Goal: Task Accomplishment & Management: Manage account settings

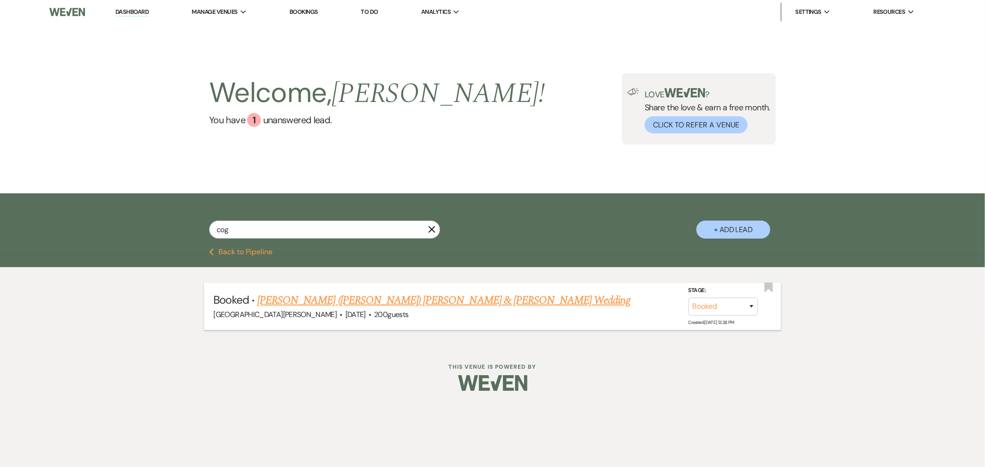
type input "cog"
click at [348, 297] on link "Talisha (Marie) Cogsville & Jayc Stonestreet's Wedding" at bounding box center [443, 300] width 373 height 17
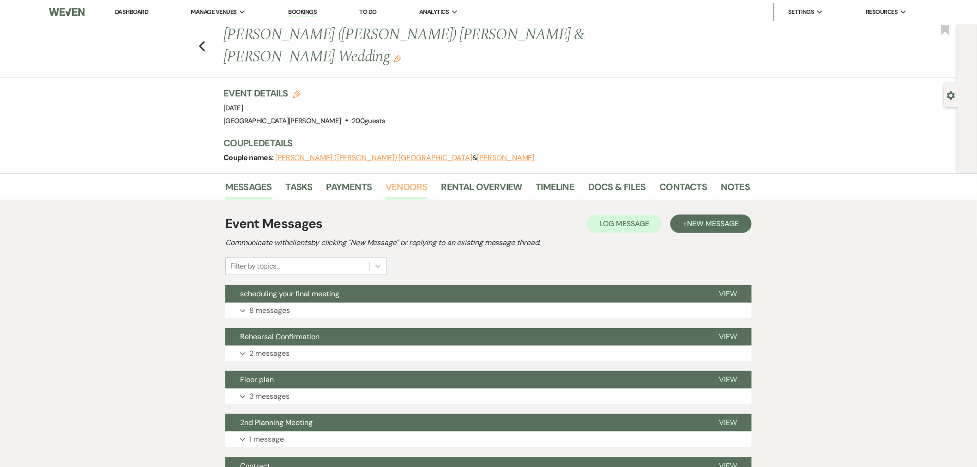
click at [409, 180] on link "Vendors" at bounding box center [407, 190] width 42 height 20
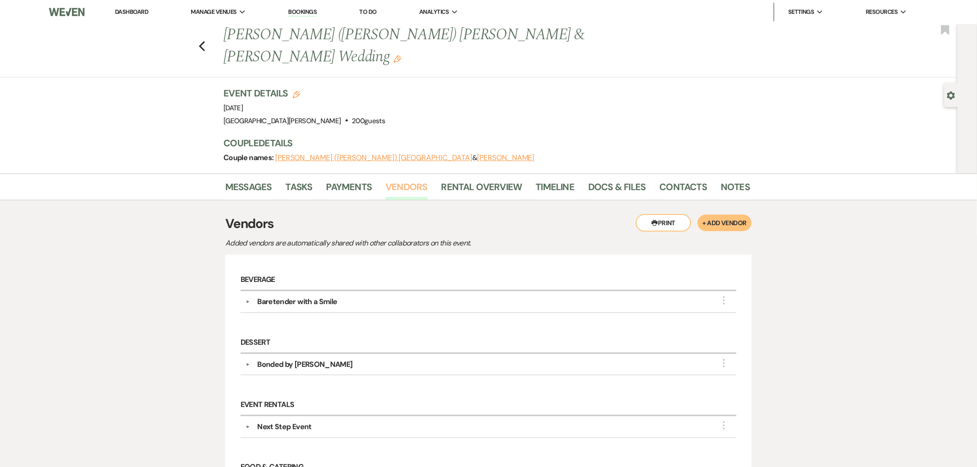
scroll to position [154, 0]
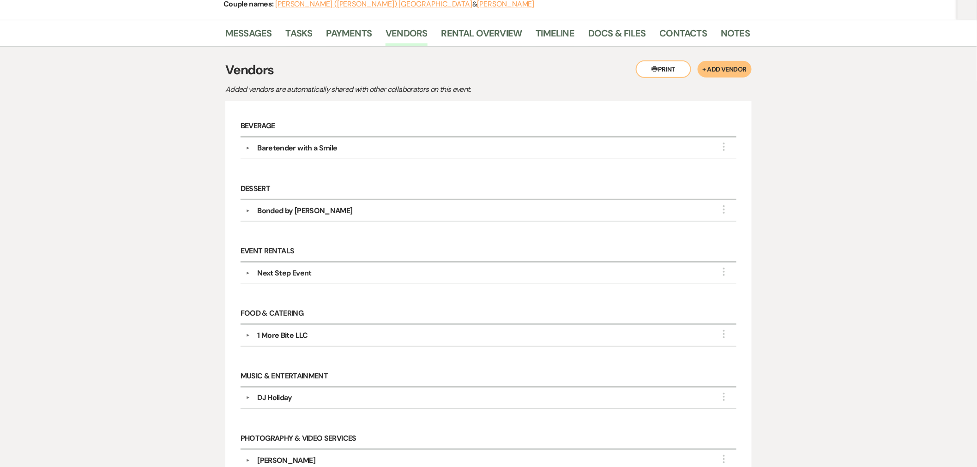
click at [285, 330] on div "1 More Bite LLC" at bounding box center [282, 335] width 50 height 11
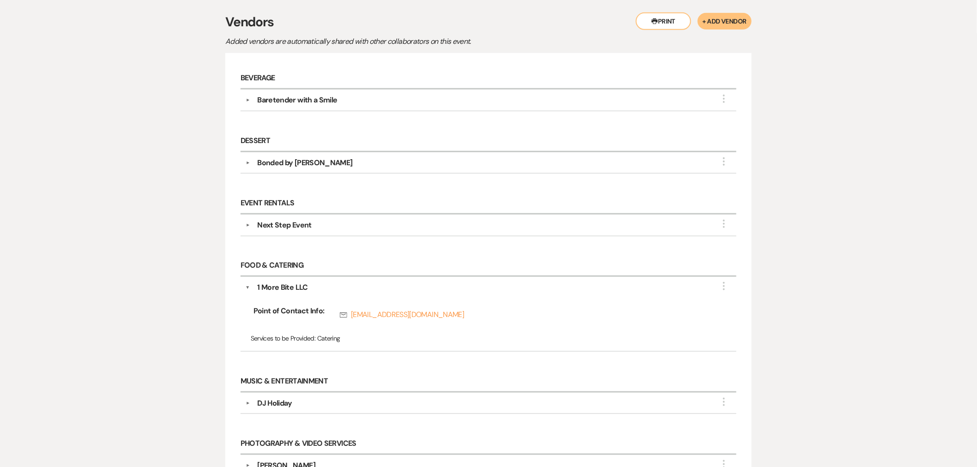
scroll to position [256, 0]
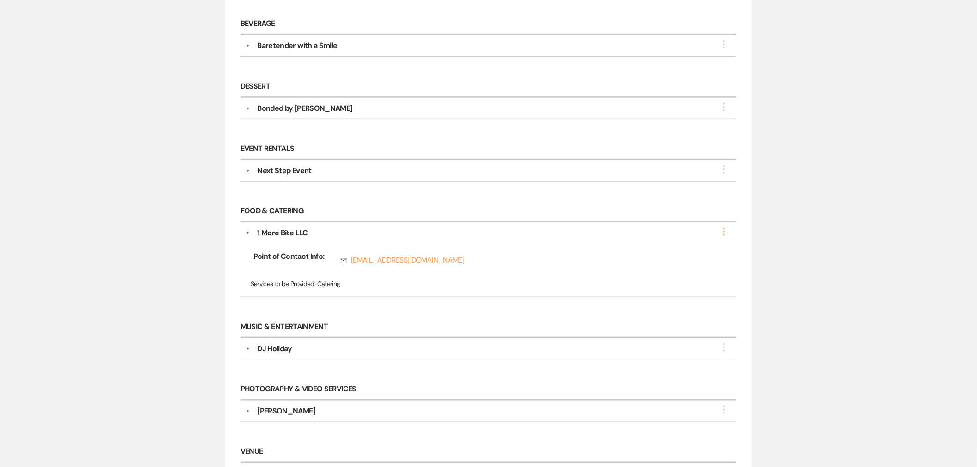
click at [726, 226] on icon "More" at bounding box center [724, 231] width 11 height 11
click at [691, 231] on button "Edit" at bounding box center [671, 238] width 104 height 14
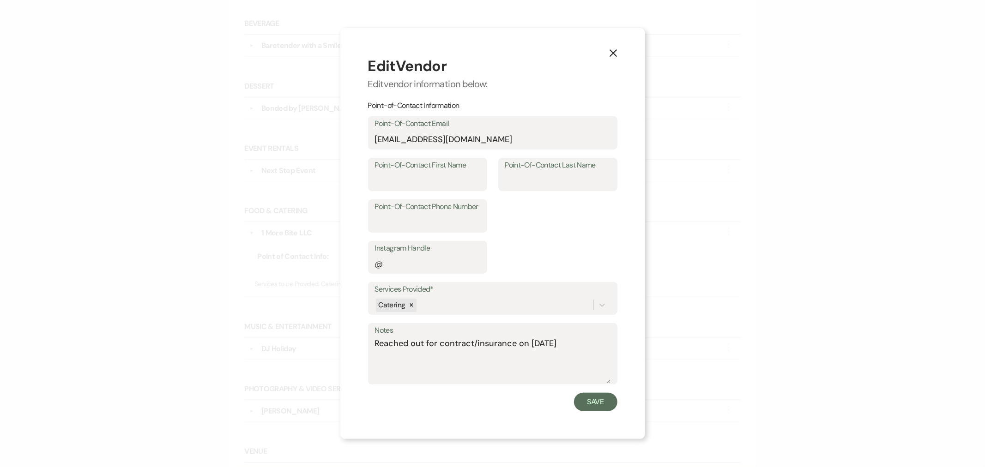
click at [614, 49] on icon "X" at bounding box center [613, 53] width 8 height 8
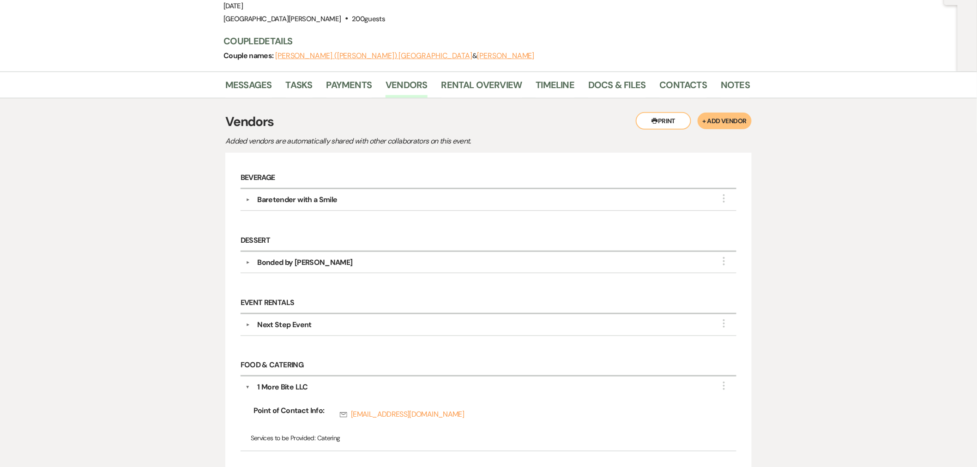
scroll to position [0, 0]
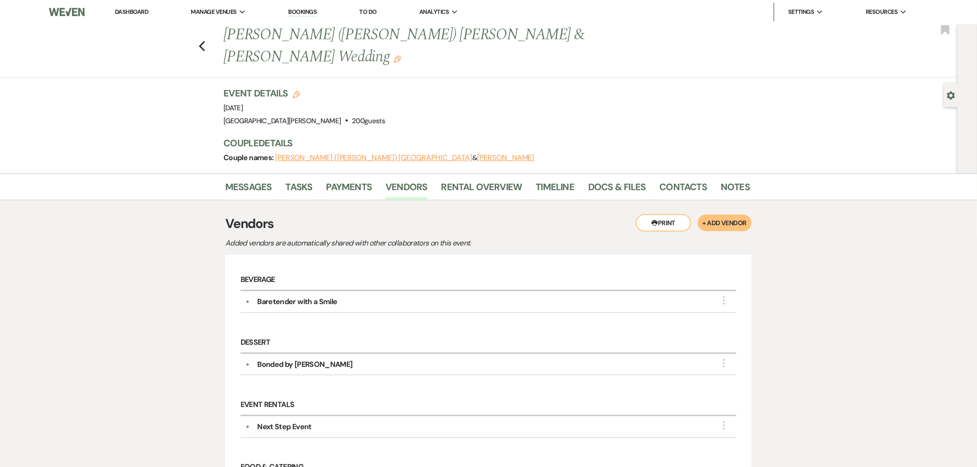
click at [139, 12] on link "Dashboard" at bounding box center [131, 12] width 33 height 8
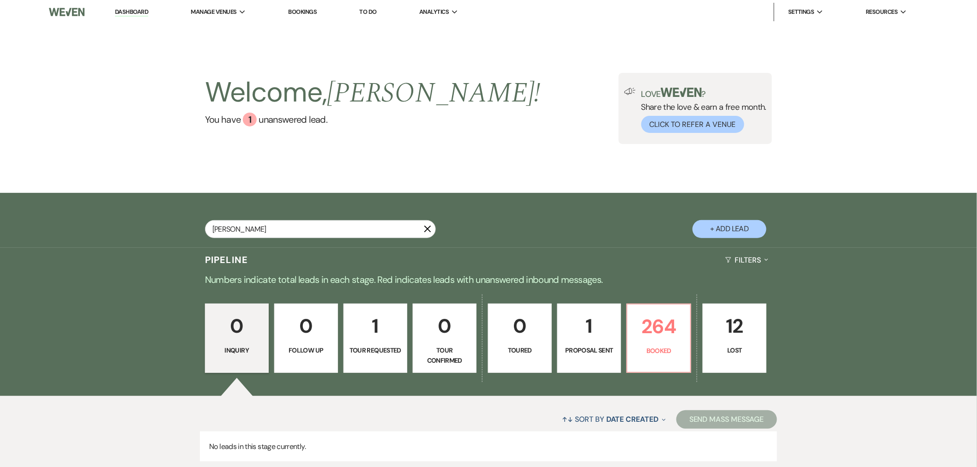
type input "[PERSON_NAME]"
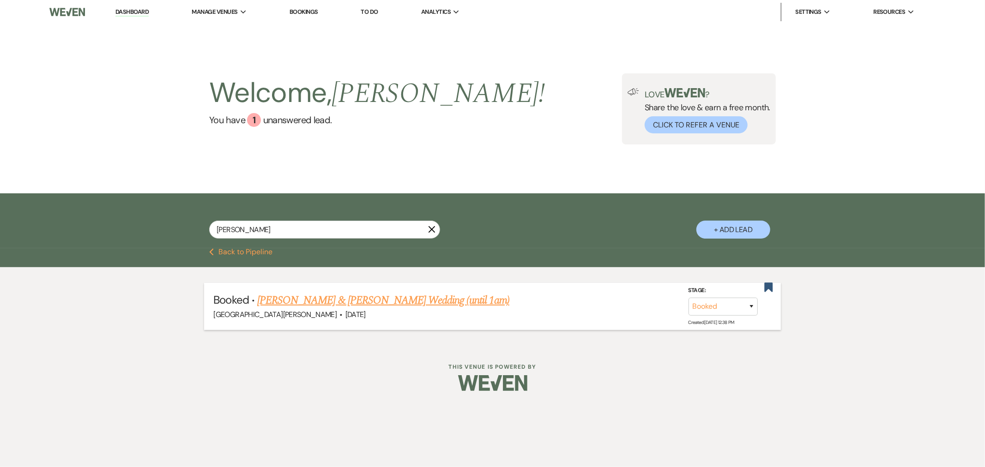
click at [340, 308] on link "[PERSON_NAME] & [PERSON_NAME] Wedding (until 1am)" at bounding box center [383, 300] width 252 height 17
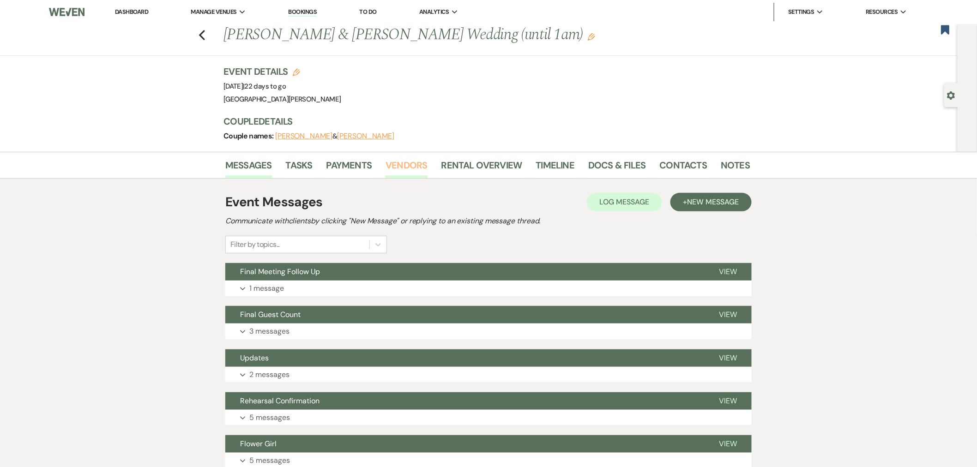
click at [394, 165] on link "Vendors" at bounding box center [407, 168] width 42 height 20
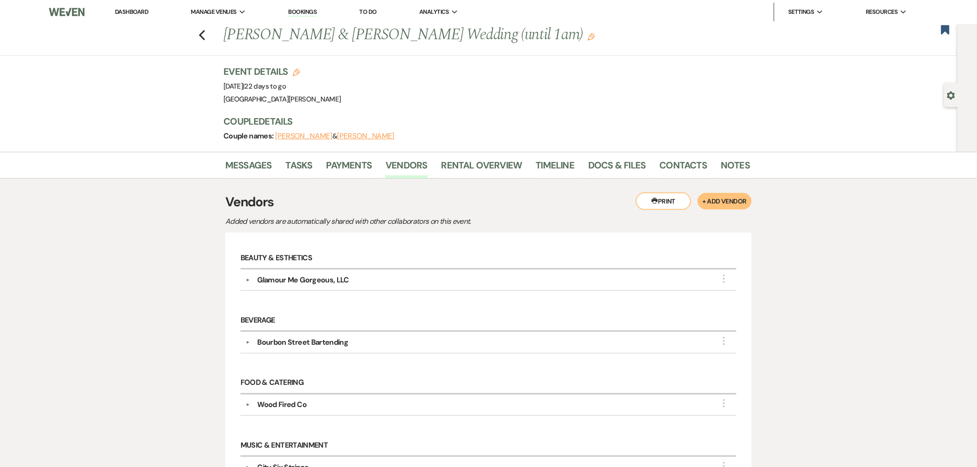
click at [287, 404] on div "Wood Fired Co" at bounding box center [281, 405] width 49 height 11
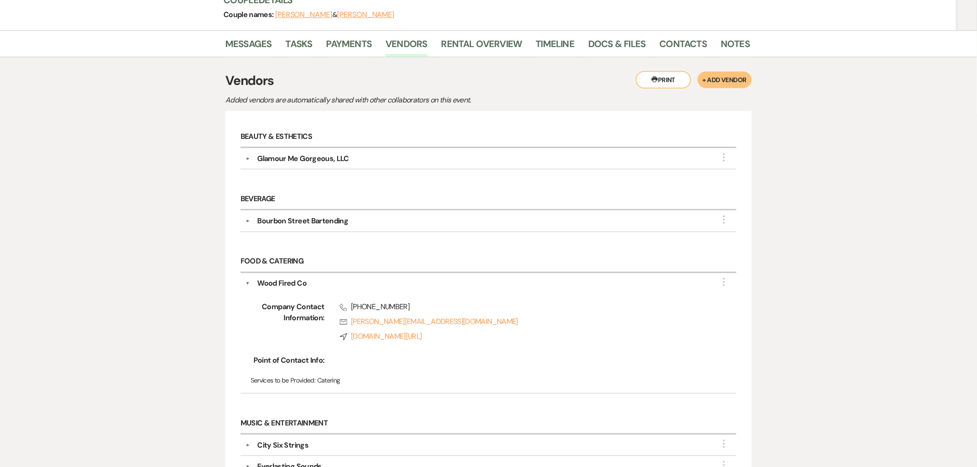
scroll to position [103, 0]
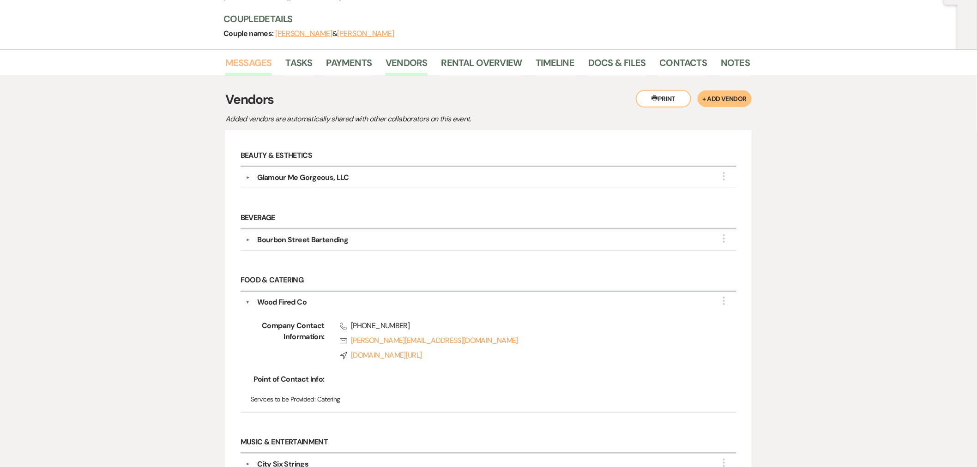
click at [267, 72] on link "Messages" at bounding box center [248, 65] width 47 height 20
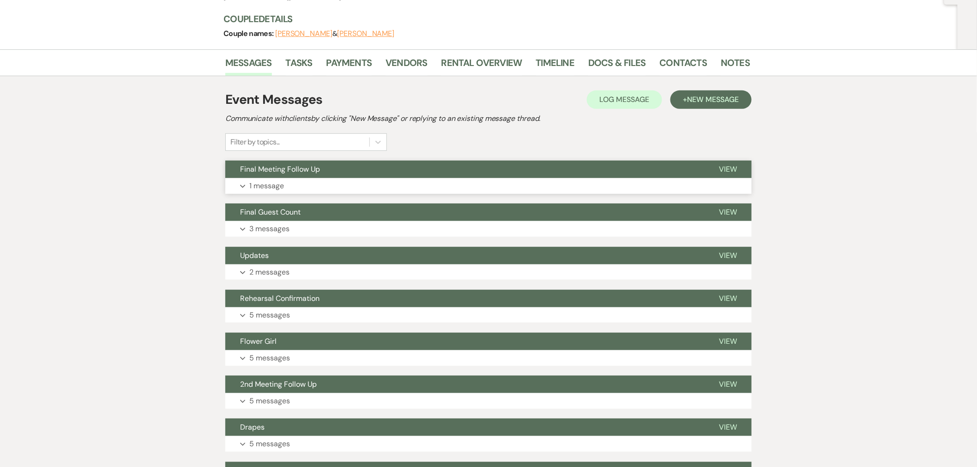
click at [367, 180] on button "Expand 1 message" at bounding box center [488, 186] width 527 height 16
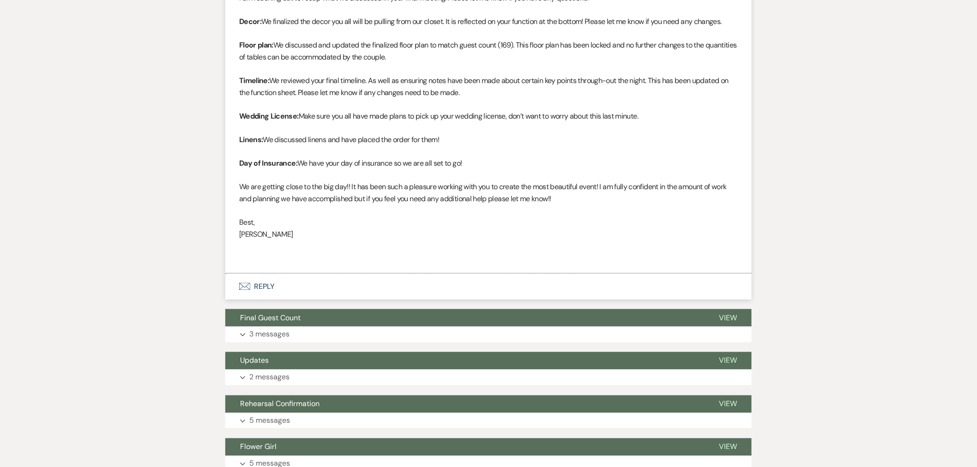
scroll to position [462, 0]
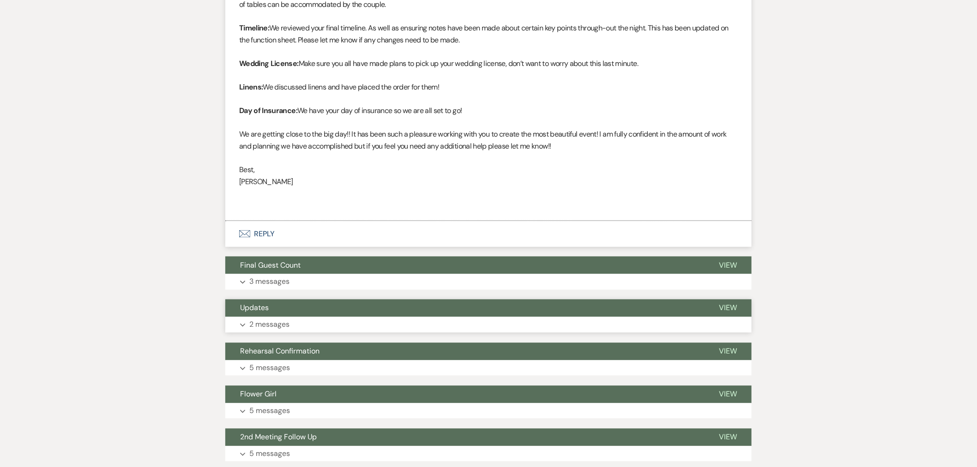
click at [371, 316] on button "Updates" at bounding box center [464, 309] width 479 height 18
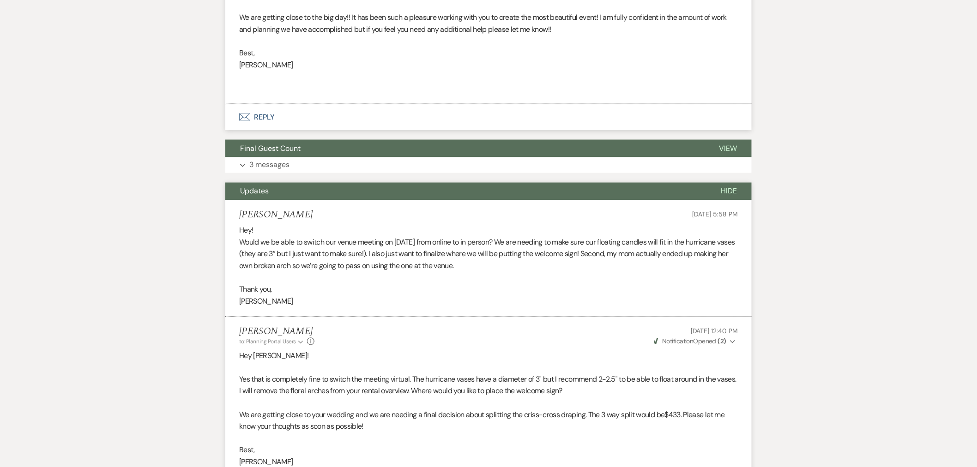
scroll to position [616, 0]
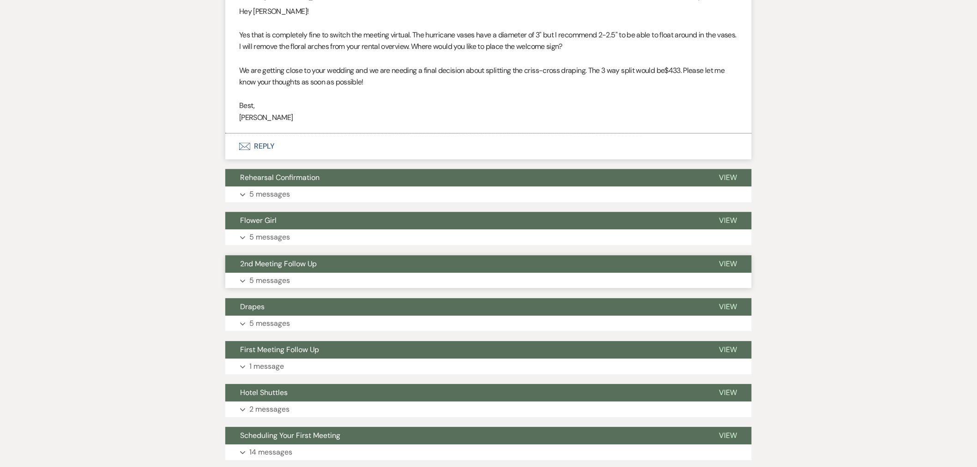
click at [388, 263] on button "2nd Meeting Follow Up" at bounding box center [464, 264] width 479 height 18
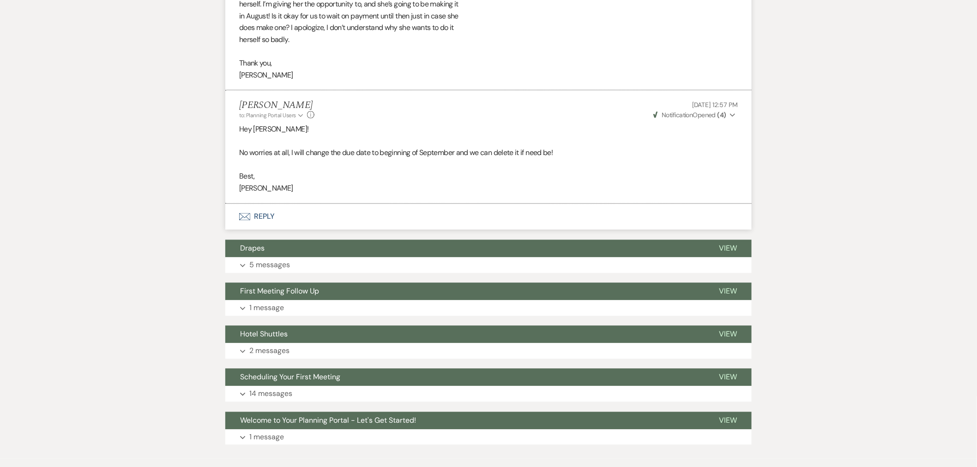
scroll to position [2104, 0]
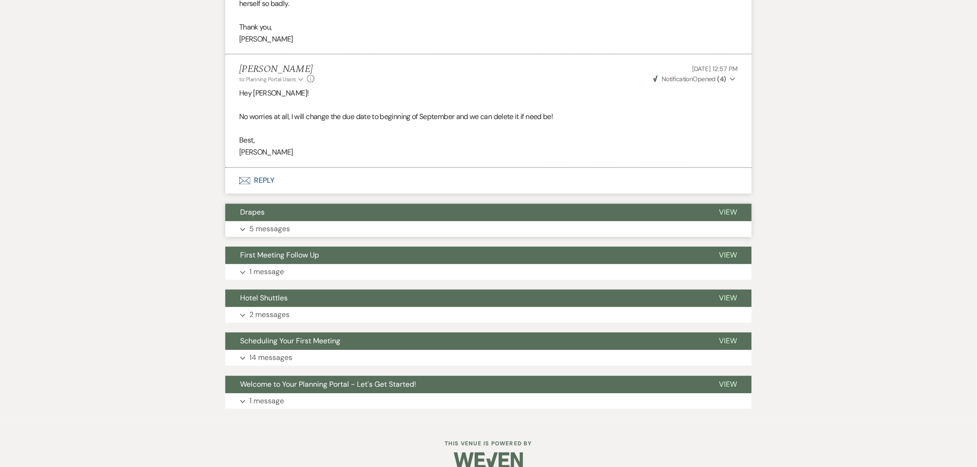
click at [363, 234] on button "Expand 5 messages" at bounding box center [488, 230] width 527 height 16
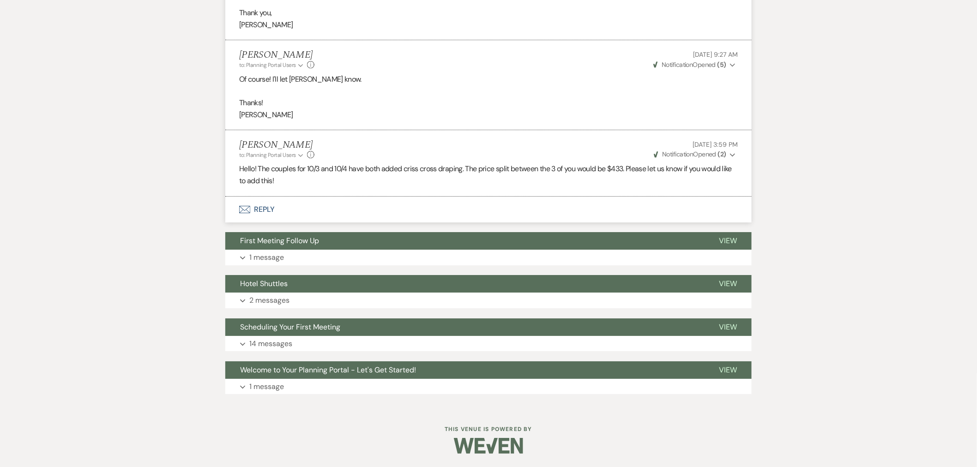
scroll to position [2679, 0]
click at [359, 261] on button "Expand 1 message" at bounding box center [488, 257] width 527 height 16
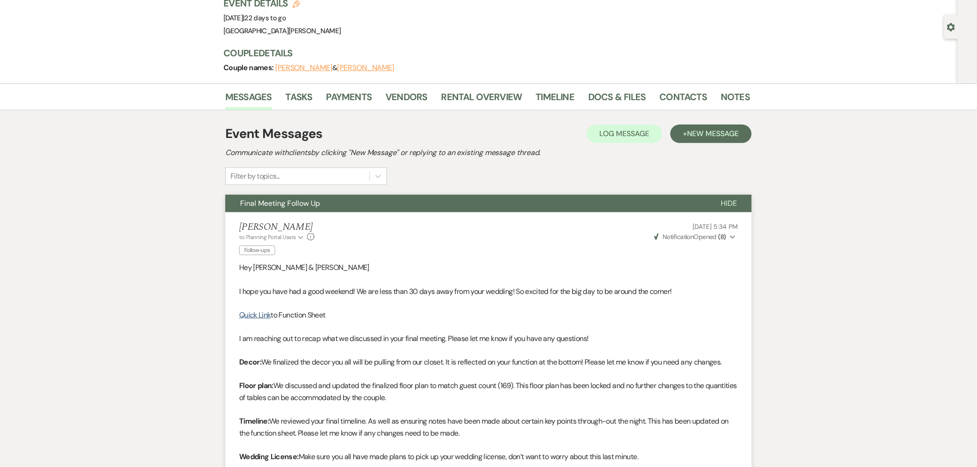
scroll to position [0, 0]
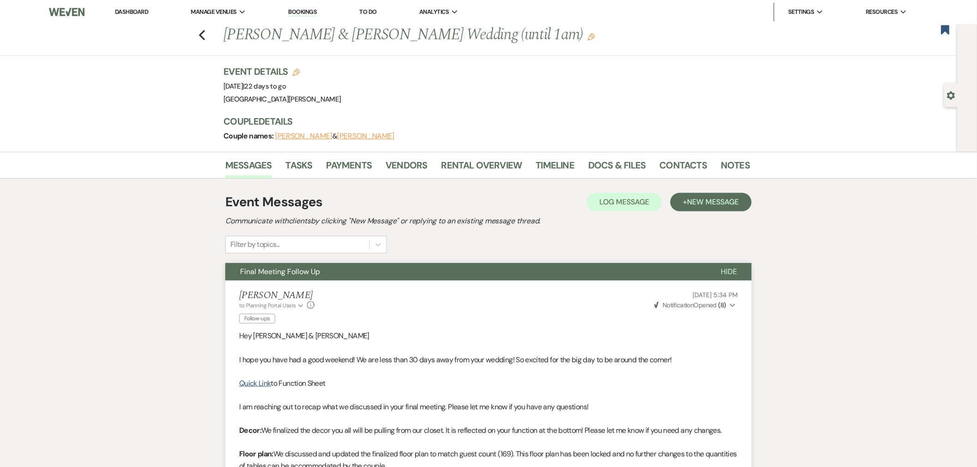
click at [141, 11] on link "Dashboard" at bounding box center [131, 12] width 33 height 8
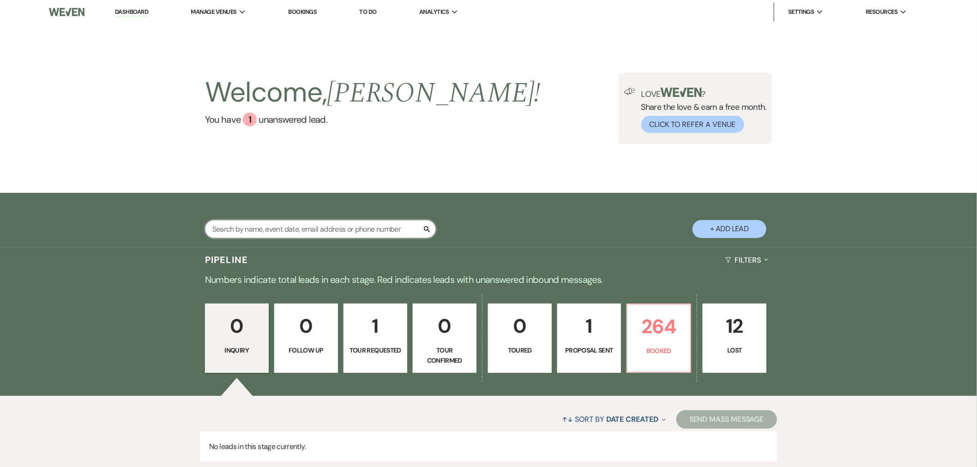
click at [357, 231] on input "text" at bounding box center [320, 229] width 231 height 18
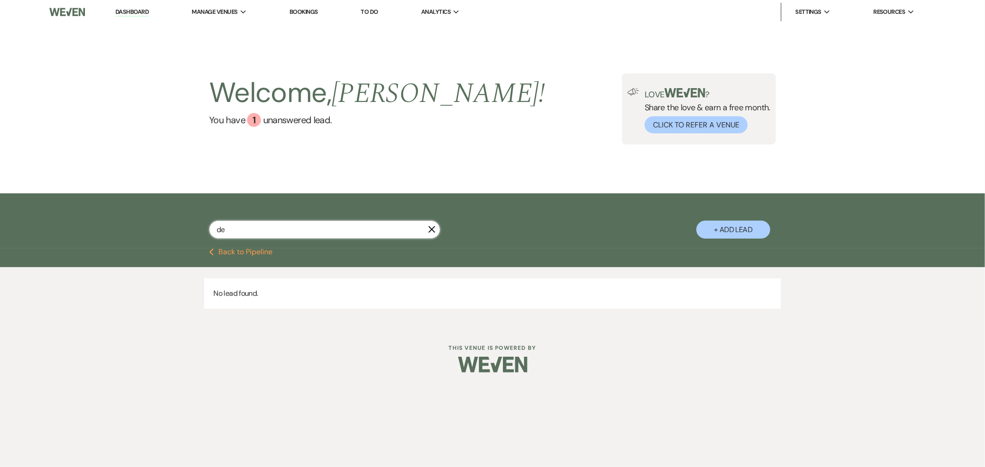
type input "d"
type input "andre"
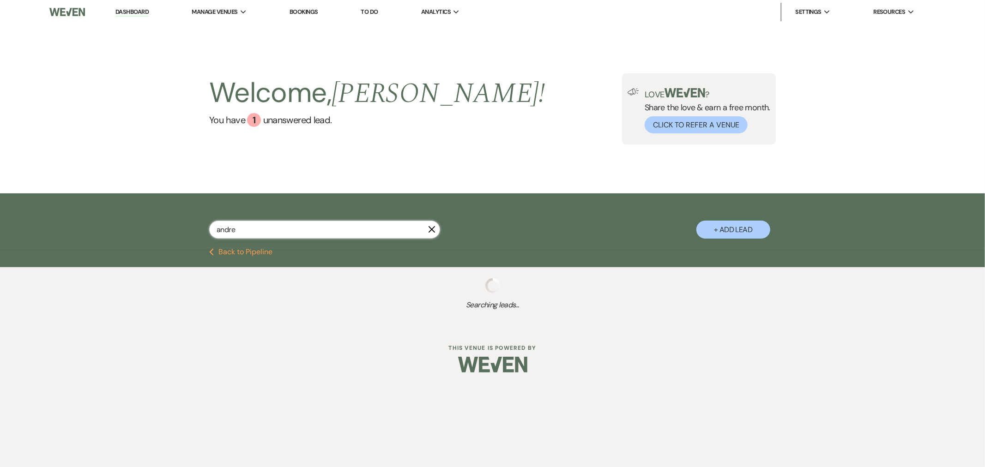
select select "8"
select select "5"
select select "8"
select select "5"
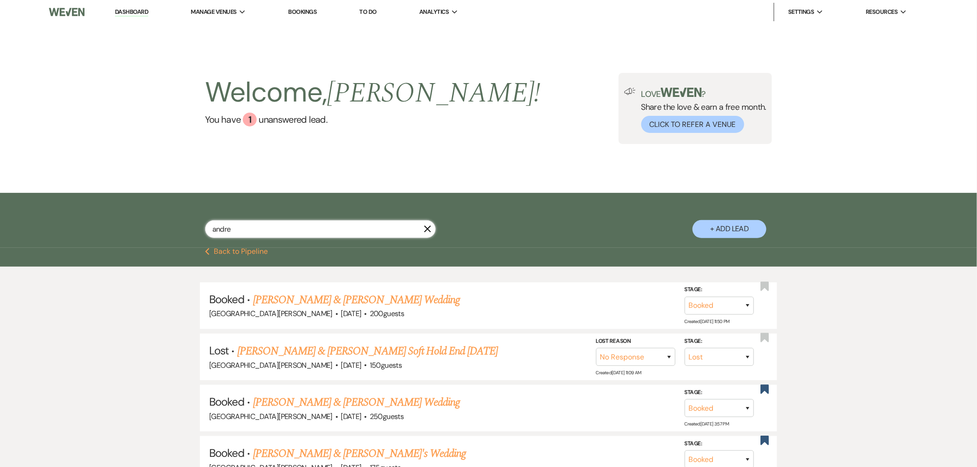
type input "andrea"
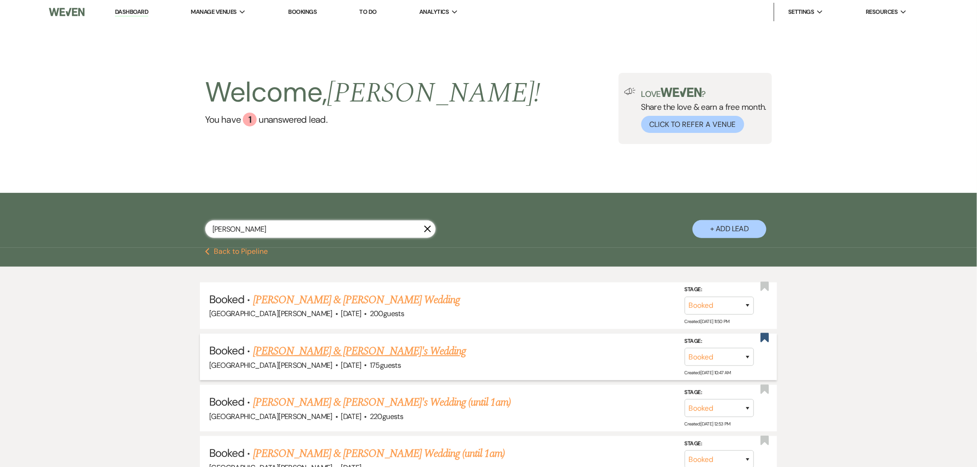
scroll to position [51, 0]
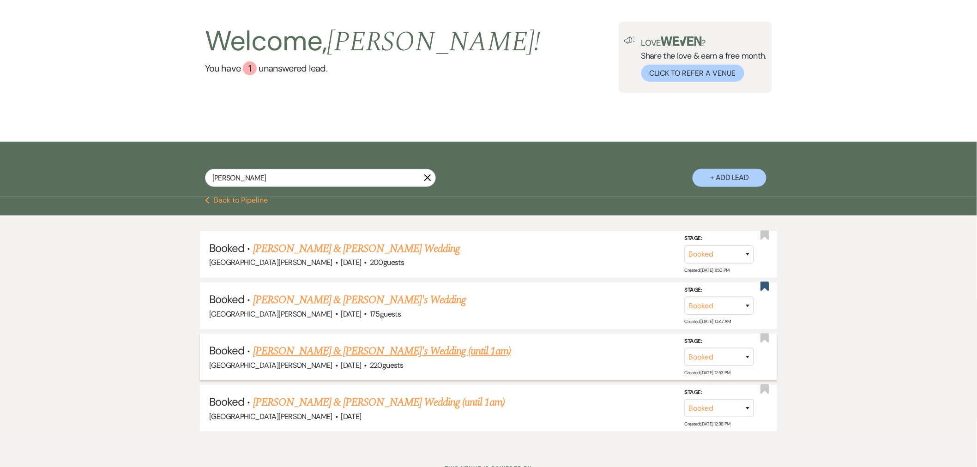
click at [409, 353] on link "Andrea Martinelli & Charles's Wedding (until 1am)" at bounding box center [382, 351] width 258 height 17
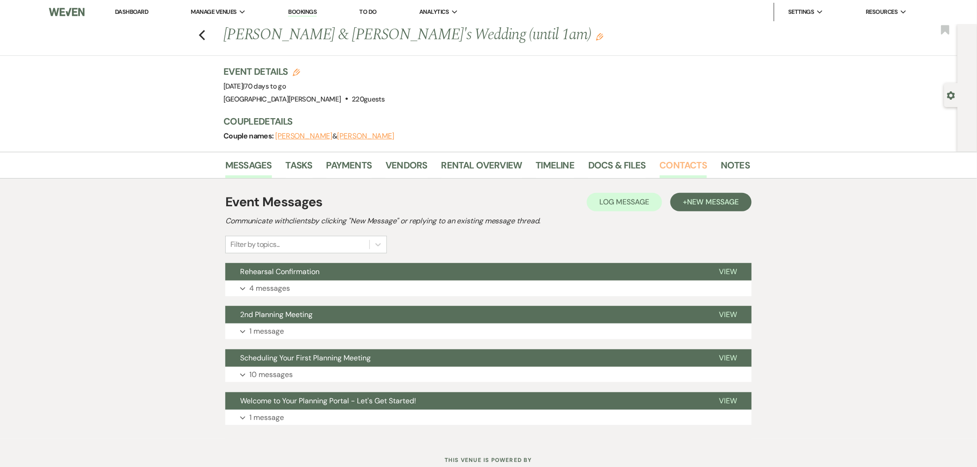
click at [671, 162] on link "Contacts" at bounding box center [684, 168] width 48 height 20
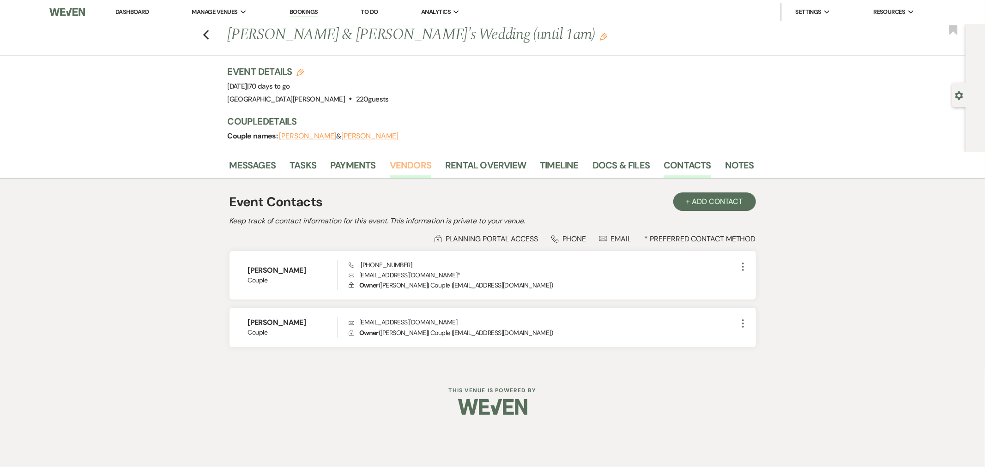
click at [425, 175] on link "Vendors" at bounding box center [411, 168] width 42 height 20
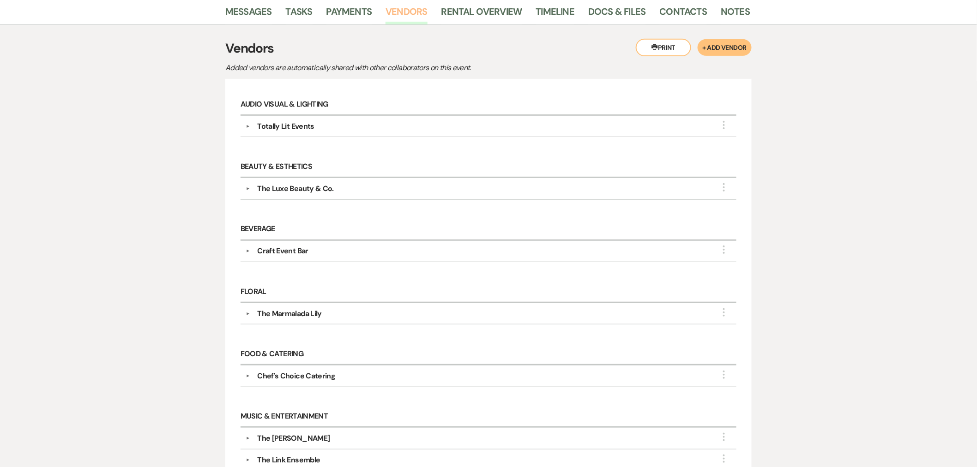
scroll to position [205, 0]
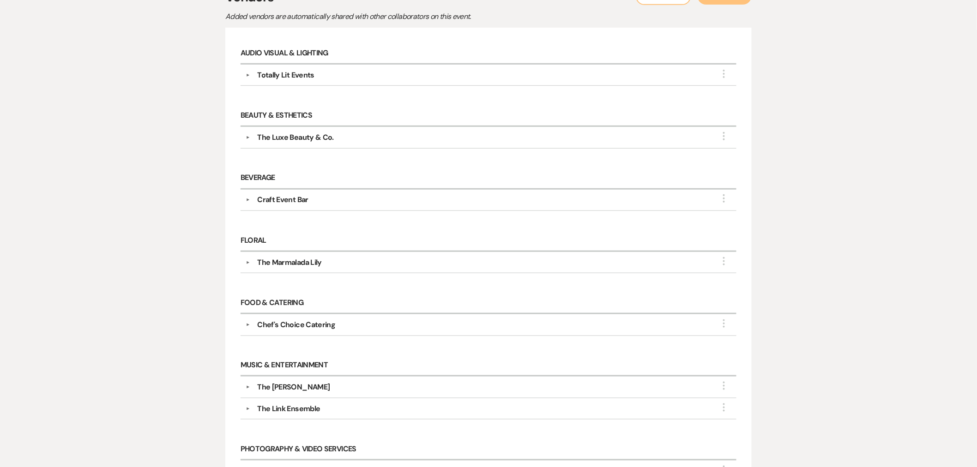
click at [467, 354] on div "Music & Entertainment ▼ The Chuck Taylors More Company Contact Information: Com…" at bounding box center [488, 393] width 505 height 84
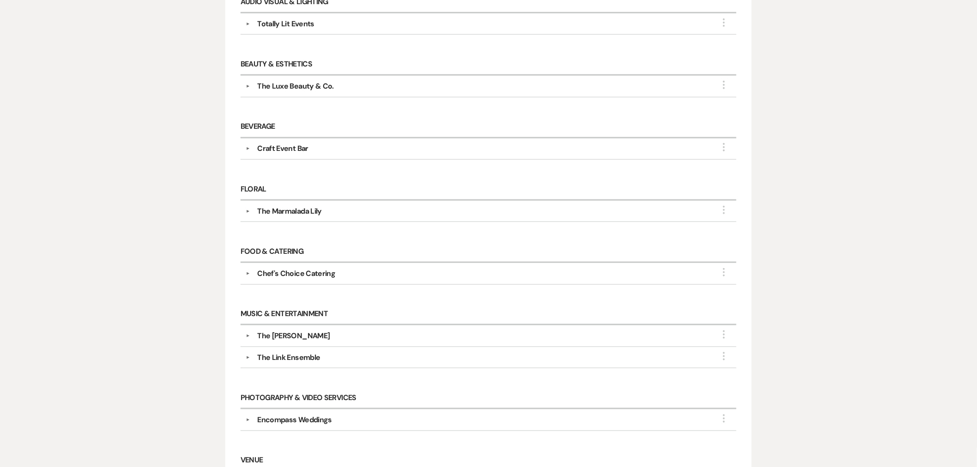
click at [247, 338] on button "▼" at bounding box center [247, 336] width 11 height 5
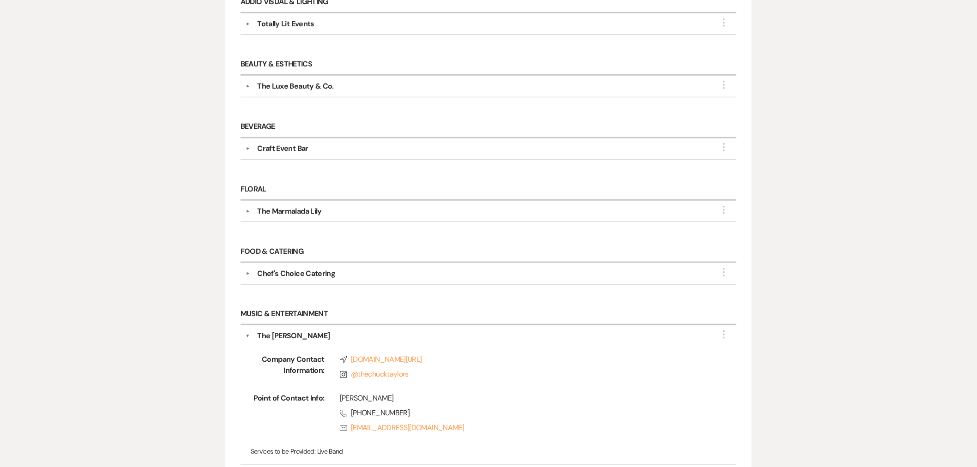
click at [247, 338] on button "▼" at bounding box center [248, 336] width 5 height 11
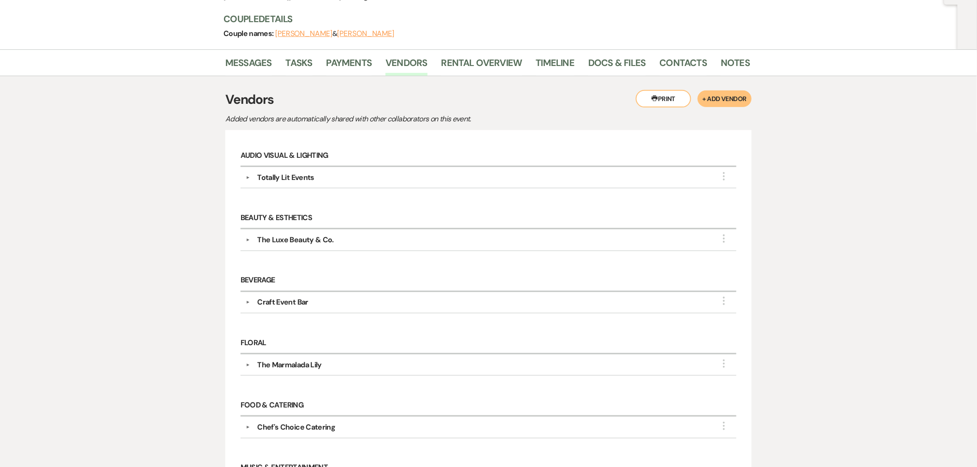
scroll to position [51, 0]
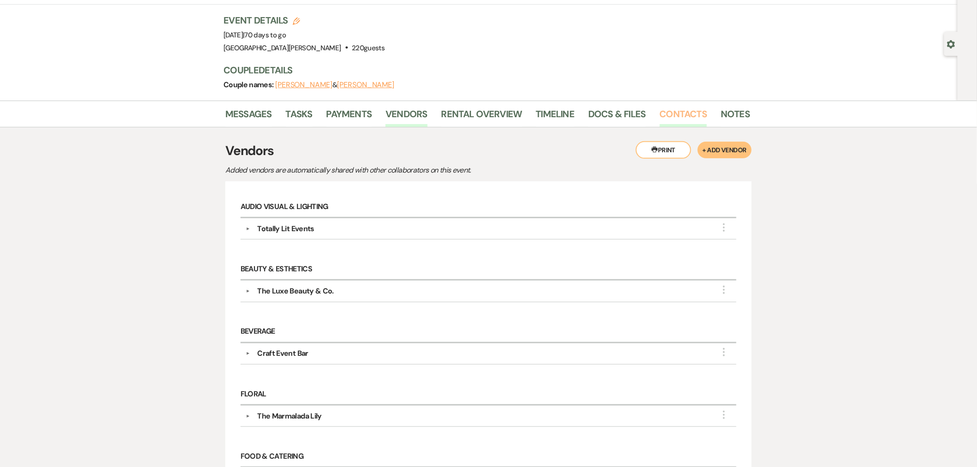
click at [667, 119] on link "Contacts" at bounding box center [684, 117] width 48 height 20
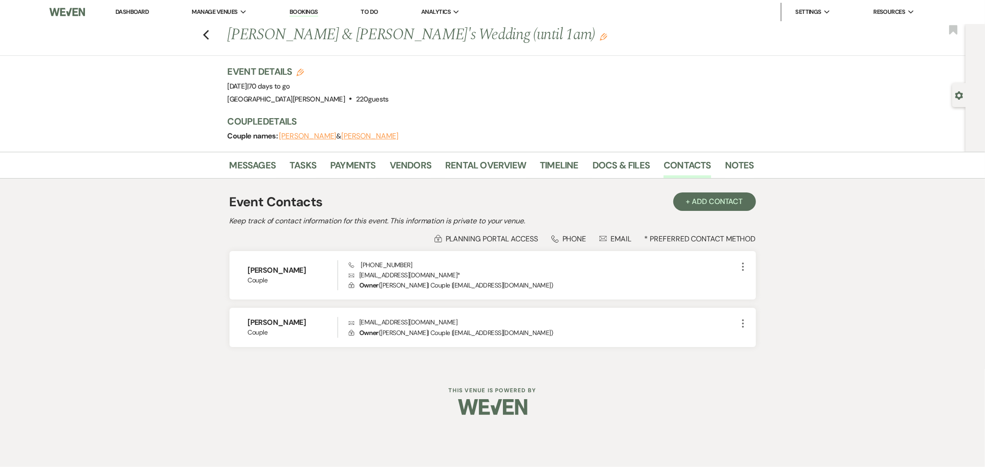
click at [445, 118] on h3 "Couple Details" at bounding box center [486, 121] width 517 height 13
click at [146, 11] on link "Dashboard" at bounding box center [131, 12] width 33 height 8
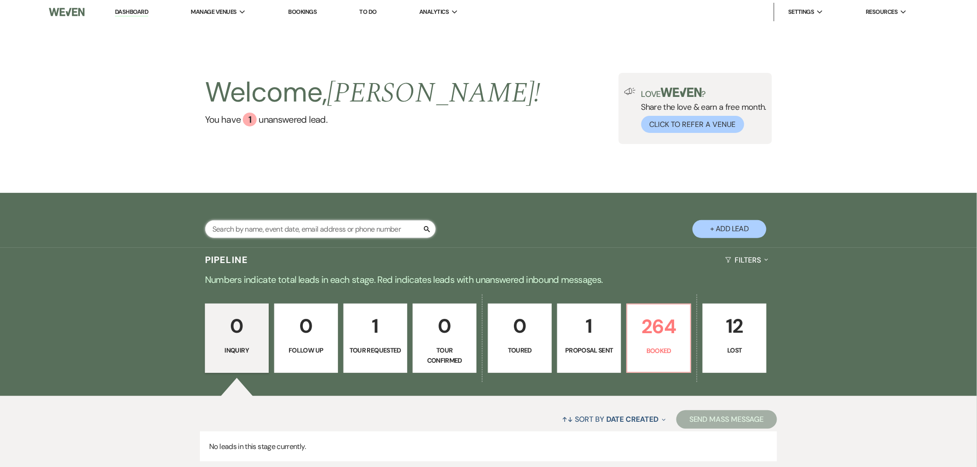
click at [376, 232] on input "text" at bounding box center [320, 229] width 231 height 18
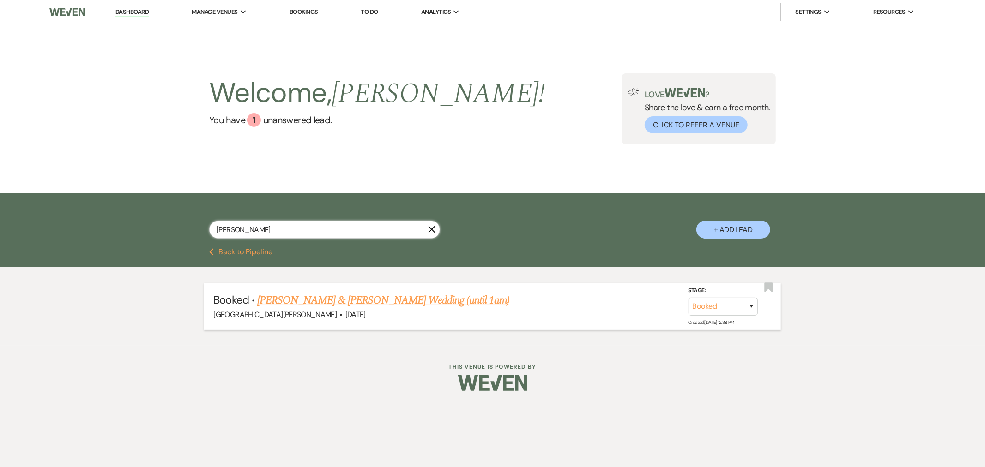
type input "[PERSON_NAME]"
click at [350, 301] on link "[PERSON_NAME] & [PERSON_NAME] Wedding (until 1am)" at bounding box center [383, 300] width 252 height 17
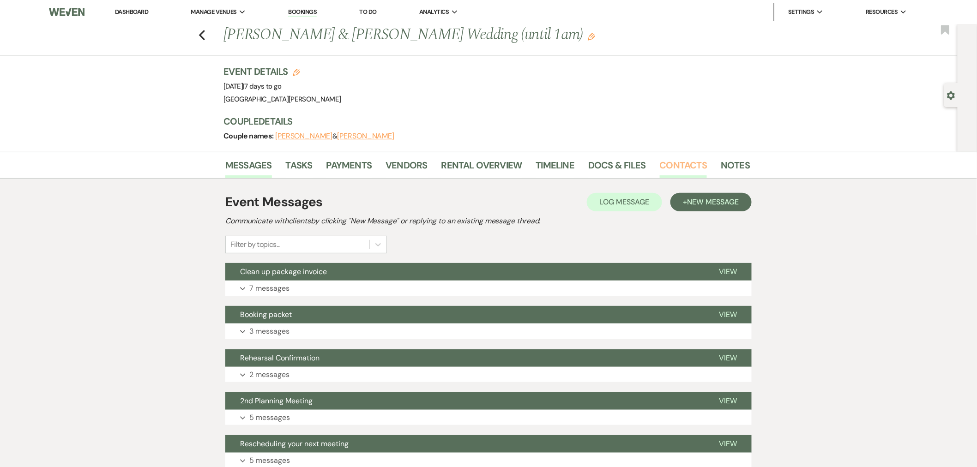
click at [684, 174] on link "Contacts" at bounding box center [684, 168] width 48 height 20
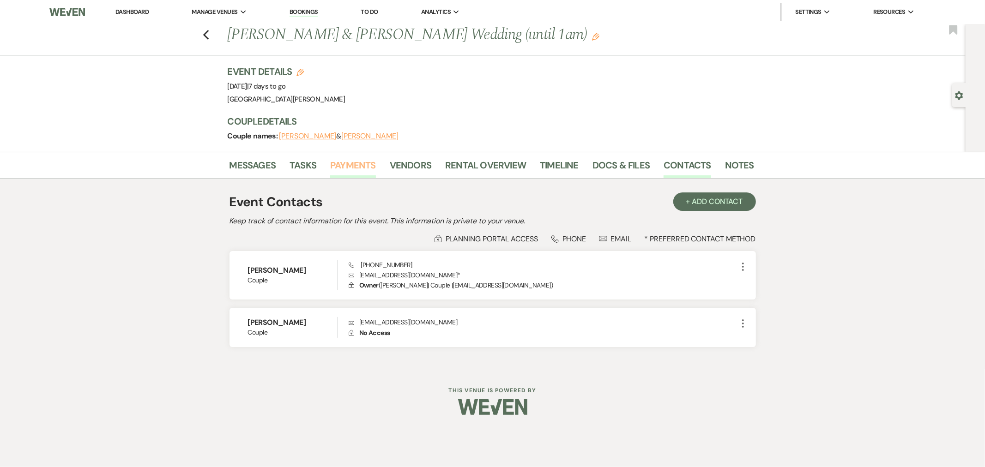
click at [347, 168] on link "Payments" at bounding box center [353, 168] width 46 height 20
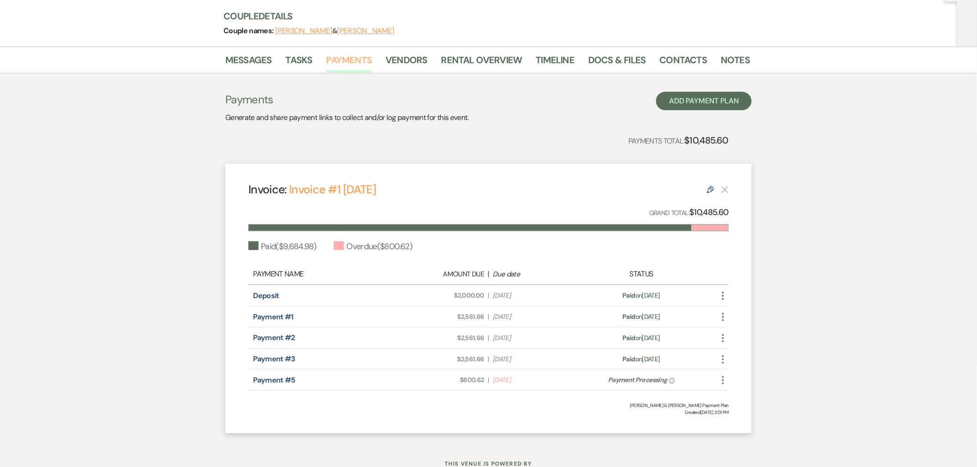
scroll to position [89, 0]
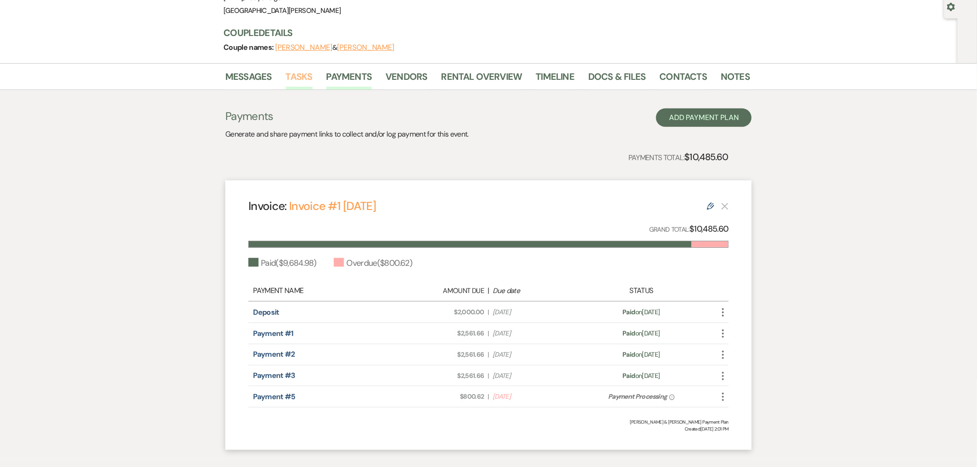
click at [297, 72] on link "Tasks" at bounding box center [299, 79] width 27 height 20
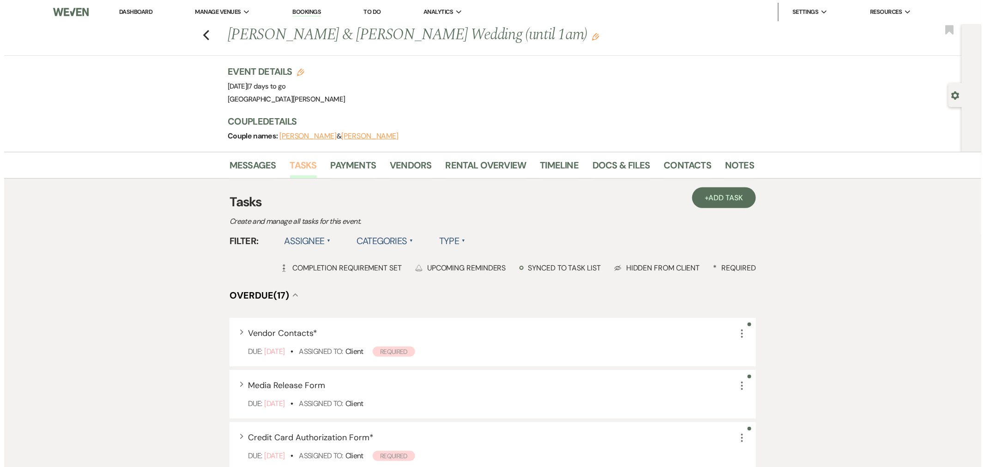
scroll to position [256, 0]
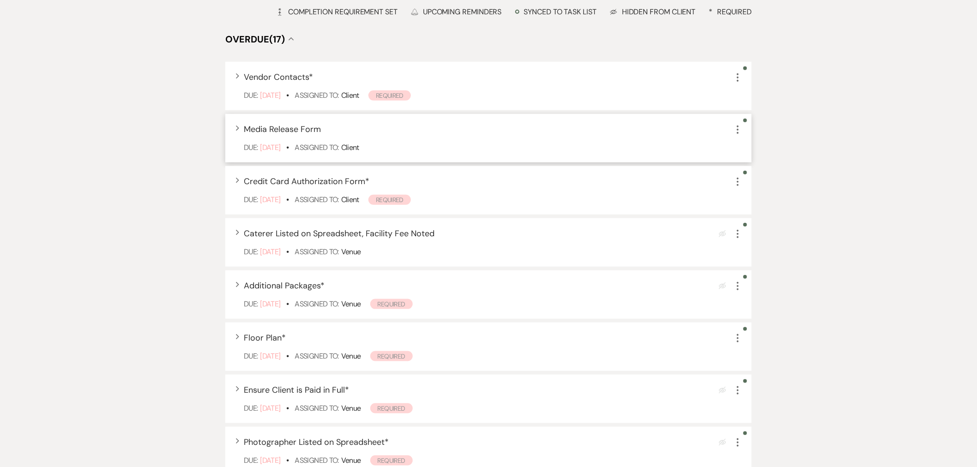
click at [284, 129] on span "Media Release Form" at bounding box center [282, 129] width 77 height 11
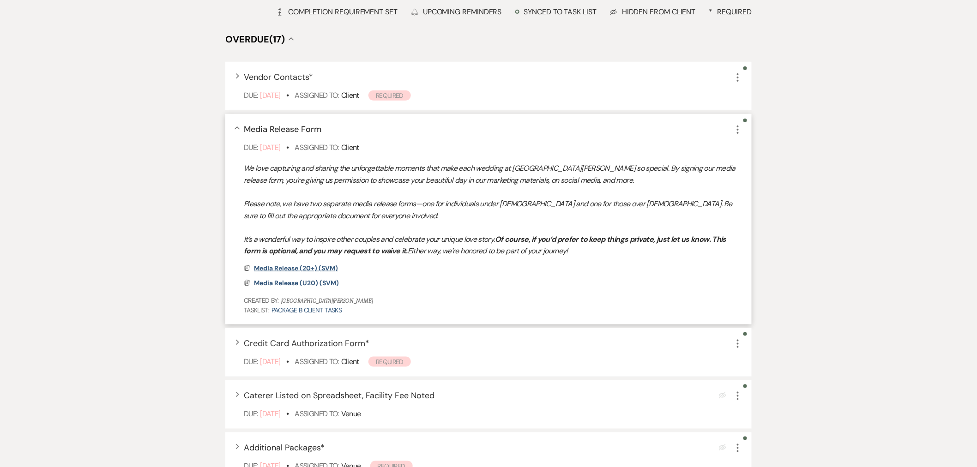
click at [326, 268] on span "Media Release (20+) (SVM)" at bounding box center [296, 268] width 84 height 8
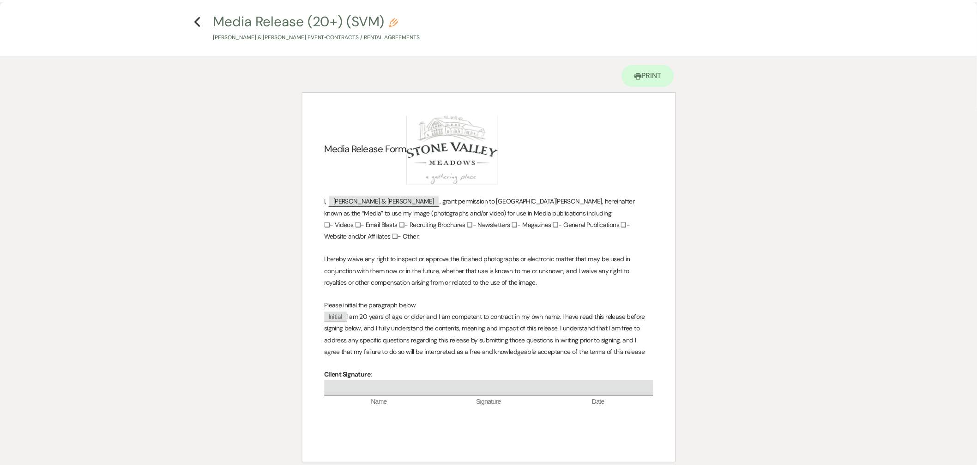
scroll to position [0, 0]
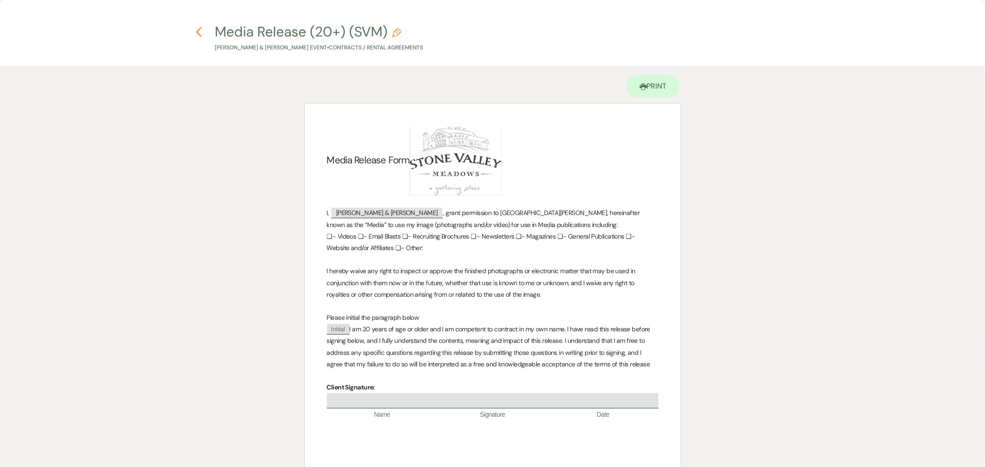
click at [197, 28] on icon "Previous" at bounding box center [198, 31] width 7 height 11
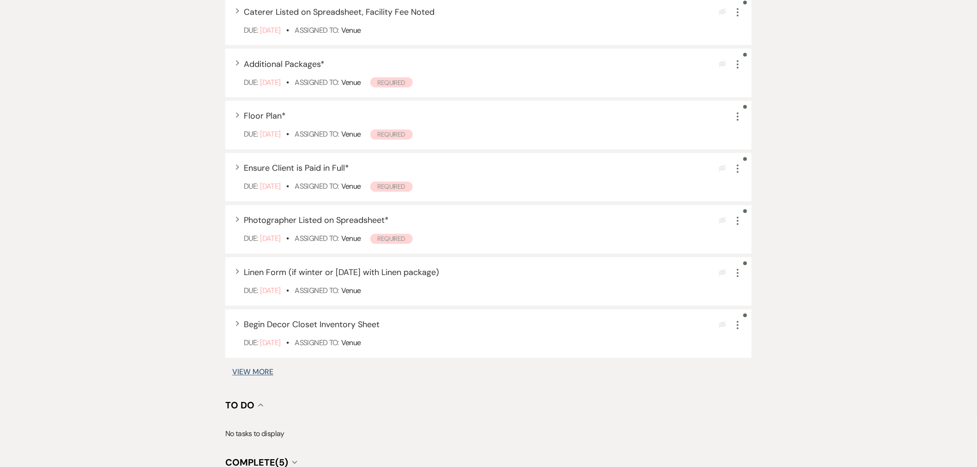
scroll to position [616, 0]
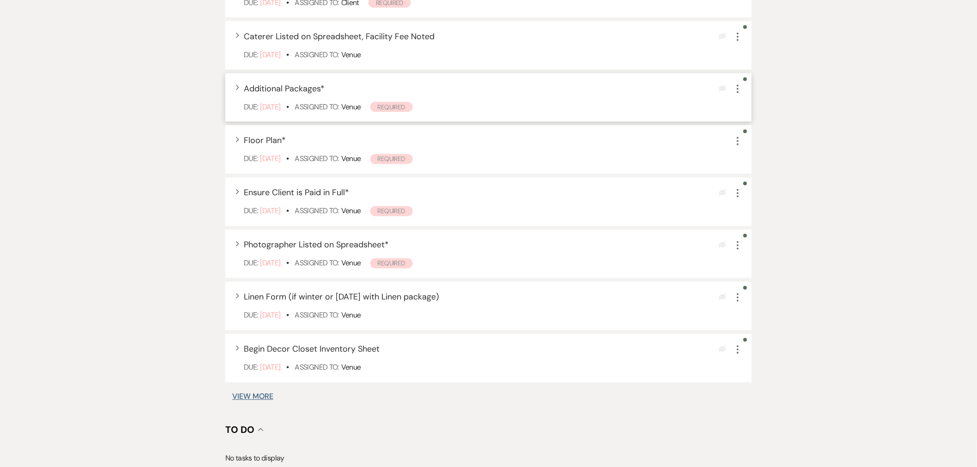
click at [463, 94] on div "Expand Additional Packages * Eye Blocked More Due: Mar 20 25 • Assigned To: Ven…" at bounding box center [488, 97] width 527 height 48
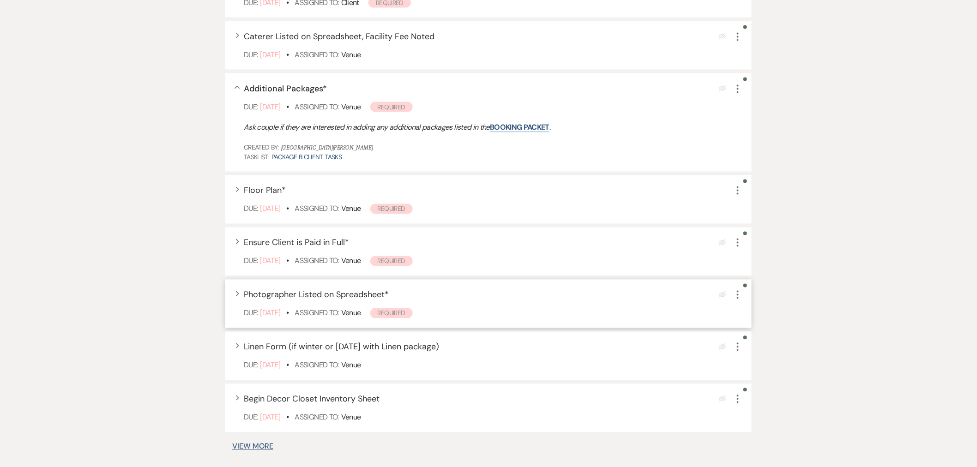
scroll to position [462, 0]
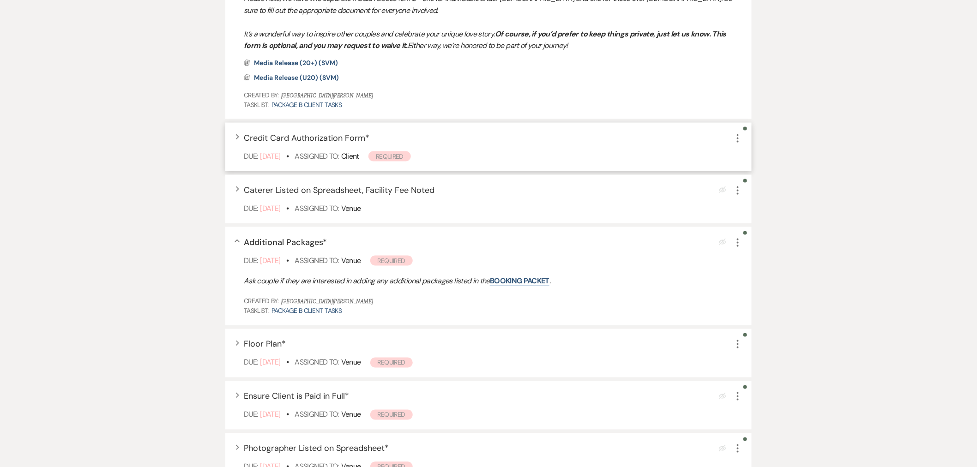
click at [424, 145] on div "Expand Credit Card Authorization Form * More Due: Mar 05 25 • Assigned To: Clie…" at bounding box center [488, 147] width 527 height 48
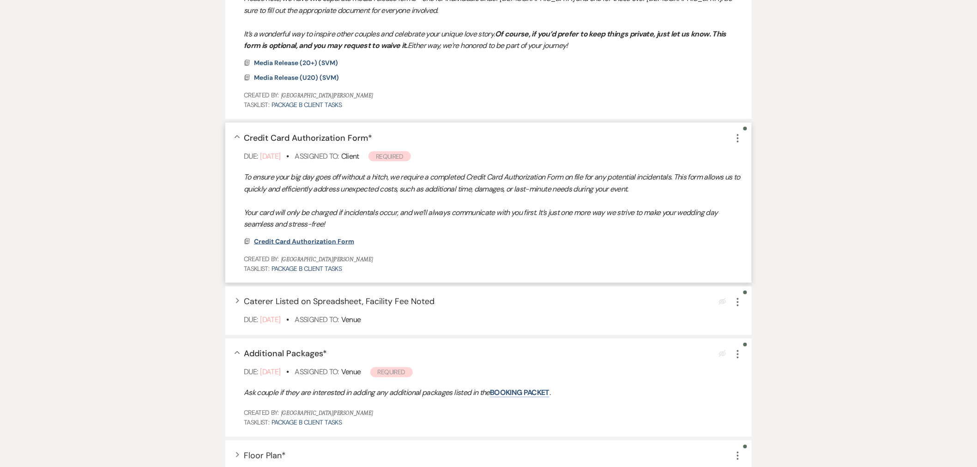
click at [326, 239] on span "Credit Card Authorization Form" at bounding box center [304, 241] width 100 height 8
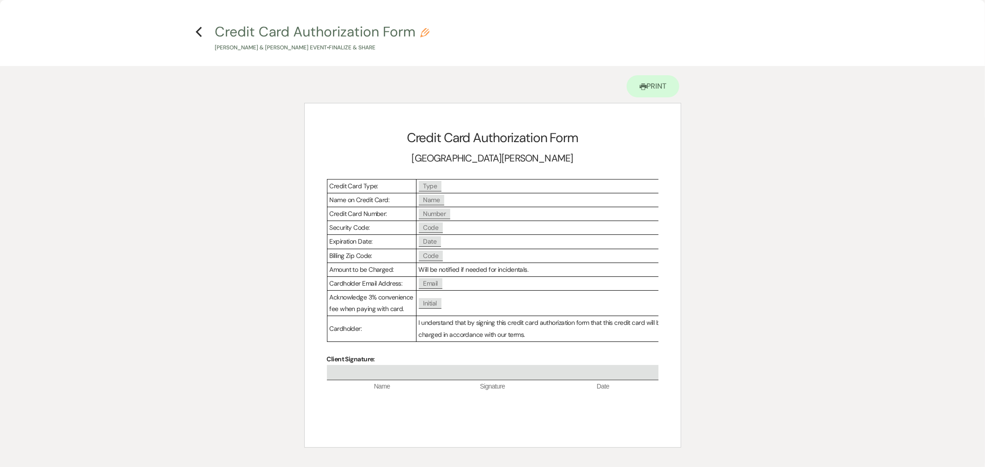
click at [190, 33] on h4 "Previous Credit Card Authorization Form Pencil Andrea Baird & Ron DeChant's Eve…" at bounding box center [492, 37] width 665 height 30
click at [199, 28] on icon "Previous" at bounding box center [198, 31] width 7 height 11
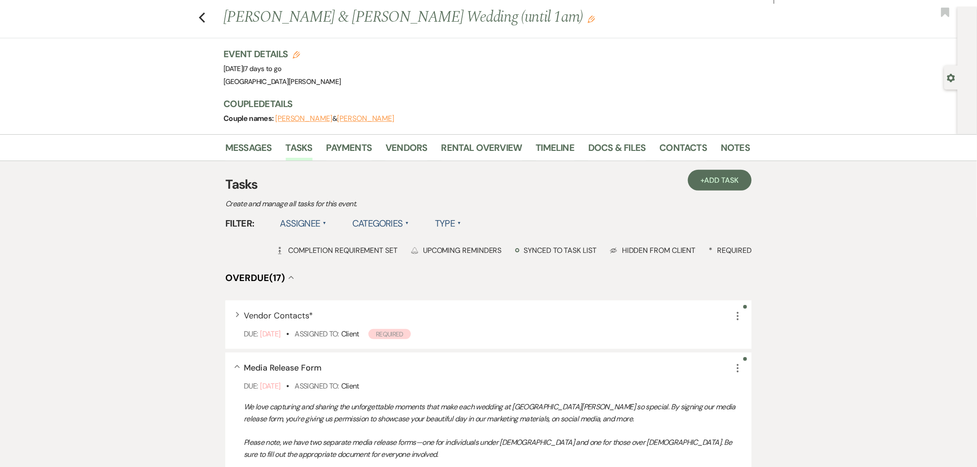
scroll to position [0, 0]
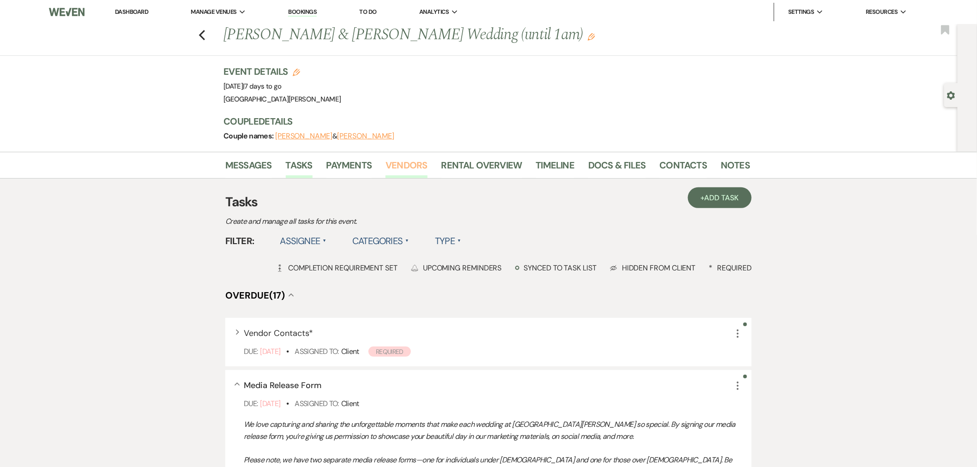
click at [400, 161] on link "Vendors" at bounding box center [407, 168] width 42 height 20
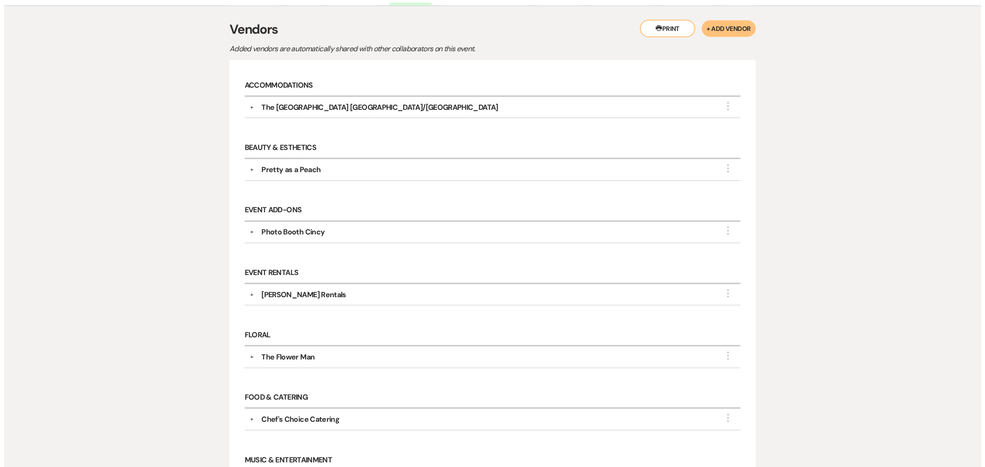
scroll to position [170, 0]
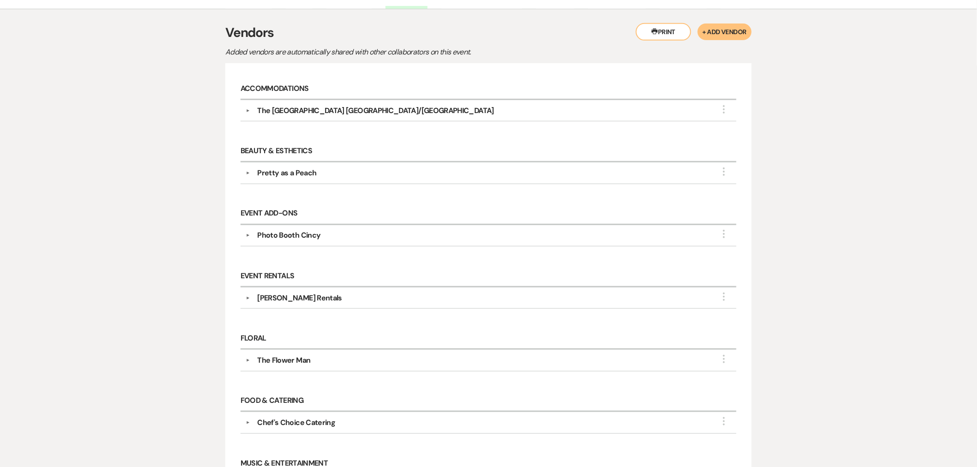
click at [732, 38] on button "+ Add Vendor" at bounding box center [725, 32] width 54 height 17
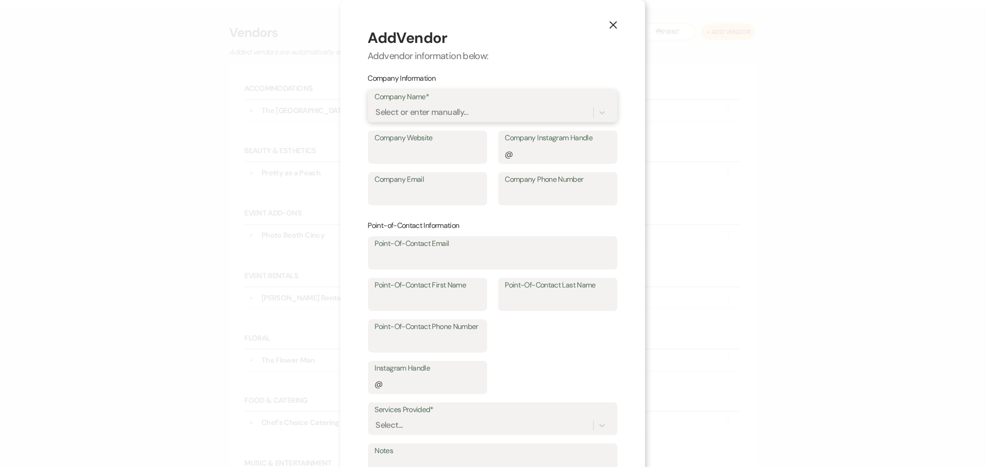
click at [414, 114] on div "Select or enter manually..." at bounding box center [422, 113] width 93 height 12
type input "Threat4ward Franklin"
click at [419, 135] on span "Threat4ward Franklin" at bounding box center [429, 137] width 96 height 10
click at [427, 153] on input "Company Website" at bounding box center [427, 154] width 105 height 18
paste input "https://threat4ward.com/protective-services"
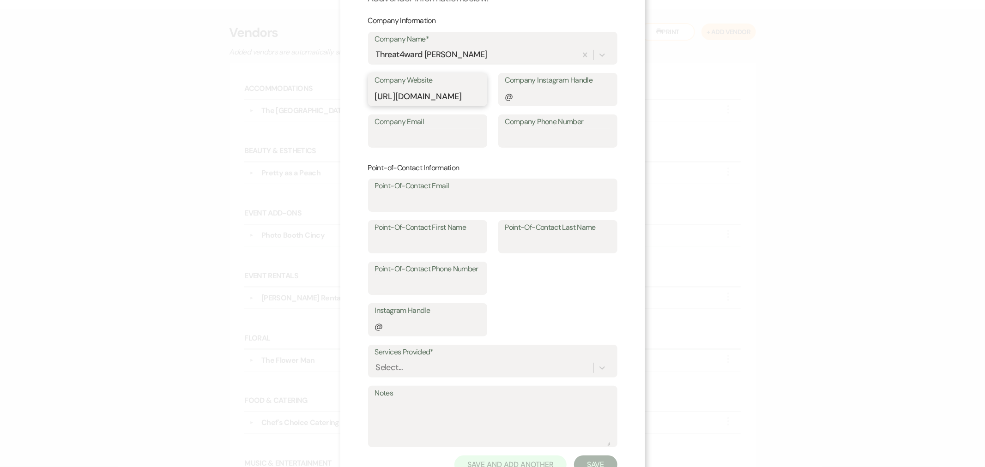
scroll to position [91, 0]
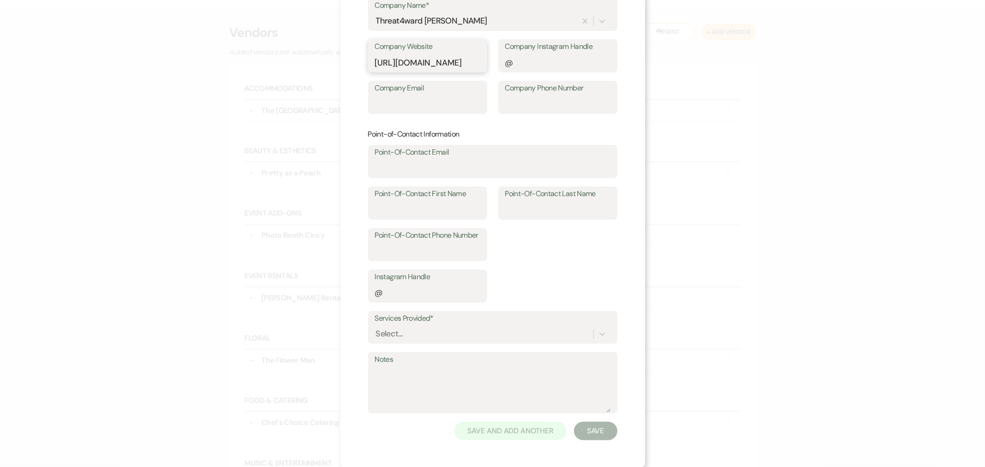
type input "https://threat4ward.com/protective-services"
click at [418, 324] on label "Services Provided*" at bounding box center [493, 318] width 236 height 13
click at [377, 328] on input "Services Provided*" at bounding box center [376, 334] width 1 height 12
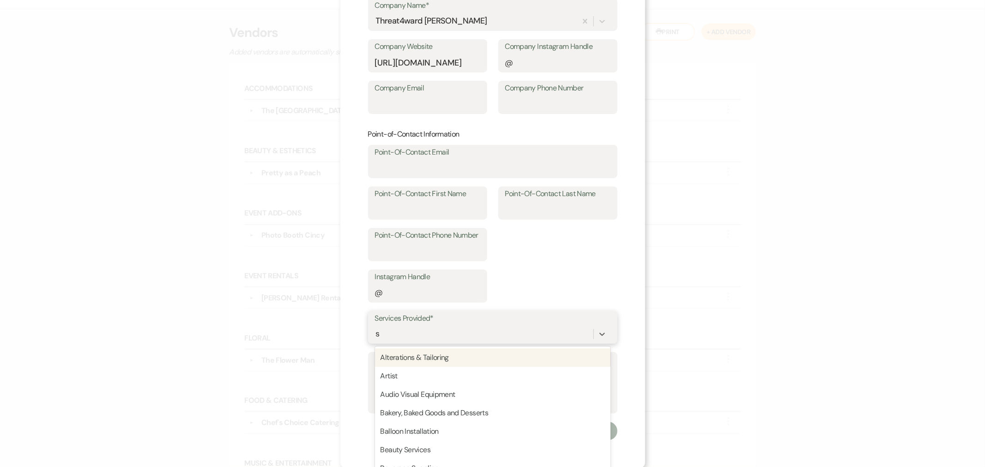
scroll to position [109, 0]
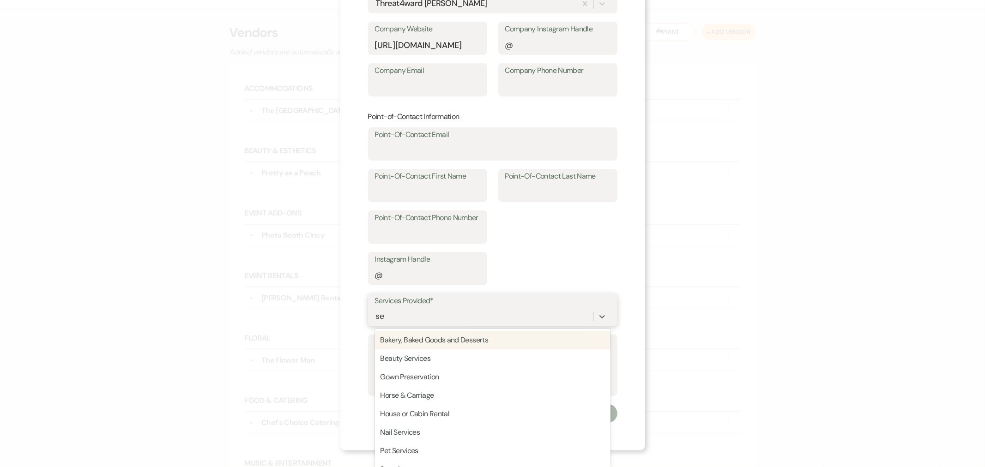
type input "sec"
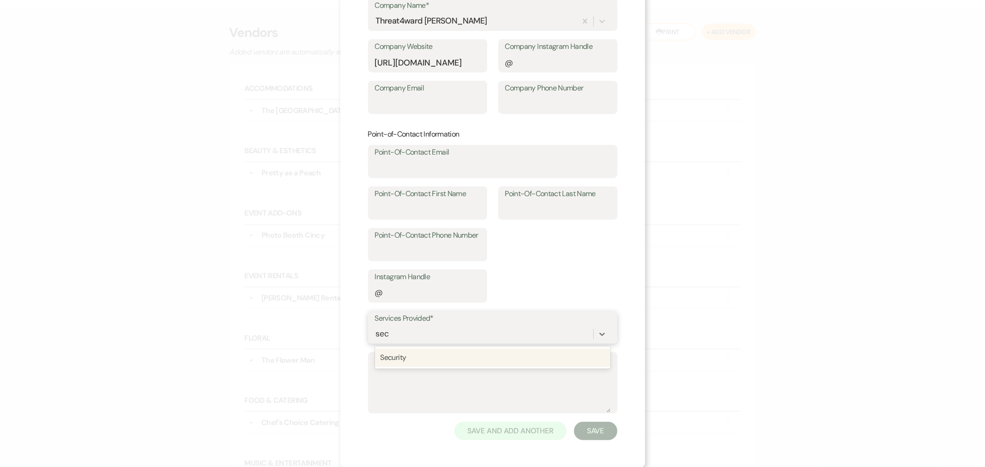
click at [418, 356] on div "Security" at bounding box center [493, 358] width 236 height 18
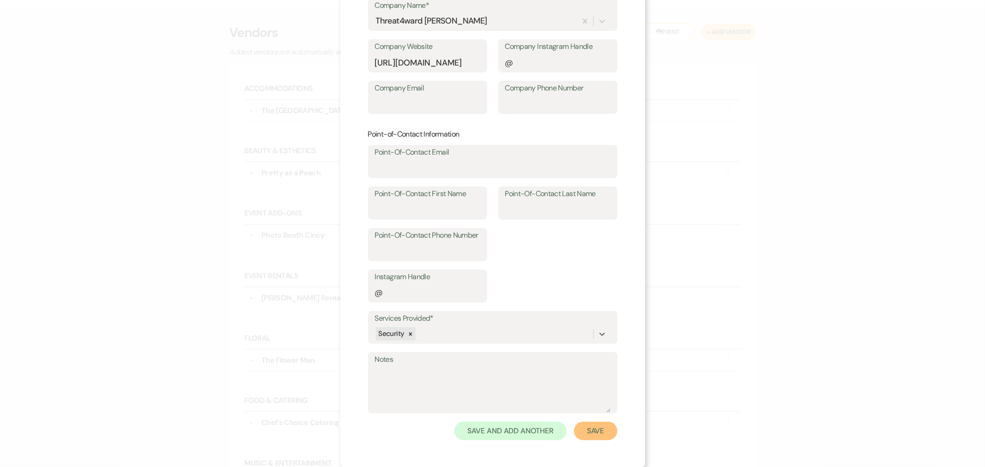
click at [608, 427] on button "Save" at bounding box center [595, 431] width 43 height 18
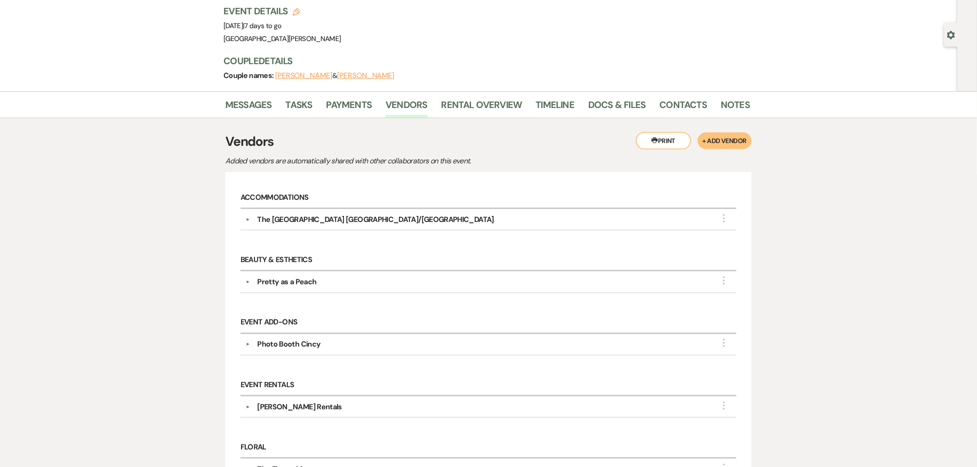
scroll to position [0, 0]
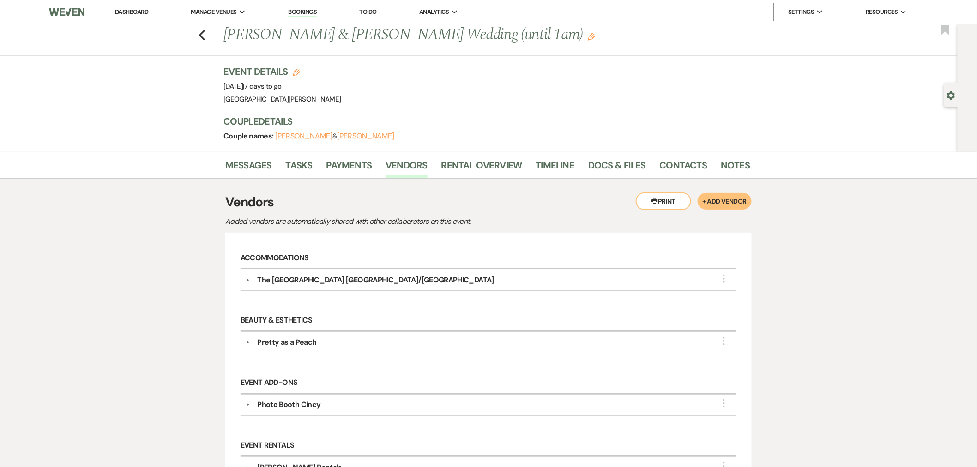
click at [136, 10] on link "Dashboard" at bounding box center [131, 12] width 33 height 8
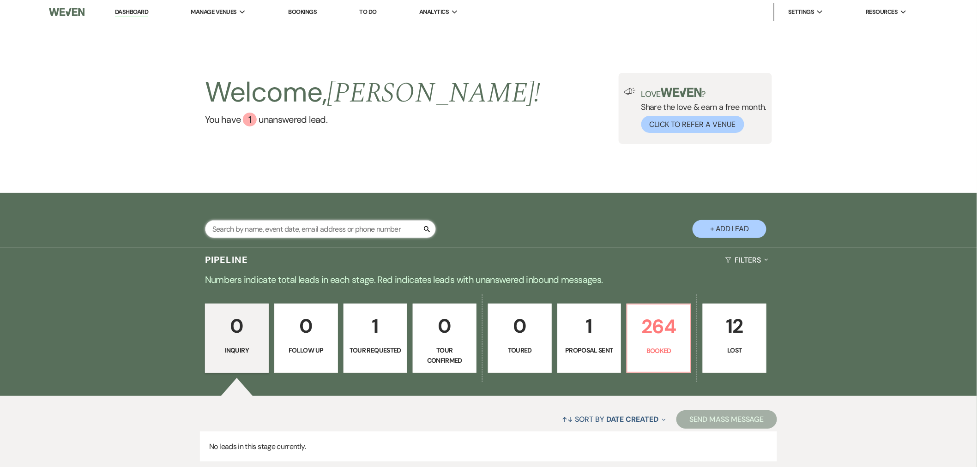
click at [345, 230] on input "text" at bounding box center [320, 229] width 231 height 18
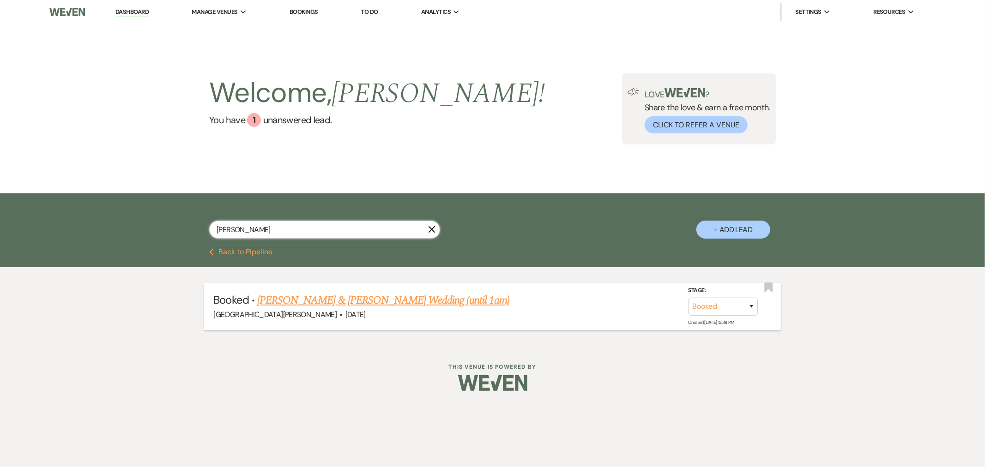
type input "[PERSON_NAME]"
click at [344, 297] on link "[PERSON_NAME] & [PERSON_NAME] Wedding (until 1am)" at bounding box center [383, 300] width 252 height 17
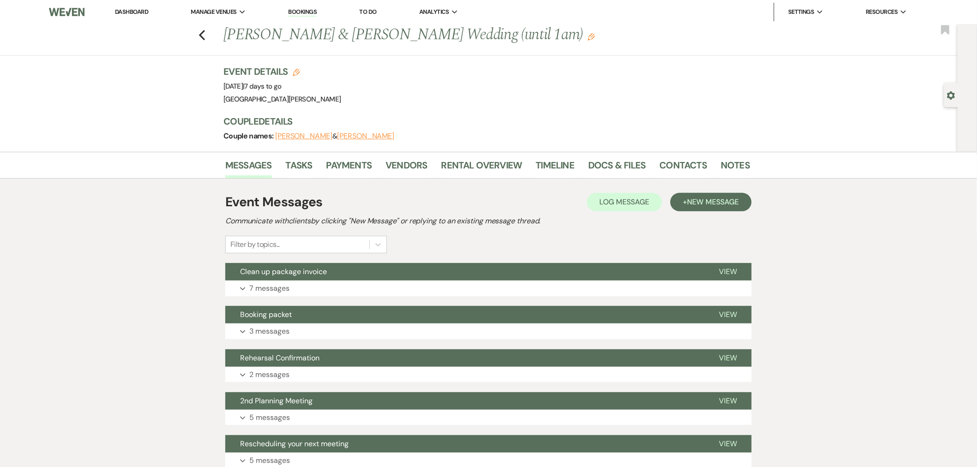
click at [145, 9] on link "Dashboard" at bounding box center [131, 12] width 33 height 8
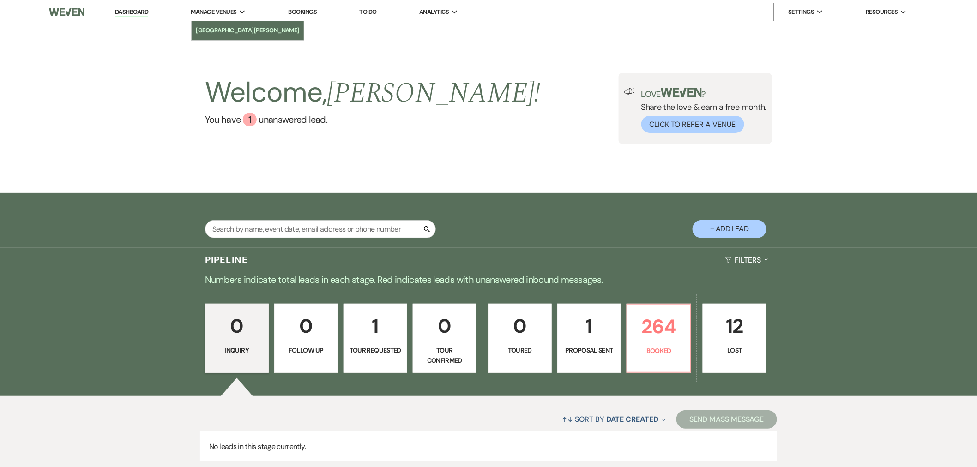
click at [243, 37] on link "[GEOGRAPHIC_DATA][PERSON_NAME]" at bounding box center [248, 30] width 113 height 18
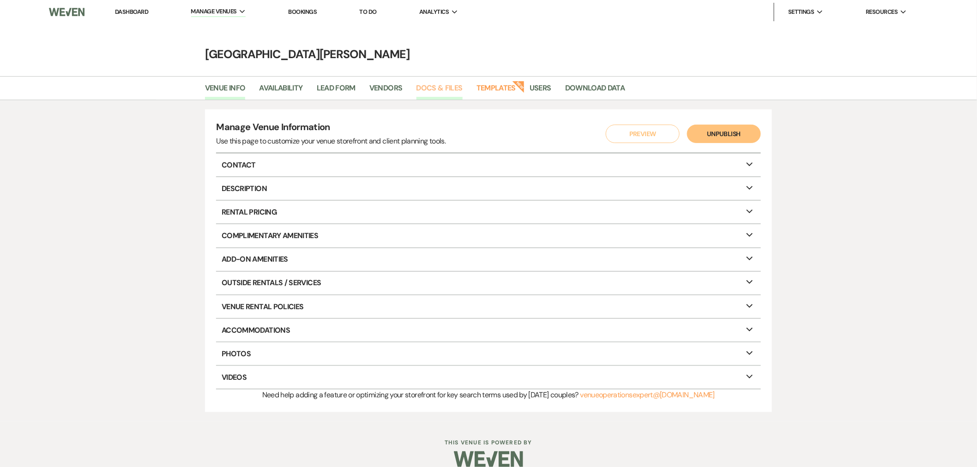
click at [428, 89] on link "Docs & Files" at bounding box center [440, 91] width 46 height 18
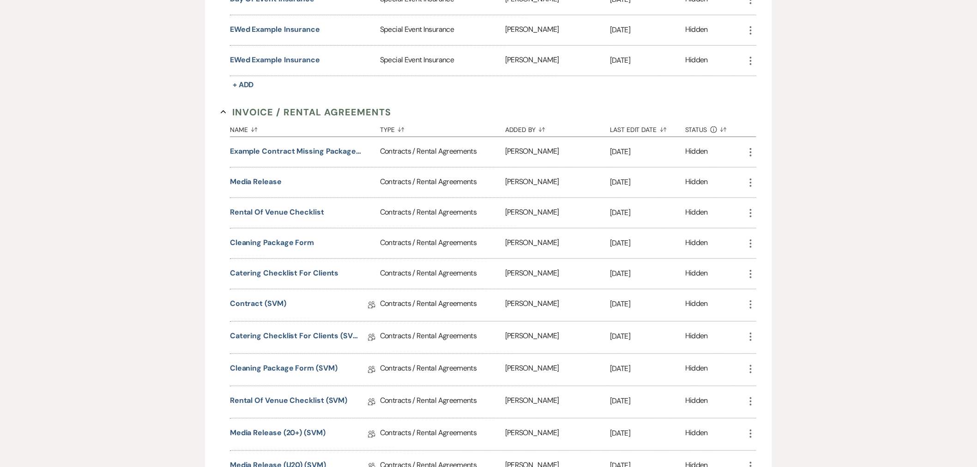
scroll to position [256, 0]
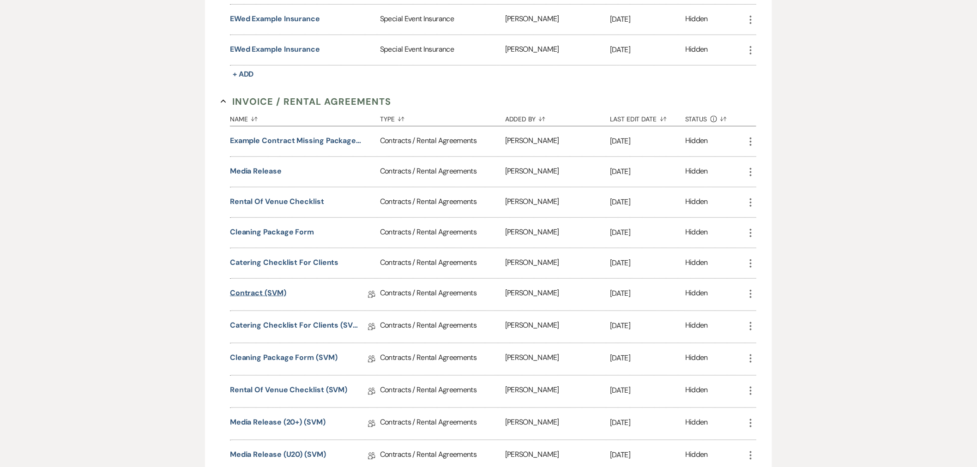
click at [277, 290] on link "Contract (SVM)" at bounding box center [258, 295] width 56 height 14
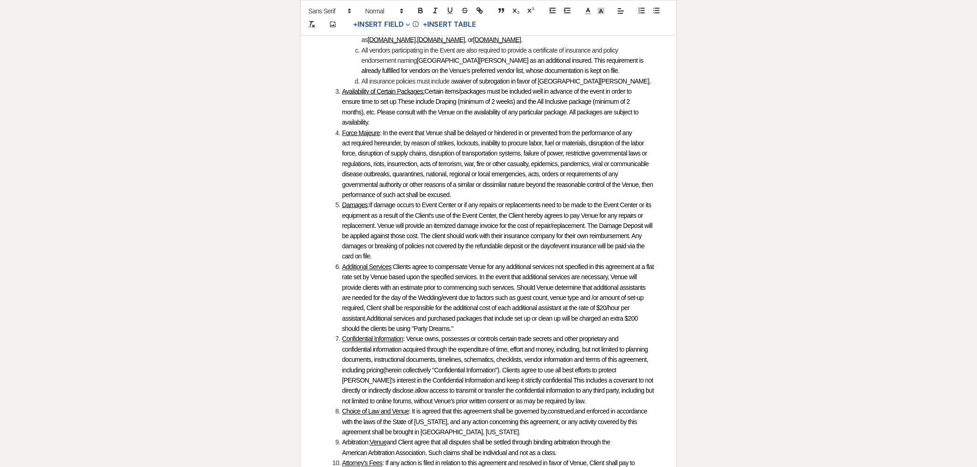
scroll to position [1700, 0]
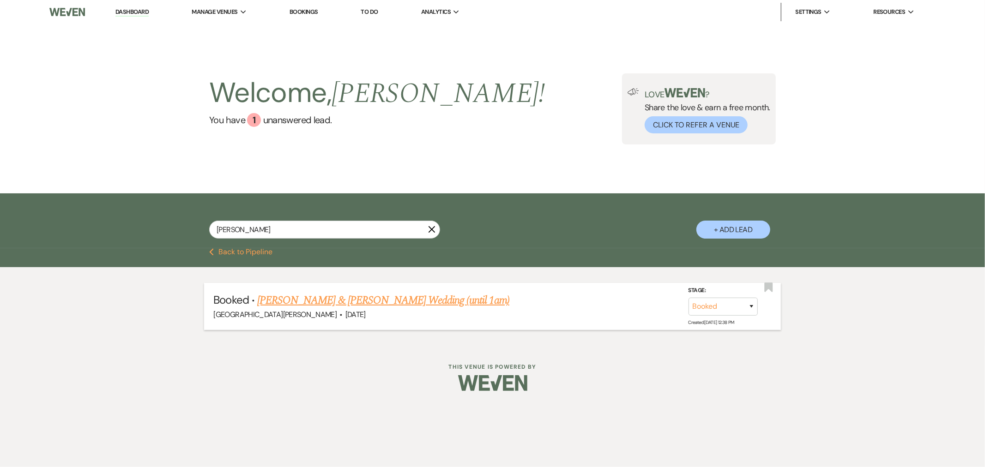
type input "[PERSON_NAME]"
click at [364, 296] on link "[PERSON_NAME] & [PERSON_NAME] Wedding (until 1am)" at bounding box center [383, 300] width 252 height 17
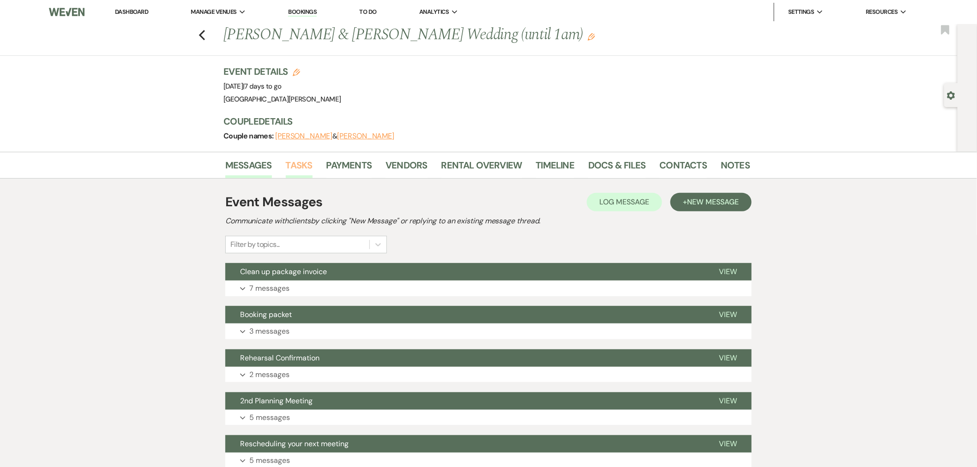
click at [302, 168] on link "Tasks" at bounding box center [299, 168] width 27 height 20
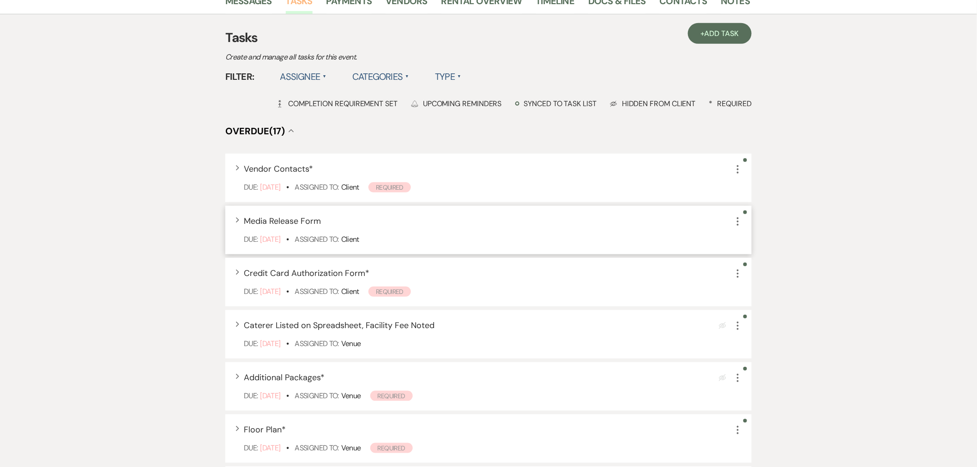
scroll to position [225, 0]
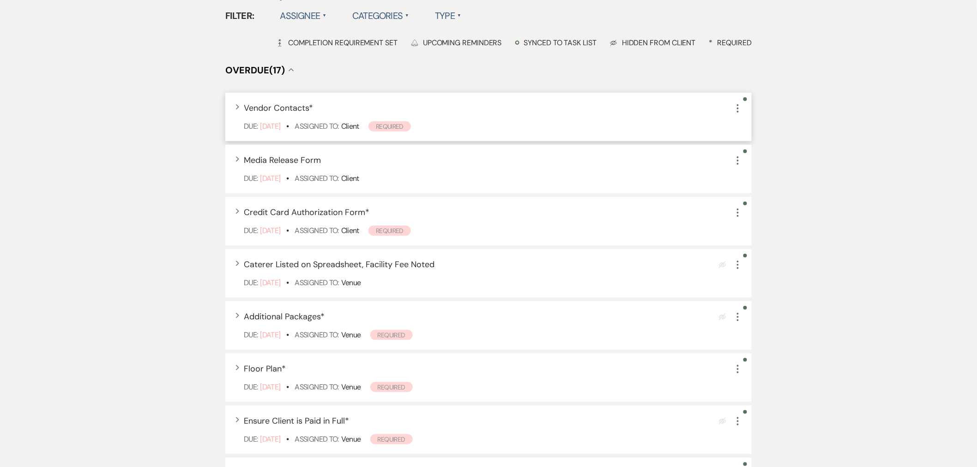
click at [740, 111] on icon "More" at bounding box center [738, 108] width 11 height 11
click at [764, 165] on button "Plan Portal Link Mark As Complete" at bounding box center [778, 170] width 91 height 15
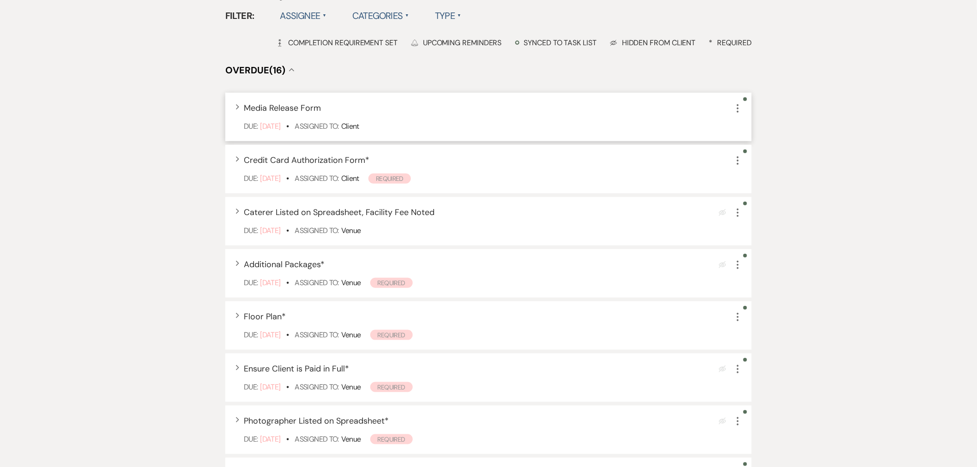
click at [739, 107] on icon "More" at bounding box center [738, 108] width 11 height 11
click at [770, 159] on button "Archive Archive" at bounding box center [777, 155] width 89 height 15
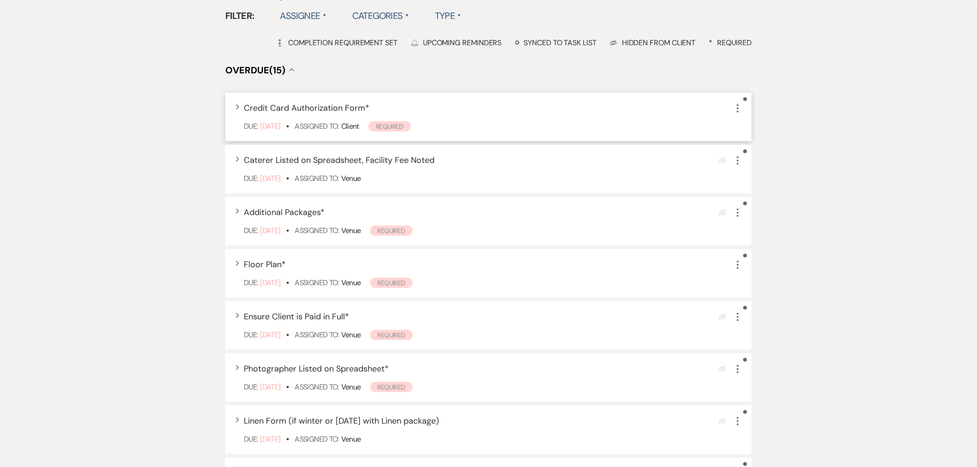
click at [740, 112] on icon "More" at bounding box center [738, 108] width 11 height 11
click at [764, 167] on button "Plan Portal Link Mark As Complete" at bounding box center [778, 170] width 91 height 15
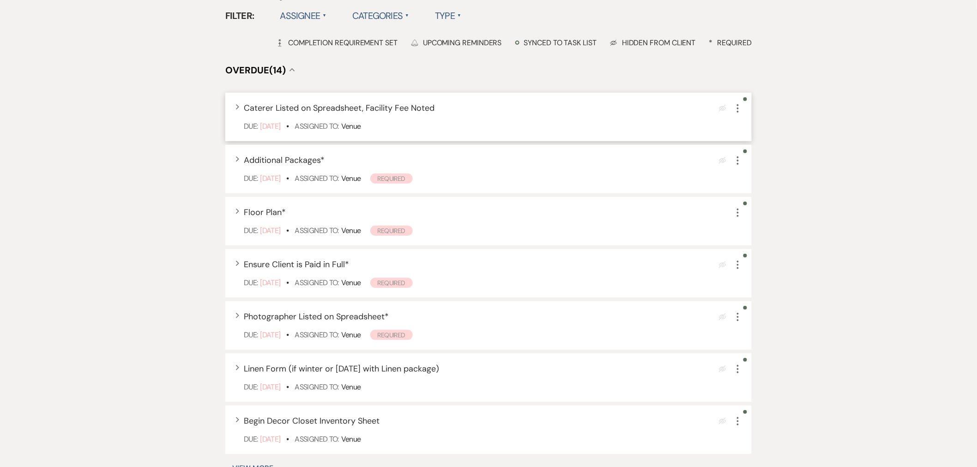
click at [738, 109] on icon "More" at bounding box center [738, 108] width 11 height 11
click at [757, 168] on button "Plan Portal Link Mark As Complete" at bounding box center [778, 170] width 91 height 15
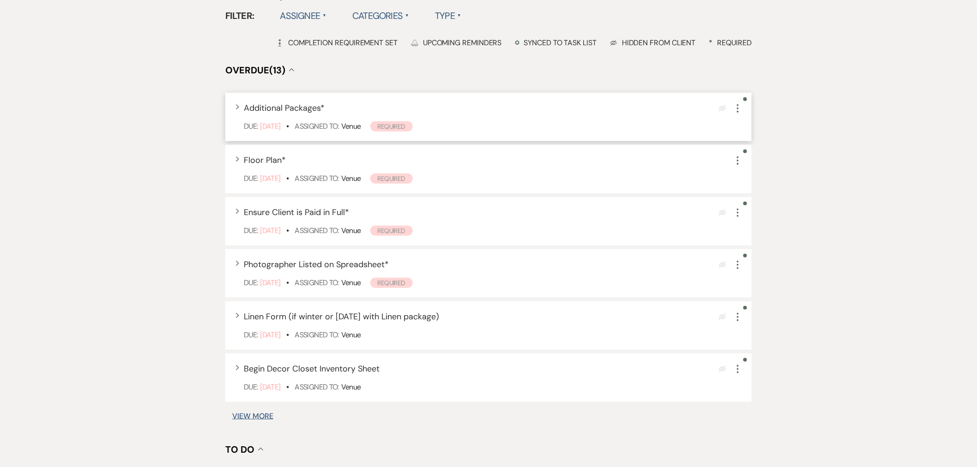
click at [741, 107] on icon "More" at bounding box center [738, 108] width 11 height 11
click at [762, 151] on button "Archive Archive" at bounding box center [777, 155] width 89 height 15
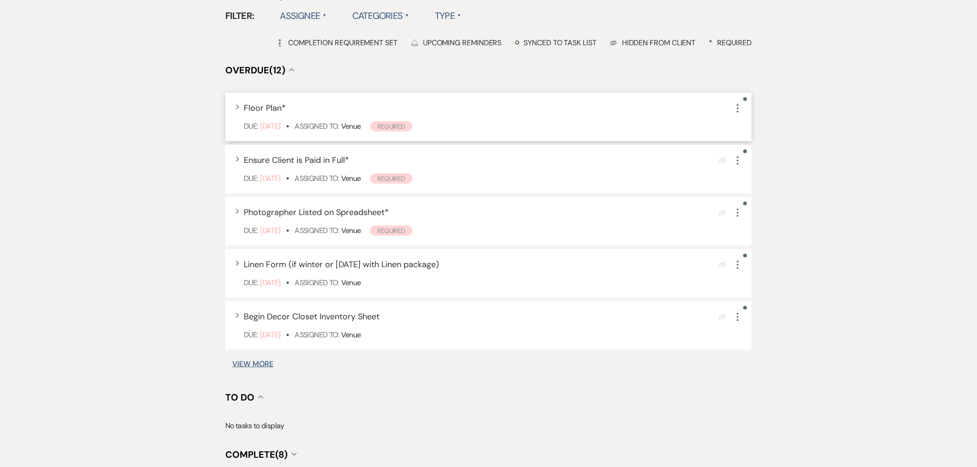
click at [740, 109] on icon "More" at bounding box center [738, 108] width 11 height 11
click at [756, 166] on button "Plan Portal Link Mark As Complete" at bounding box center [778, 170] width 91 height 15
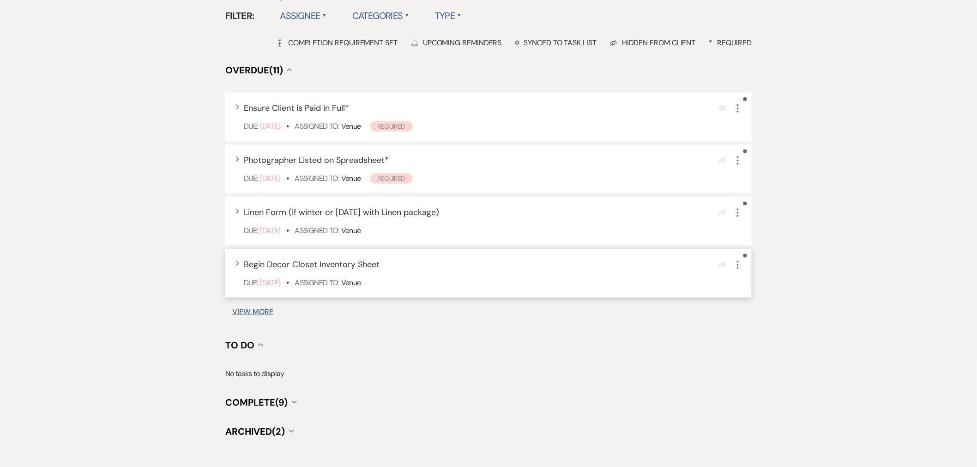
click at [739, 262] on icon "More" at bounding box center [738, 265] width 11 height 11
click at [772, 309] on button "Archive Archive" at bounding box center [777, 311] width 89 height 15
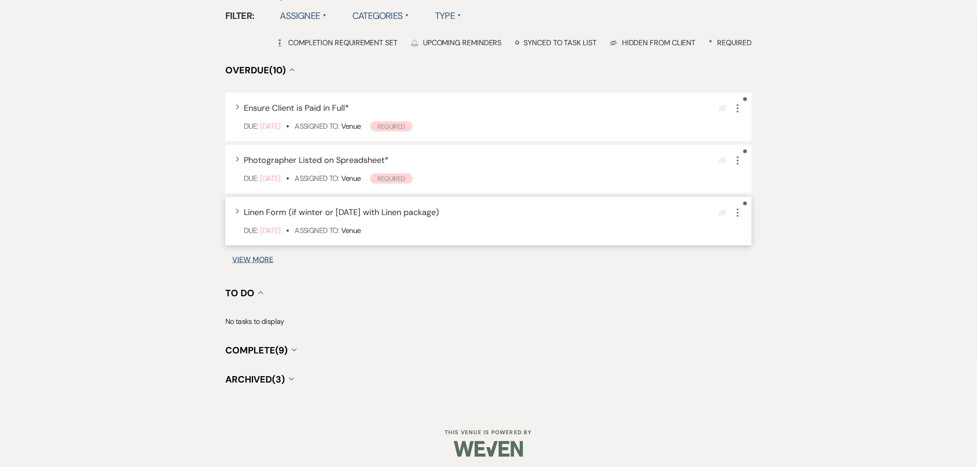
click at [736, 209] on icon "More" at bounding box center [738, 212] width 11 height 11
click at [762, 261] on button "Archive Archive" at bounding box center [777, 259] width 89 height 15
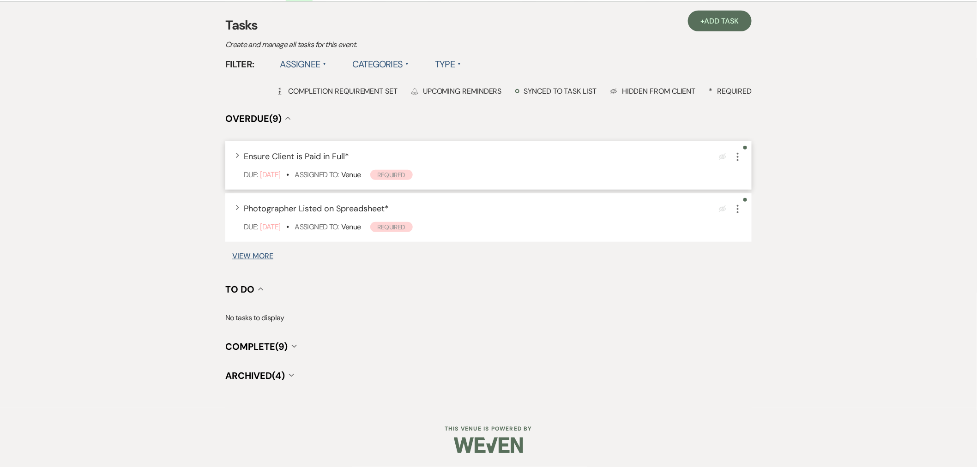
scroll to position [176, 0]
click at [739, 208] on icon "More" at bounding box center [738, 210] width 11 height 11
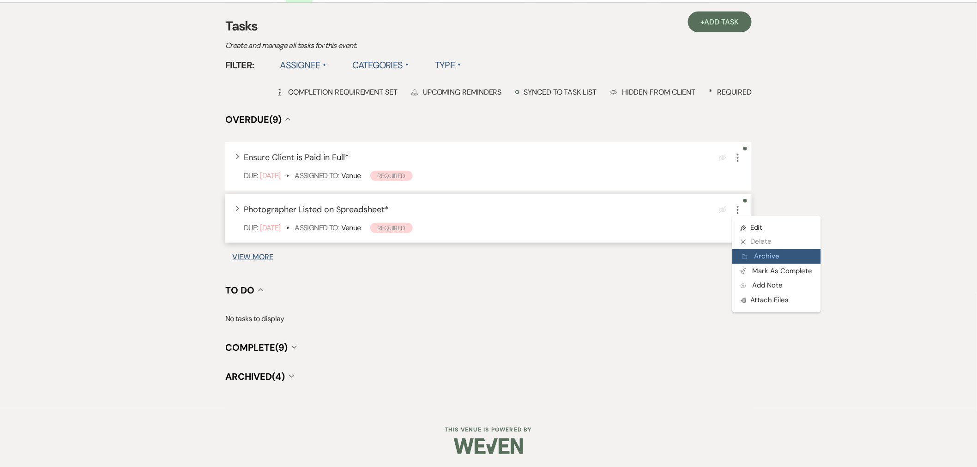
click at [764, 256] on button "Archive Archive" at bounding box center [777, 256] width 89 height 15
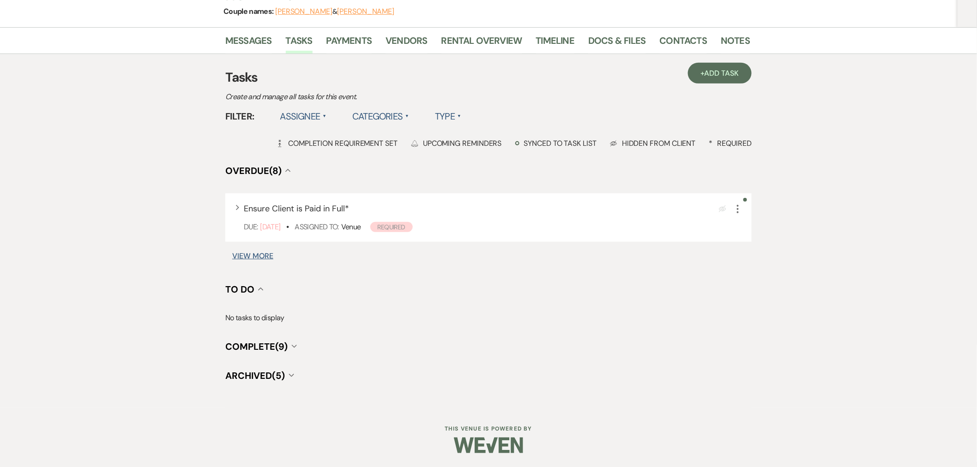
scroll to position [123, 0]
click at [736, 209] on icon "More" at bounding box center [738, 210] width 11 height 11
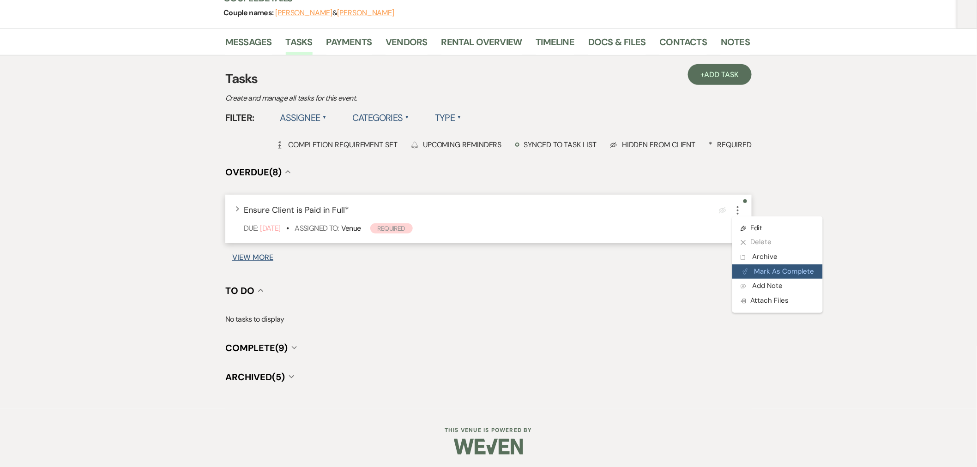
click at [774, 273] on button "Plan Portal Link Mark As Complete" at bounding box center [778, 272] width 91 height 15
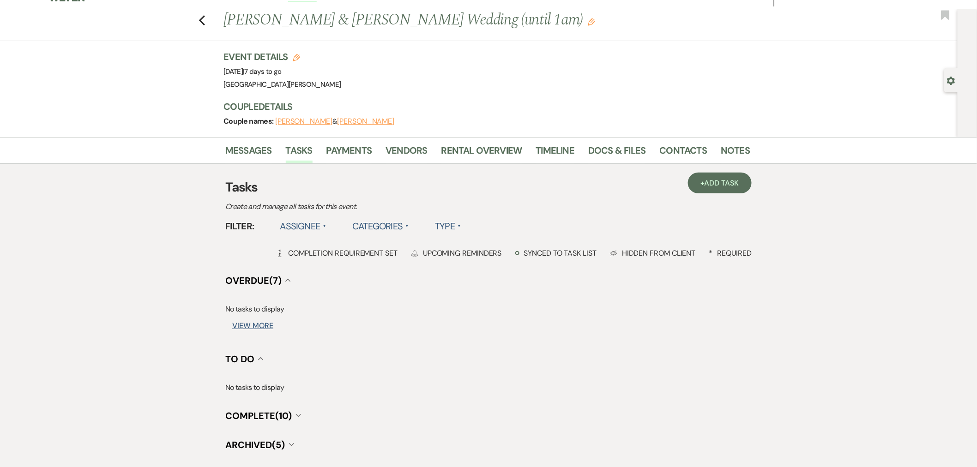
scroll to position [0, 0]
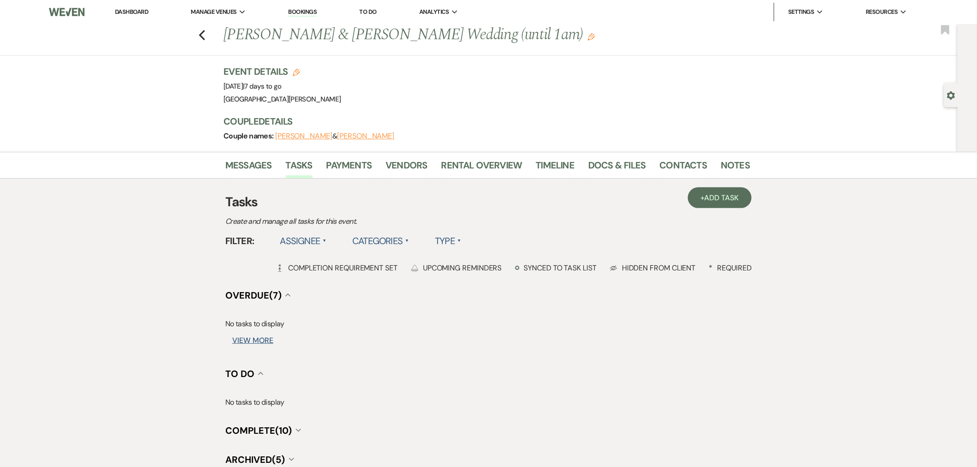
click at [128, 10] on link "Dashboard" at bounding box center [131, 12] width 33 height 8
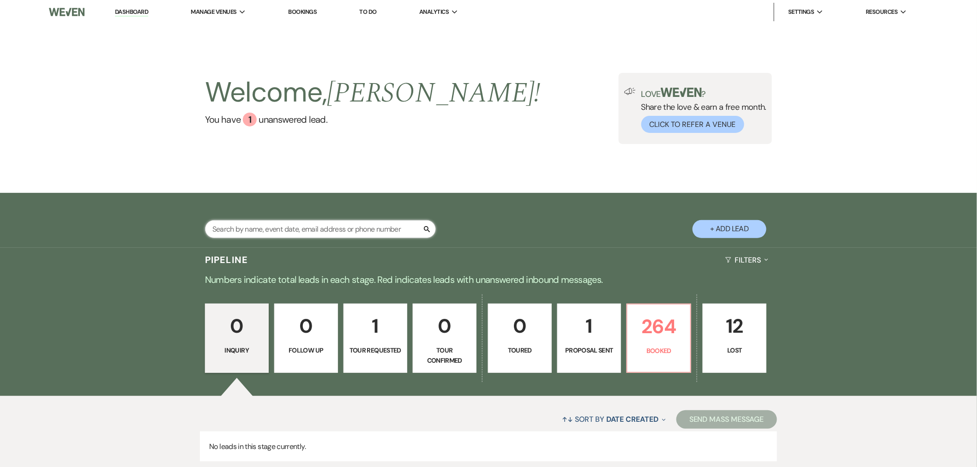
click at [326, 231] on input "text" at bounding box center [320, 229] width 231 height 18
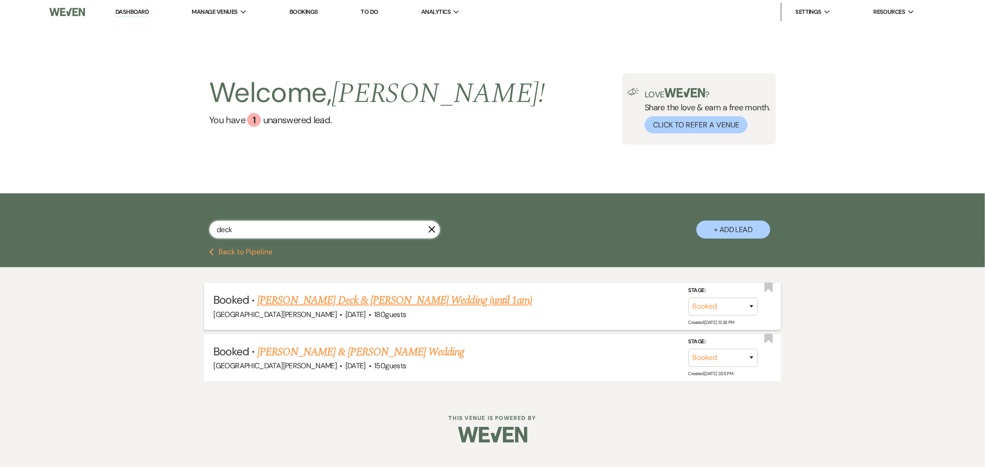
type input "deck"
click at [325, 297] on link "[PERSON_NAME] Deck & [PERSON_NAME] Wedding (until 1am)" at bounding box center [394, 300] width 275 height 17
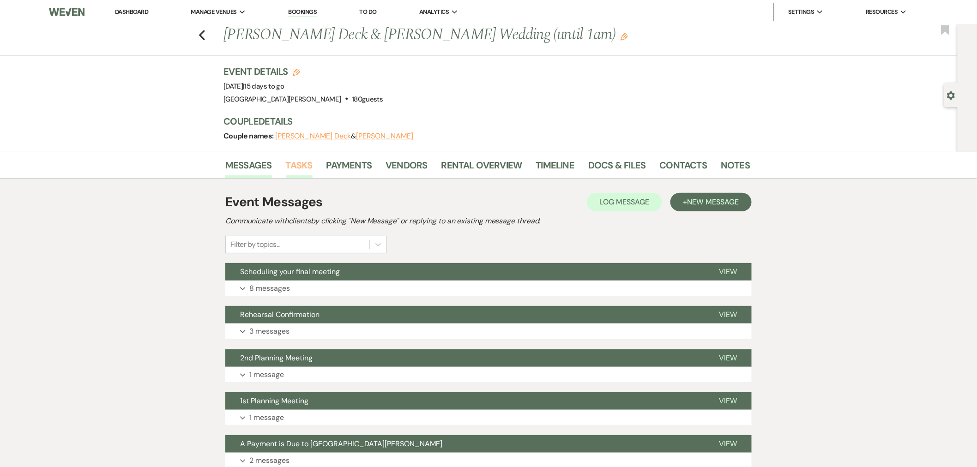
click at [300, 172] on link "Tasks" at bounding box center [299, 168] width 27 height 20
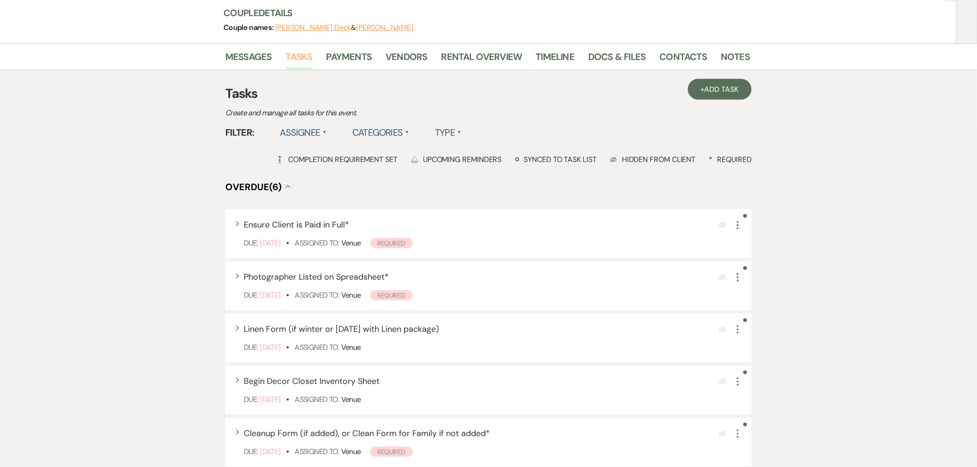
scroll to position [103, 0]
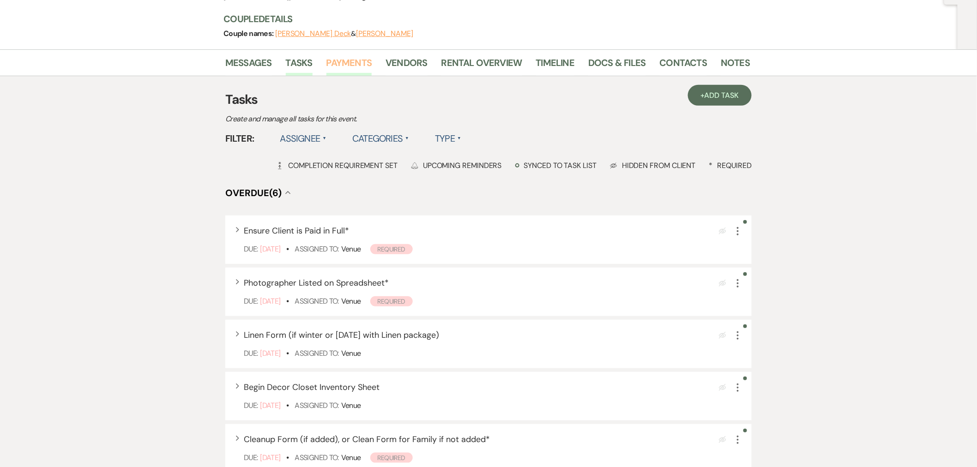
click at [353, 67] on link "Payments" at bounding box center [350, 65] width 46 height 20
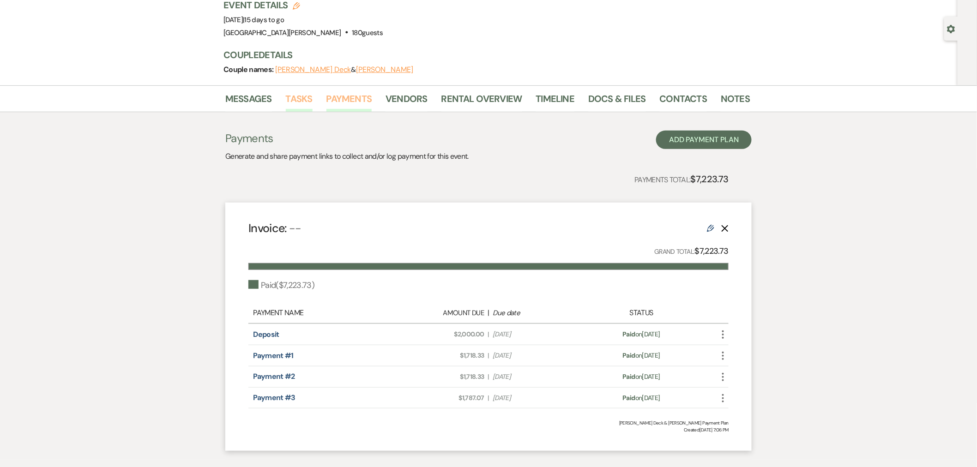
scroll to position [16, 0]
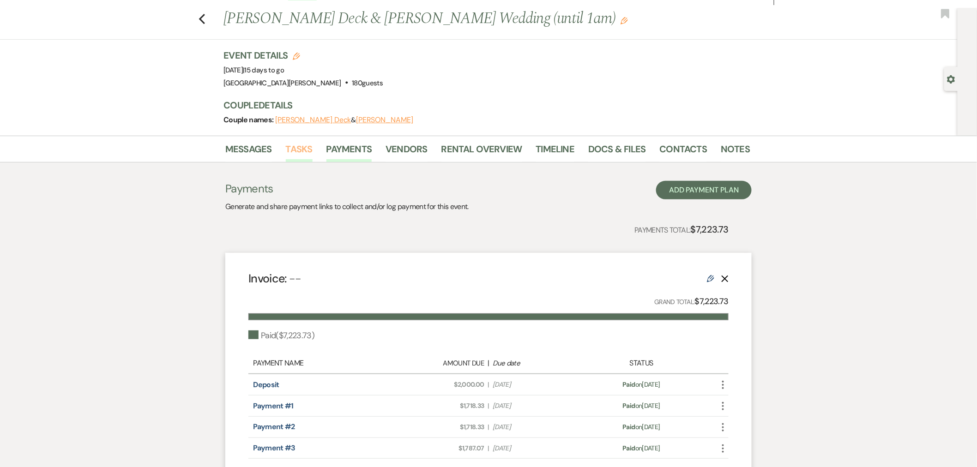
click at [301, 145] on link "Tasks" at bounding box center [299, 152] width 27 height 20
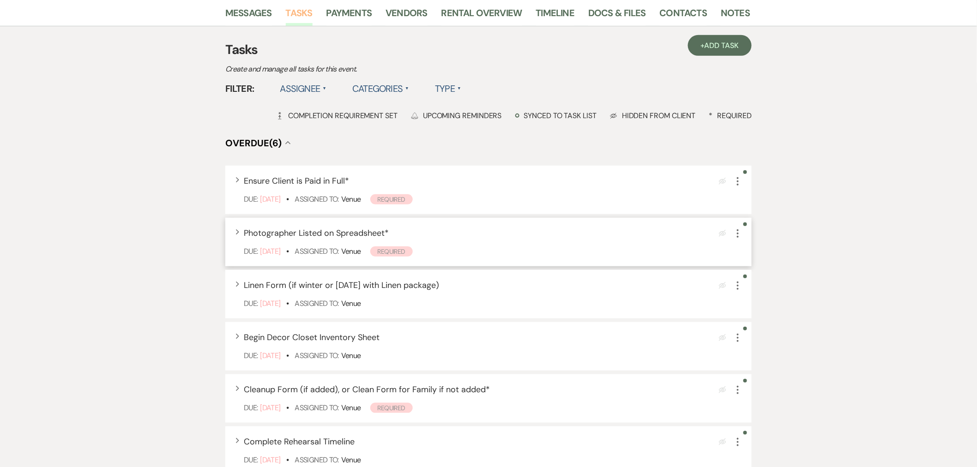
scroll to position [154, 0]
click at [741, 181] on icon "More" at bounding box center [738, 180] width 11 height 11
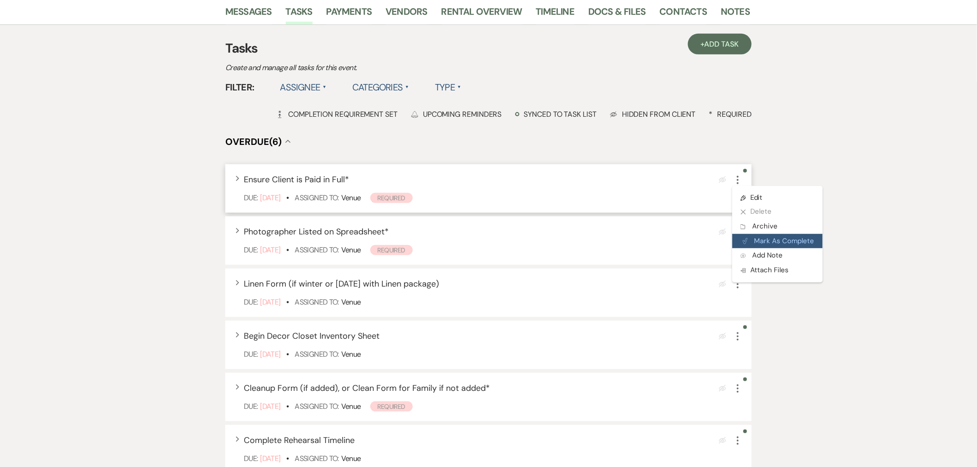
click at [761, 240] on button "Plan Portal Link Mark As Complete" at bounding box center [778, 241] width 91 height 15
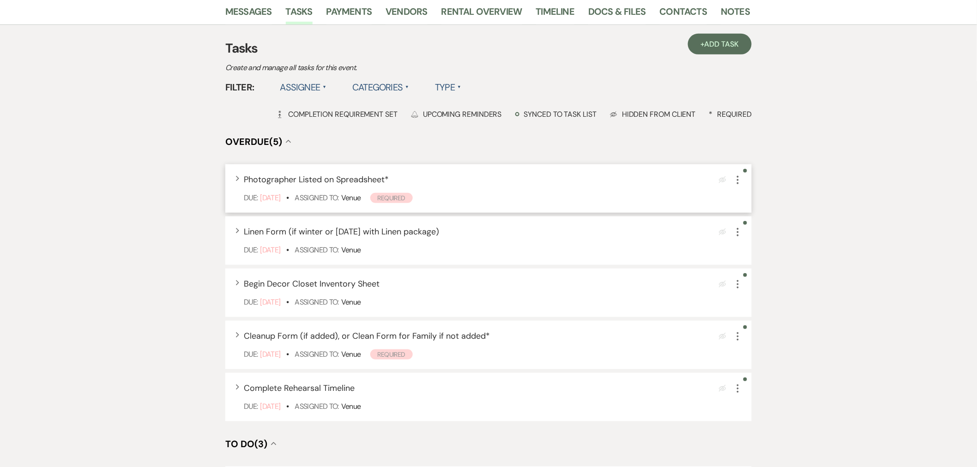
click at [738, 175] on icon "More" at bounding box center [738, 180] width 11 height 11
click at [750, 241] on button "Plan Portal Link Mark As Complete" at bounding box center [778, 241] width 91 height 15
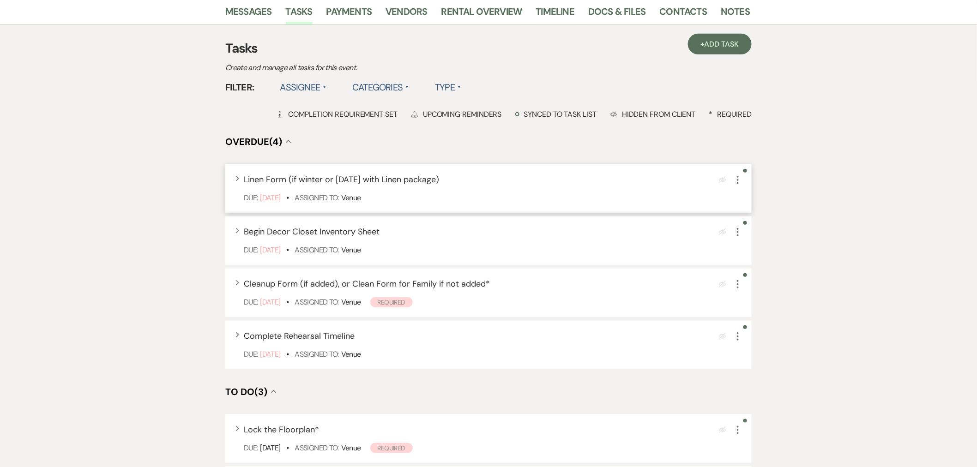
click at [738, 181] on icon "More" at bounding box center [738, 180] width 11 height 11
click at [761, 240] on button "Plan Portal Link Mark As Complete" at bounding box center [778, 241] width 91 height 15
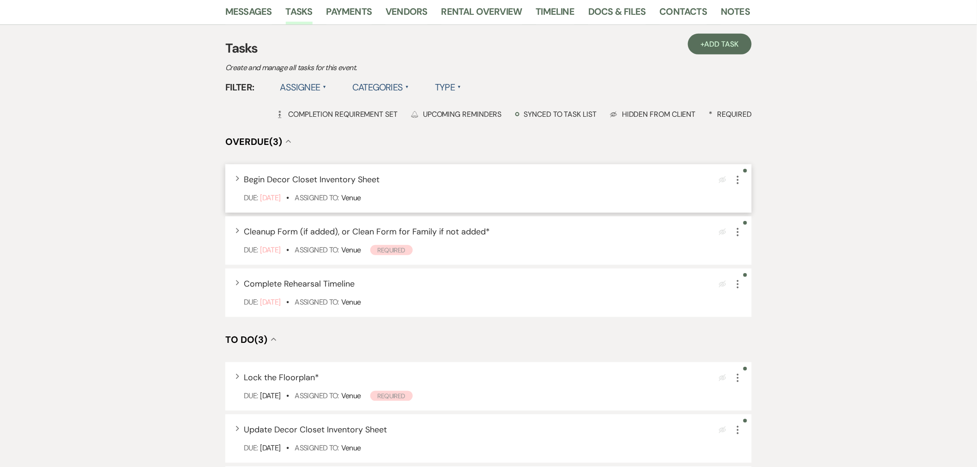
click at [741, 181] on icon "More" at bounding box center [738, 180] width 11 height 11
click at [764, 237] on button "Plan Portal Link Mark As Complete" at bounding box center [778, 241] width 91 height 15
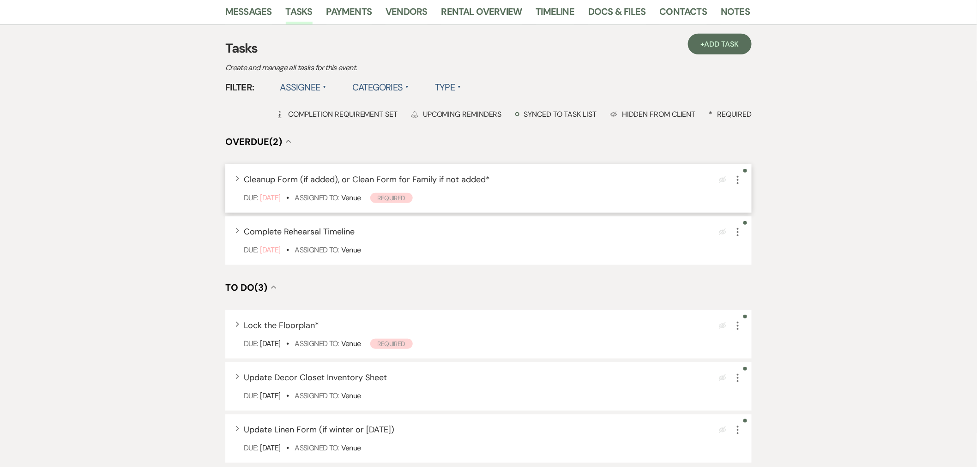
click at [741, 182] on icon "More" at bounding box center [738, 180] width 11 height 11
click at [765, 228] on button "Archive Archive" at bounding box center [777, 226] width 89 height 15
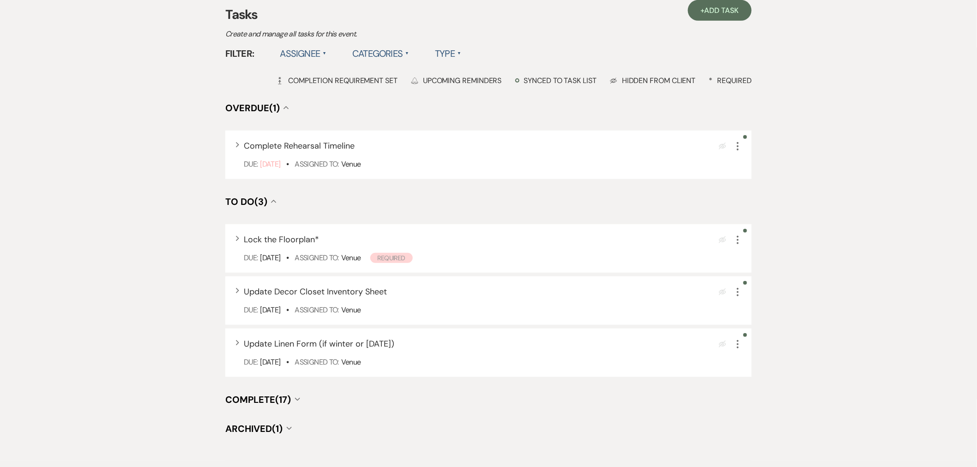
scroll to position [205, 0]
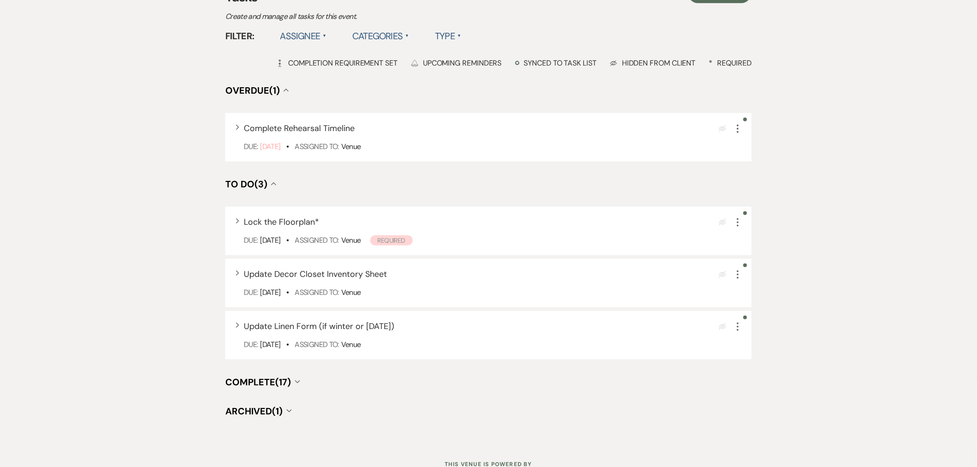
click at [793, 261] on div "Messages Tasks Payments Vendors Rental Overview Timeline Docs & Files Contacts …" at bounding box center [488, 195] width 977 height 497
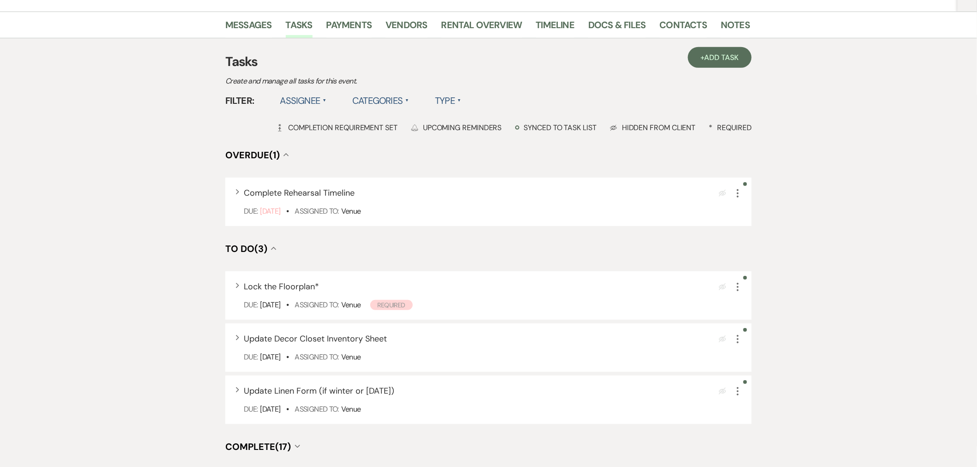
scroll to position [0, 0]
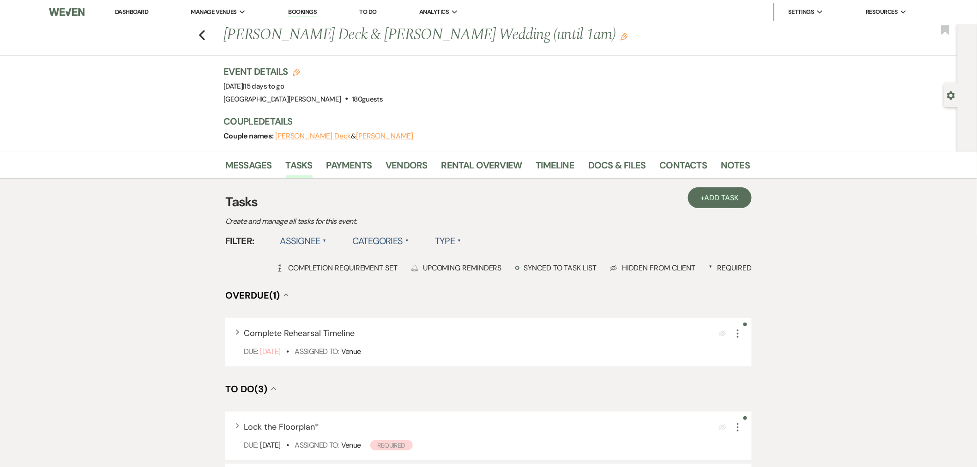
click at [460, 297] on h4 "Overdue (1) Collapse" at bounding box center [488, 295] width 527 height 13
click at [148, 12] on link "Dashboard" at bounding box center [131, 12] width 33 height 8
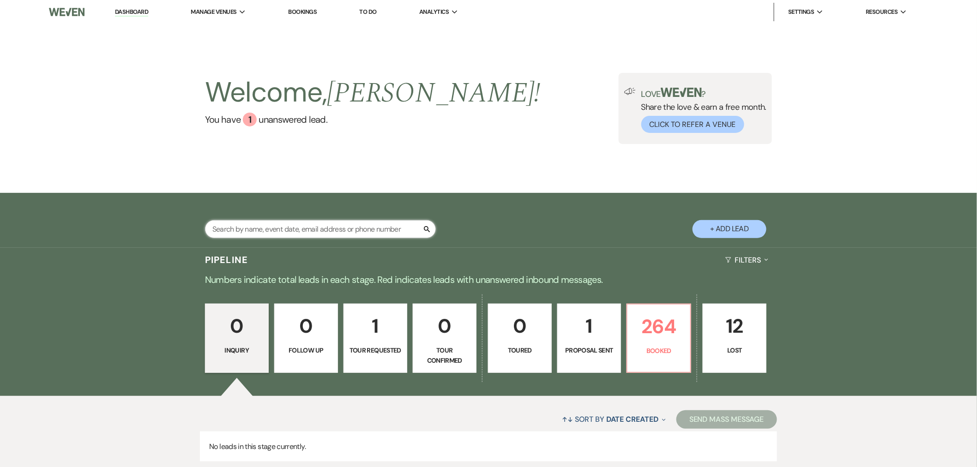
click at [349, 234] on input "text" at bounding box center [320, 229] width 231 height 18
type input "[PERSON_NAME]"
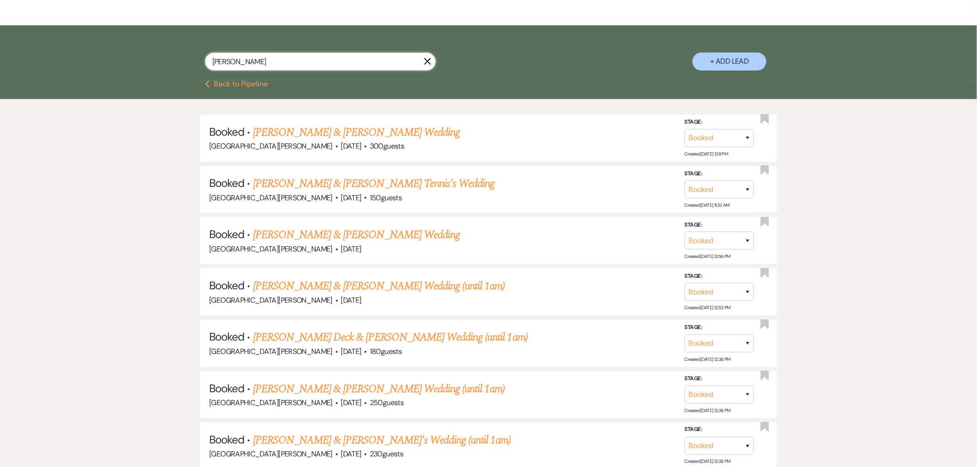
scroll to position [205, 0]
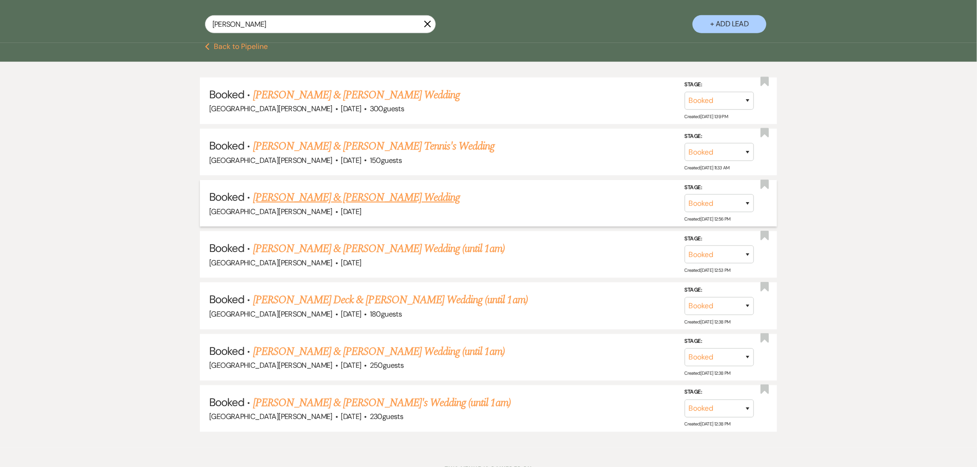
click at [357, 196] on link "[PERSON_NAME] & [PERSON_NAME] Wedding" at bounding box center [356, 197] width 207 height 17
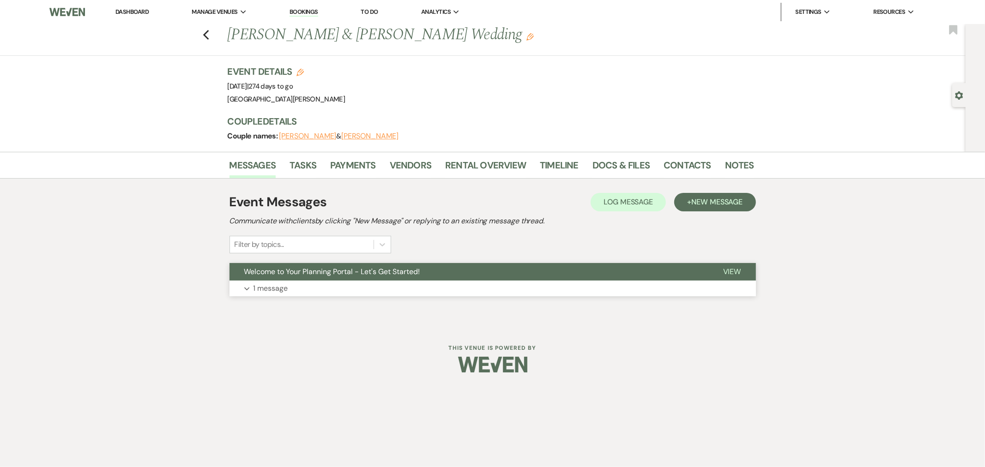
click at [409, 285] on button "Expand 1 message" at bounding box center [493, 289] width 527 height 16
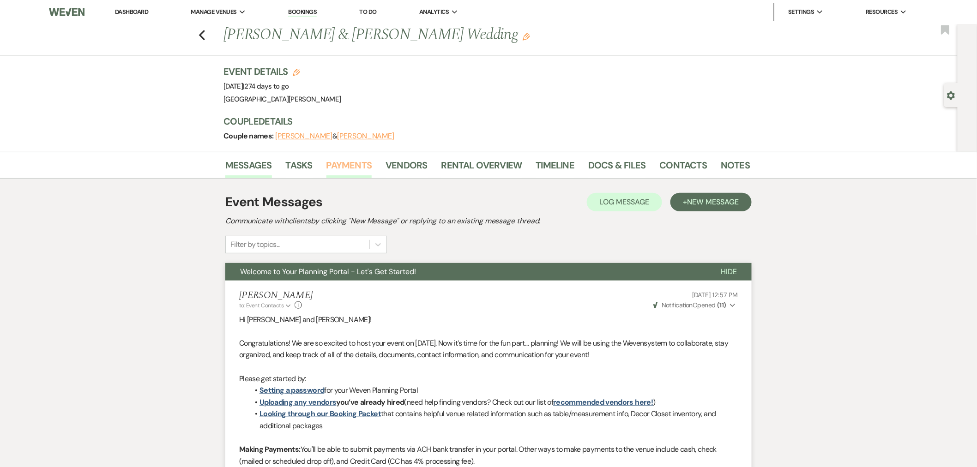
click at [355, 170] on link "Payments" at bounding box center [350, 168] width 46 height 20
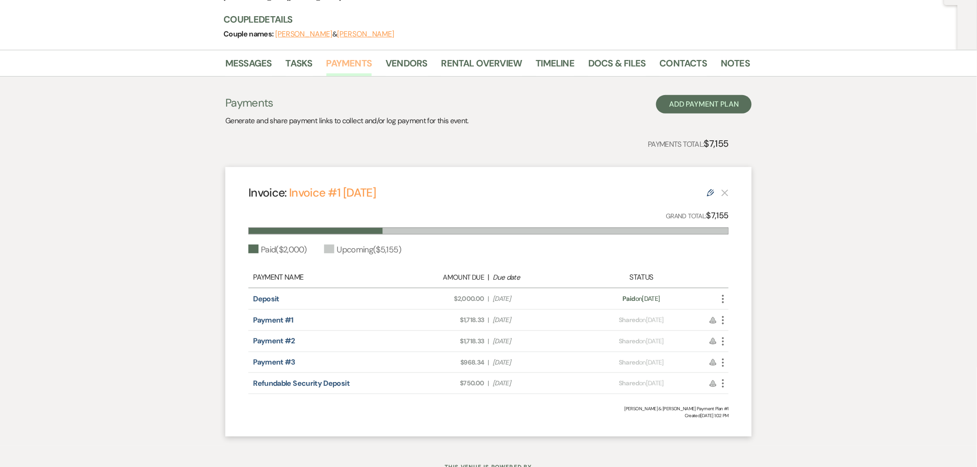
scroll to position [103, 0]
click at [725, 319] on icon "More" at bounding box center [723, 320] width 11 height 11
click at [759, 313] on div "Messages Tasks Payments Vendors Rental Overview Timeline Docs & Files Contacts …" at bounding box center [488, 247] width 977 height 397
click at [258, 70] on link "Messages" at bounding box center [248, 65] width 47 height 20
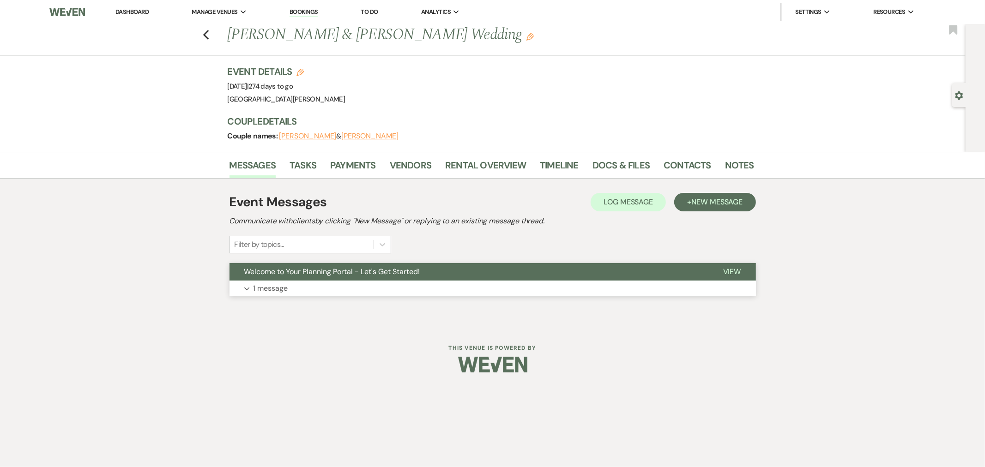
click at [445, 285] on button "Expand 1 message" at bounding box center [493, 289] width 527 height 16
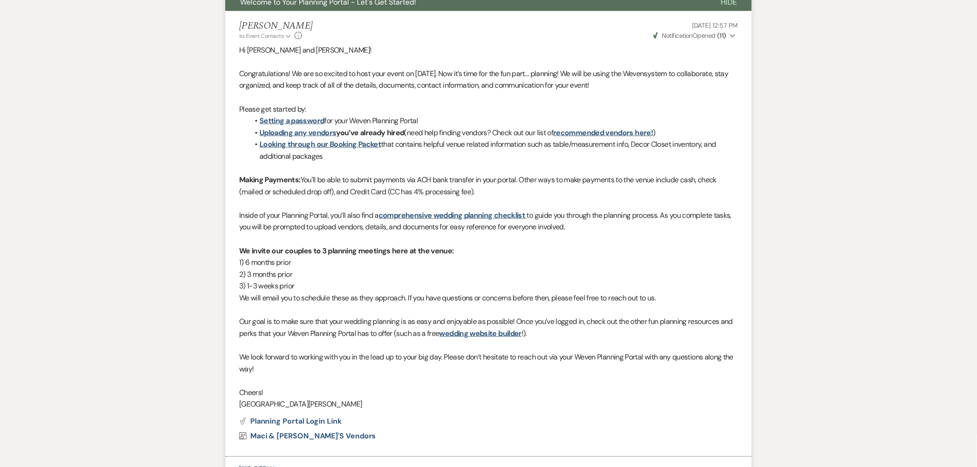
scroll to position [51, 0]
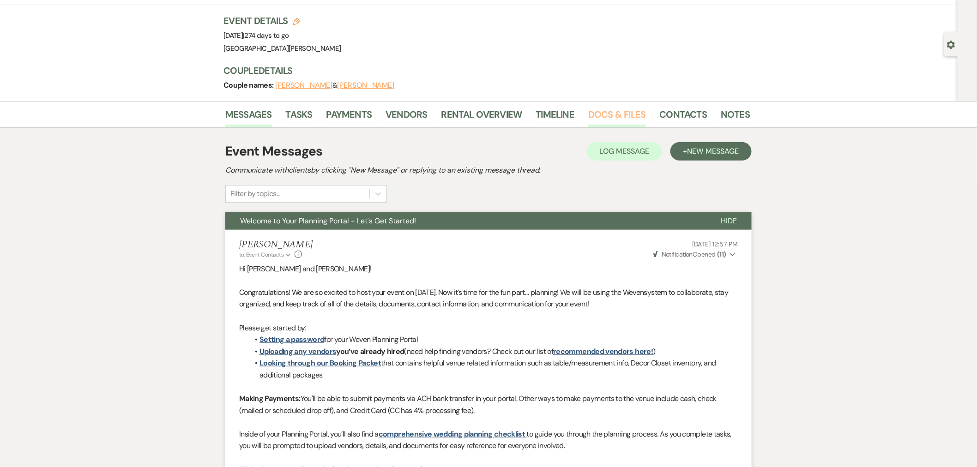
click at [617, 122] on link "Docs & Files" at bounding box center [616, 117] width 57 height 20
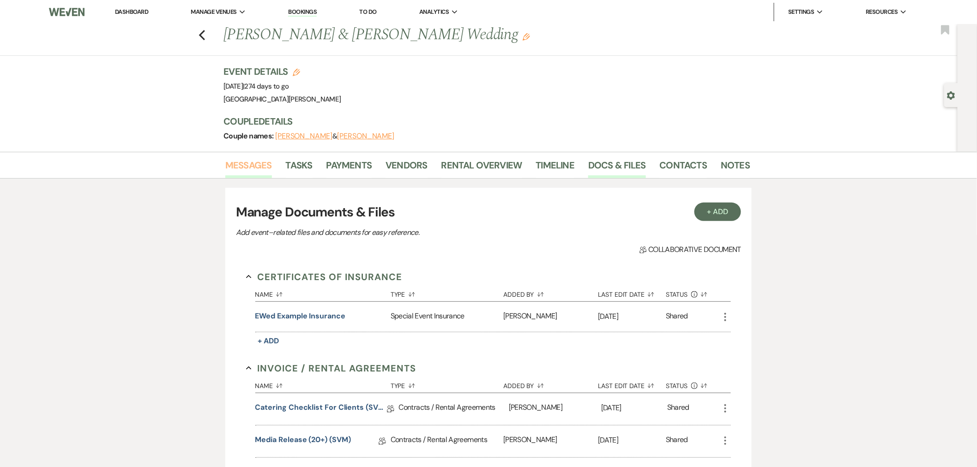
click at [268, 169] on link "Messages" at bounding box center [248, 168] width 47 height 20
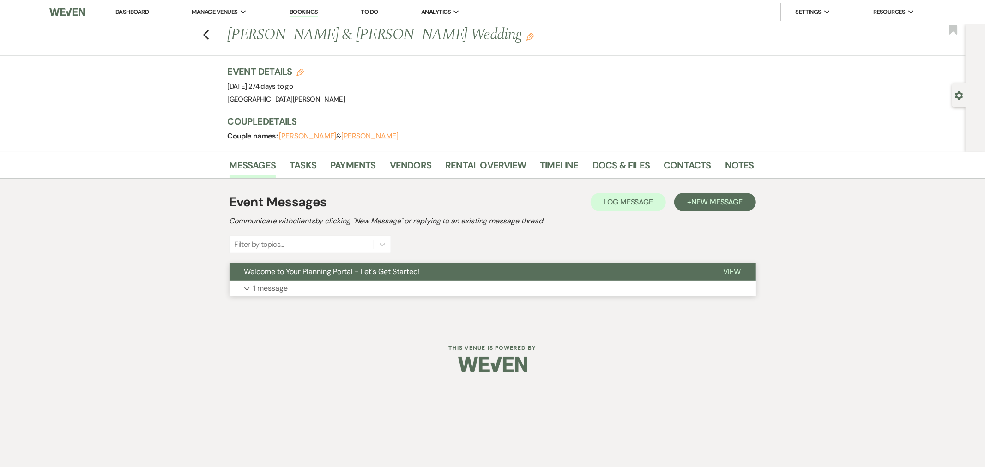
click at [440, 283] on button "Expand 1 message" at bounding box center [493, 289] width 527 height 16
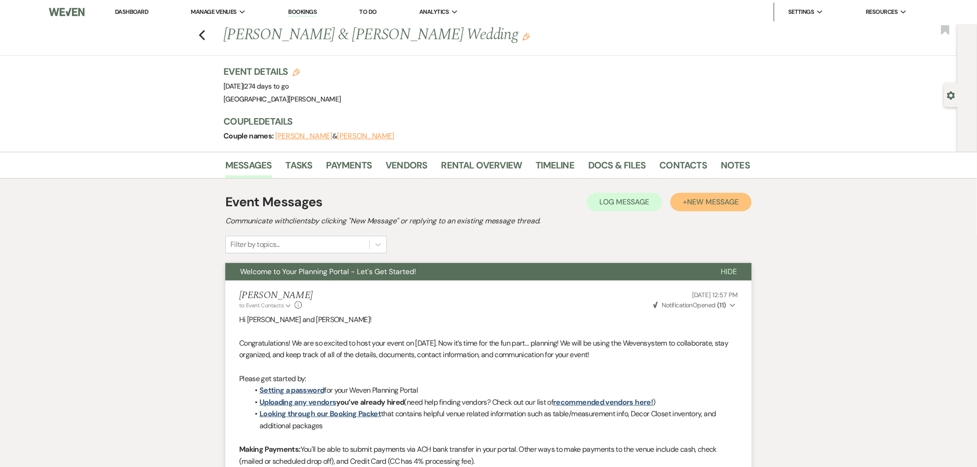
click at [704, 201] on span "New Message" at bounding box center [713, 202] width 51 height 10
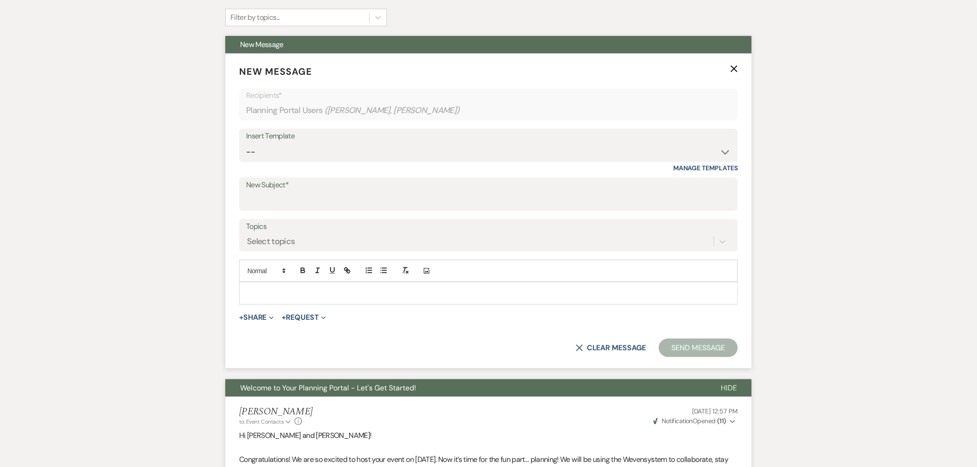
scroll to position [154, 0]
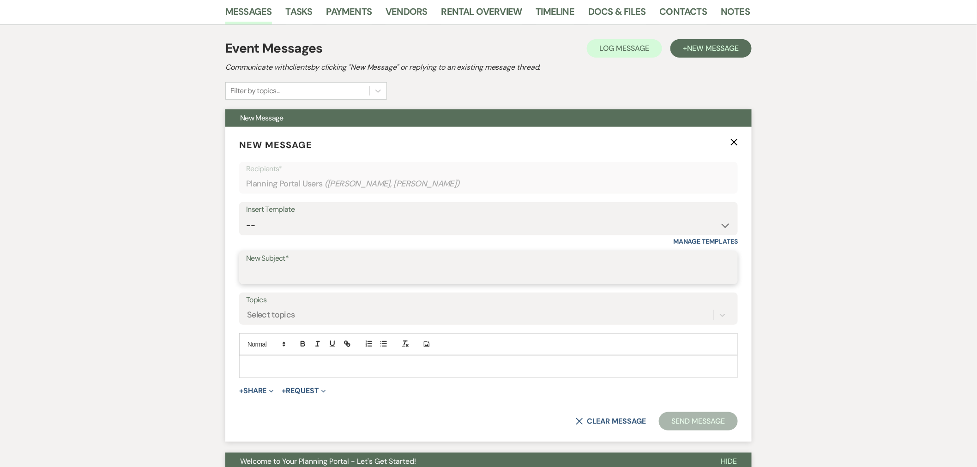
click at [453, 276] on input "New Subject*" at bounding box center [488, 275] width 485 height 18
click at [317, 268] on input "New Subject*" at bounding box center [488, 275] width 485 height 18
click at [295, 219] on select "-- SVM Initial Inquiry Response SVM Planning Portal Introduction and Booking Pa…" at bounding box center [488, 226] width 485 height 18
select select "4984"
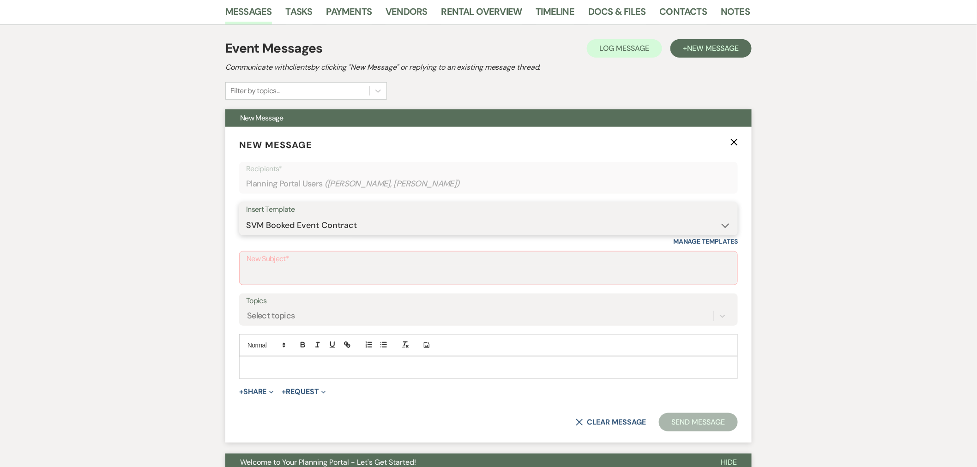
click at [246, 217] on select "-- SVM Initial Inquiry Response SVM Planning Portal Introduction and Booking Pa…" at bounding box center [488, 226] width 485 height 18
type input "Your Contract for [GEOGRAPHIC_DATA][PERSON_NAME]!"
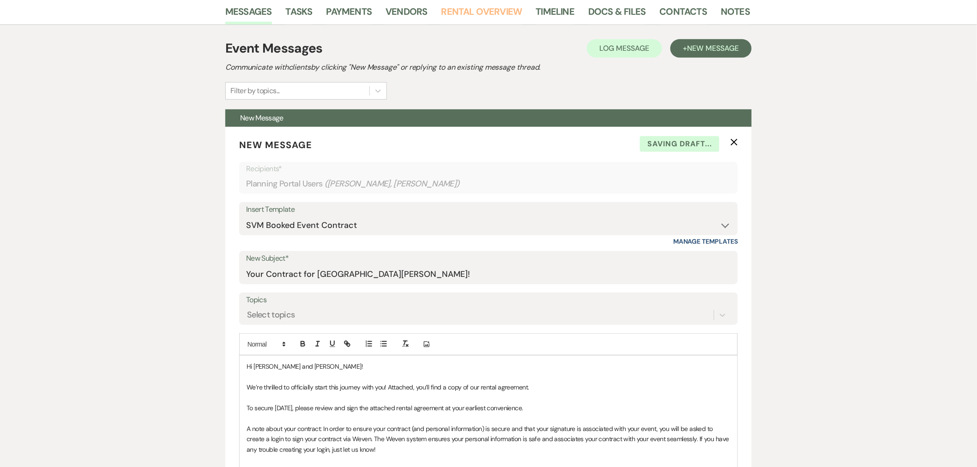
click at [474, 17] on link "Rental Overview" at bounding box center [482, 14] width 81 height 20
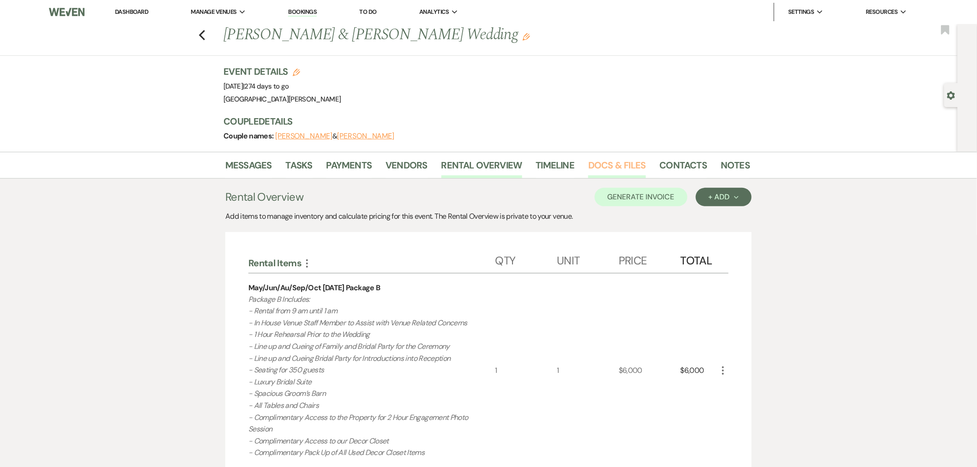
click at [617, 168] on link "Docs & Files" at bounding box center [616, 168] width 57 height 20
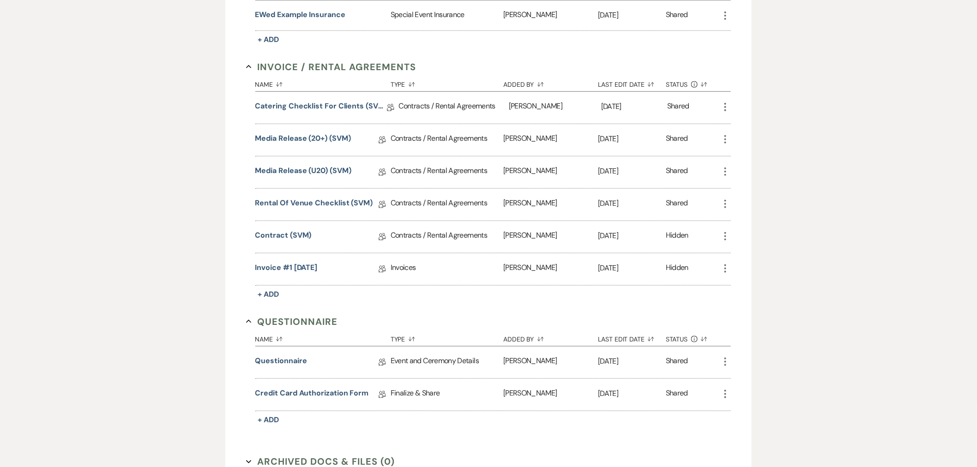
scroll to position [308, 0]
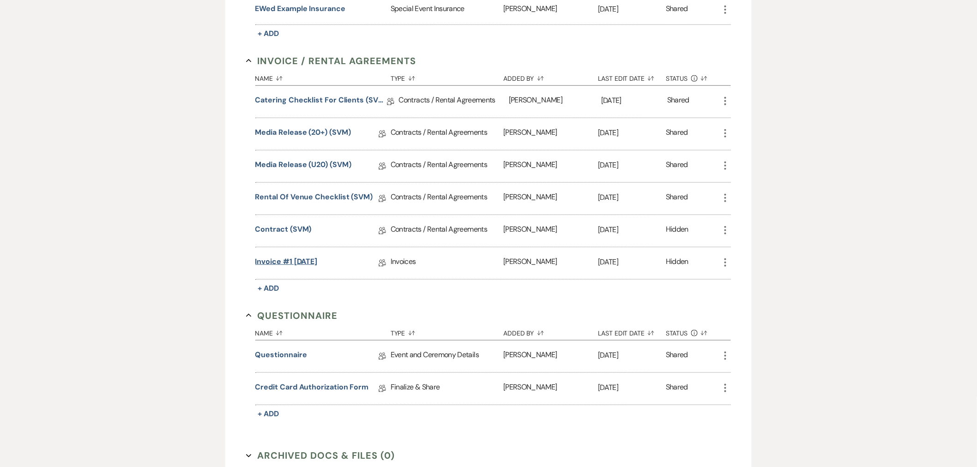
click at [290, 262] on link "Invoice #1 [DATE]" at bounding box center [286, 263] width 62 height 14
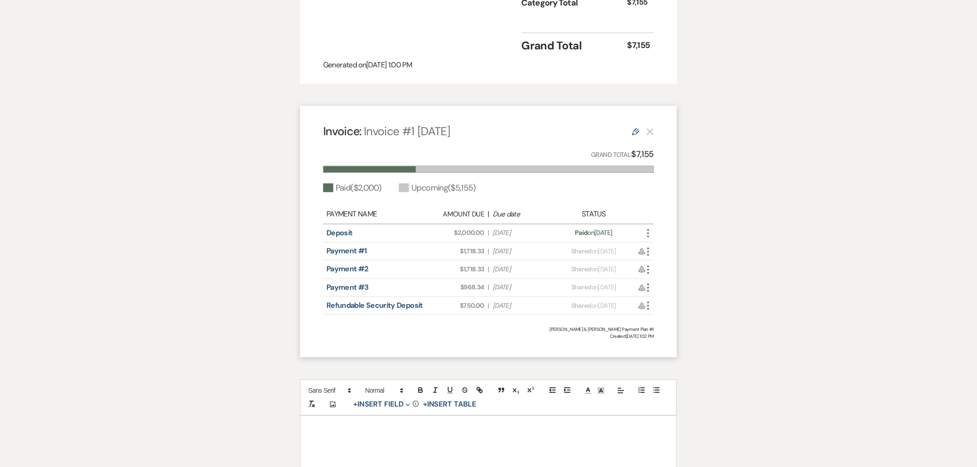
scroll to position [885, 0]
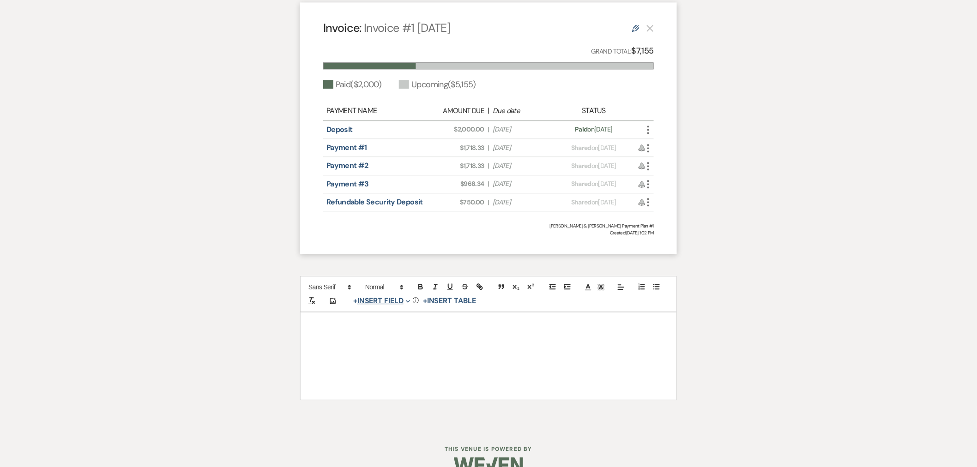
click at [394, 296] on button "+ Insert Field Expand" at bounding box center [382, 301] width 64 height 11
click at [396, 345] on button "Signature Field" at bounding box center [383, 353] width 69 height 17
select select "signatureField"
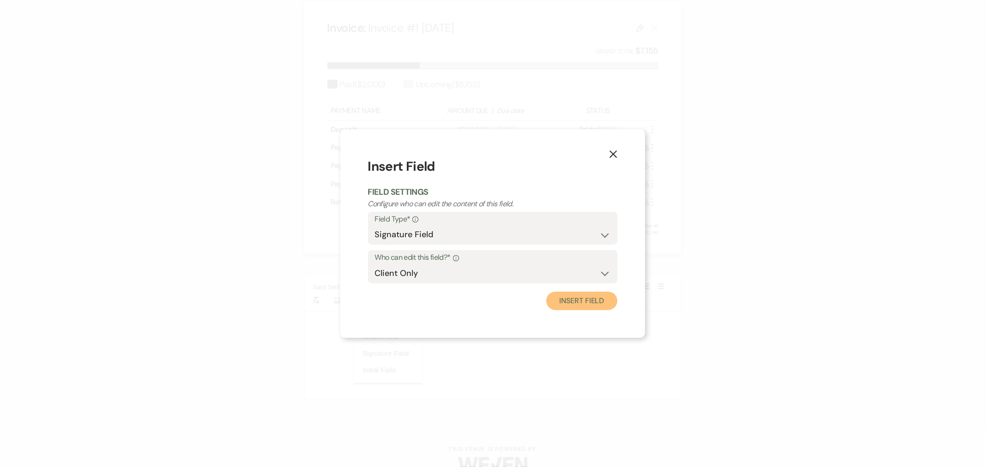
click at [581, 307] on button "Insert Field" at bounding box center [581, 301] width 71 height 18
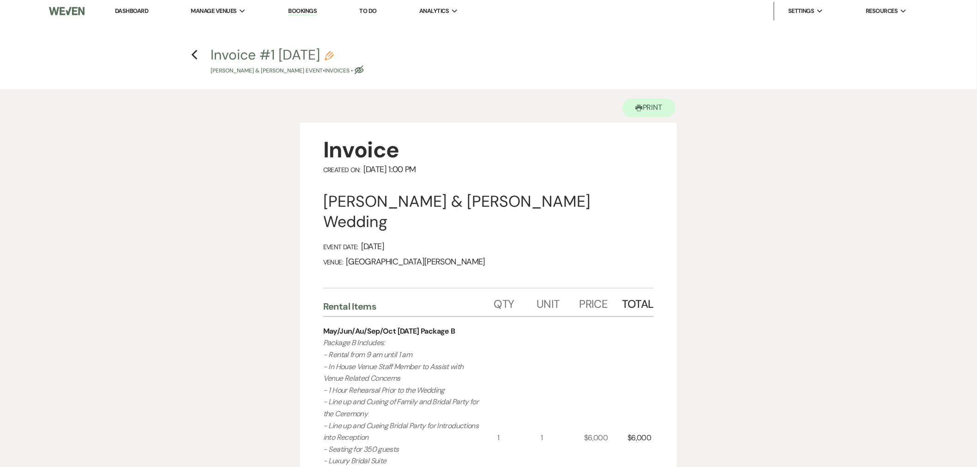
scroll to position [0, 0]
click at [355, 73] on use "button" at bounding box center [359, 71] width 9 height 9
select select "22"
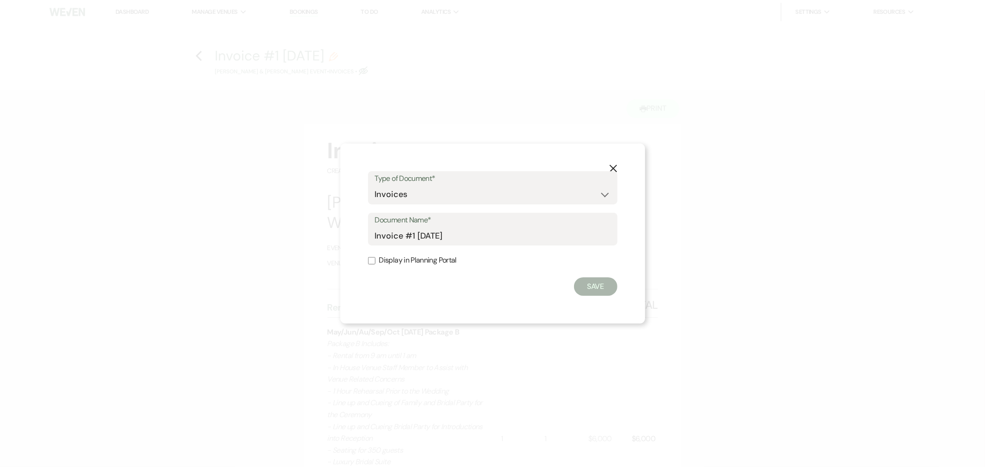
click at [411, 262] on label "Display in Planning Portal" at bounding box center [492, 260] width 249 height 13
click at [376, 262] on input "Display in Planning Portal" at bounding box center [371, 260] width 7 height 7
checkbox input "true"
click at [584, 282] on button "Save" at bounding box center [595, 287] width 43 height 18
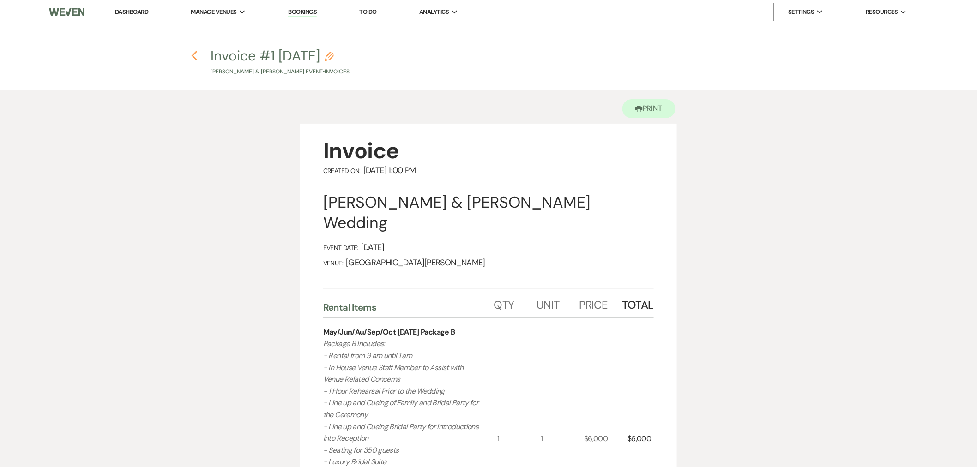
click at [196, 57] on icon "Previous" at bounding box center [194, 55] width 7 height 11
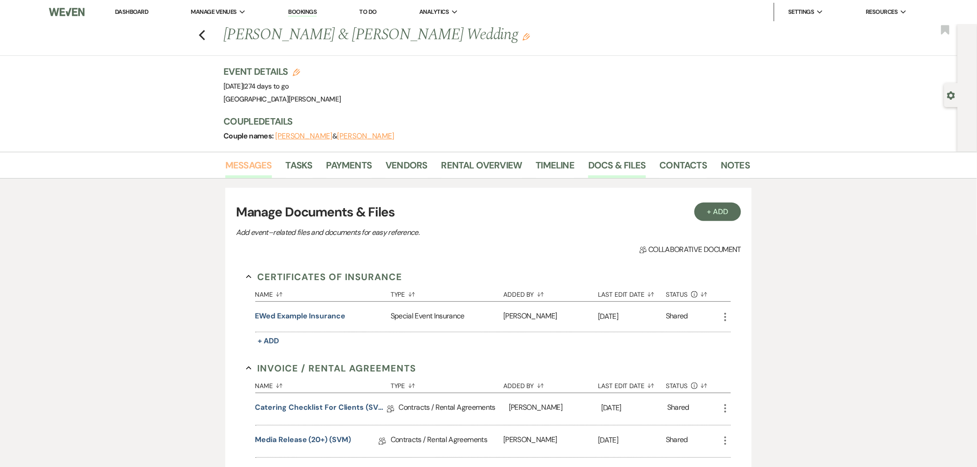
drag, startPoint x: 255, startPoint y: 172, endPoint x: 264, endPoint y: 174, distance: 9.8
click at [255, 172] on link "Messages" at bounding box center [248, 168] width 47 height 20
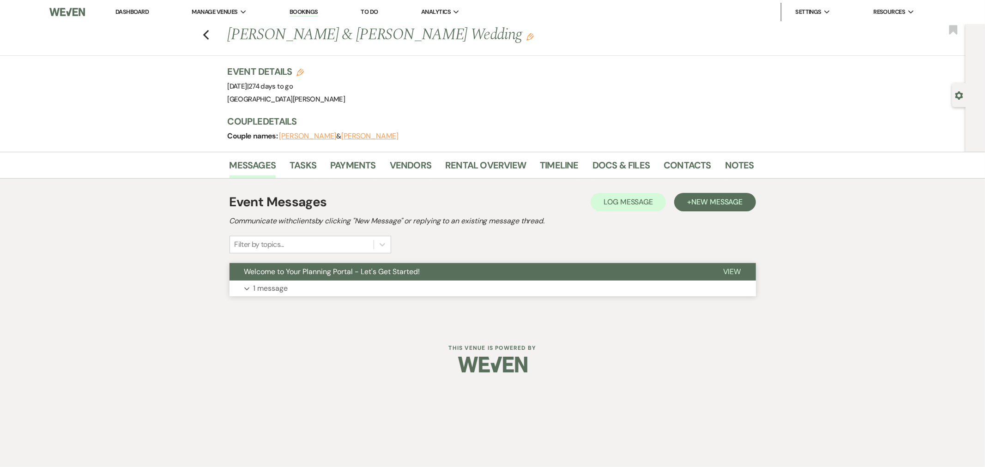
click at [385, 286] on button "Expand 1 message" at bounding box center [493, 289] width 527 height 16
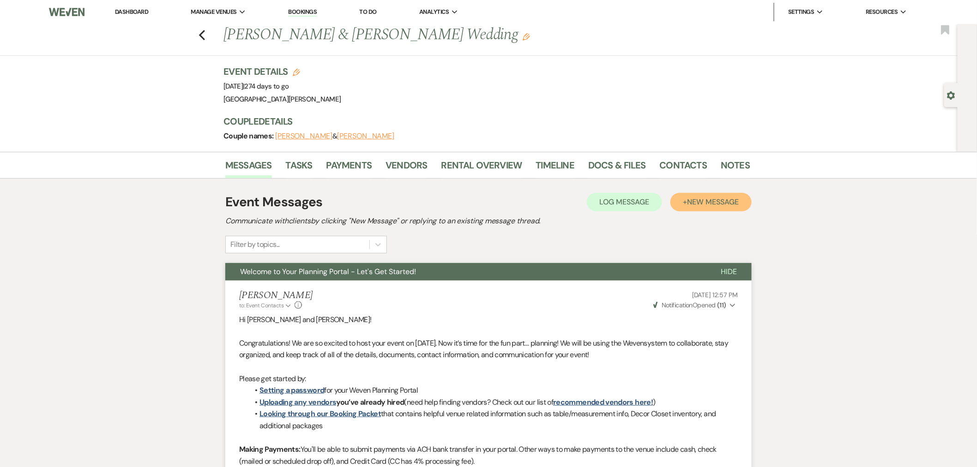
click at [705, 205] on span "New Message" at bounding box center [713, 202] width 51 height 10
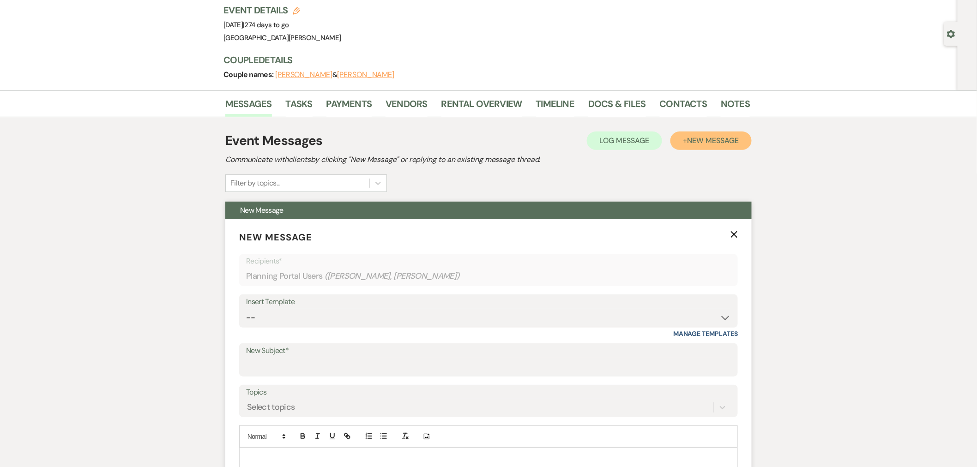
scroll to position [154, 0]
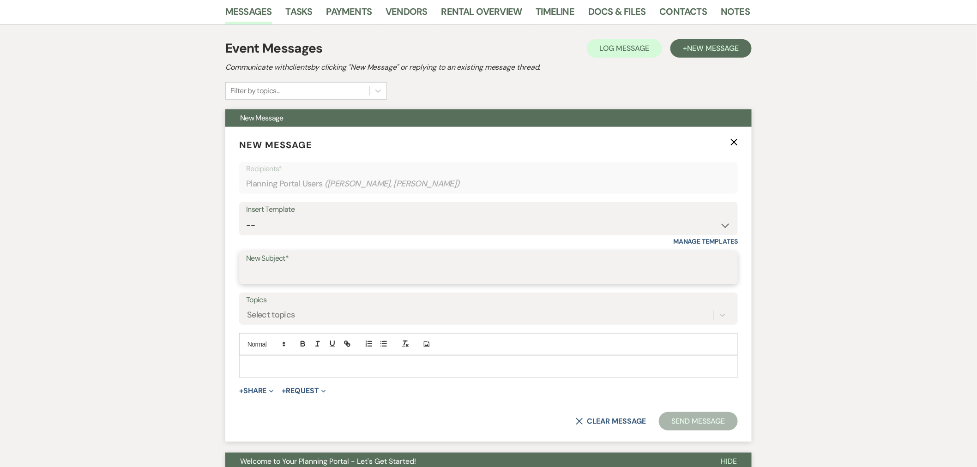
click at [297, 268] on input "New Subject*" at bounding box center [488, 275] width 485 height 18
click at [310, 222] on select "-- SVM Initial Inquiry Response SVM Planning Portal Introduction and Booking Pa…" at bounding box center [488, 226] width 485 height 18
select select "4984"
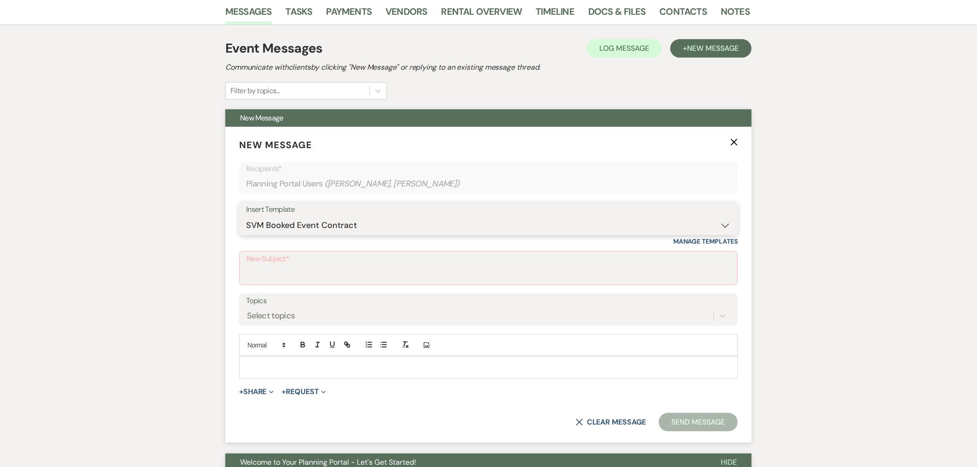
click at [246, 217] on select "-- SVM Initial Inquiry Response SVM Planning Portal Introduction and Booking Pa…" at bounding box center [488, 226] width 485 height 18
type input "Your Contract for [GEOGRAPHIC_DATA][PERSON_NAME]!"
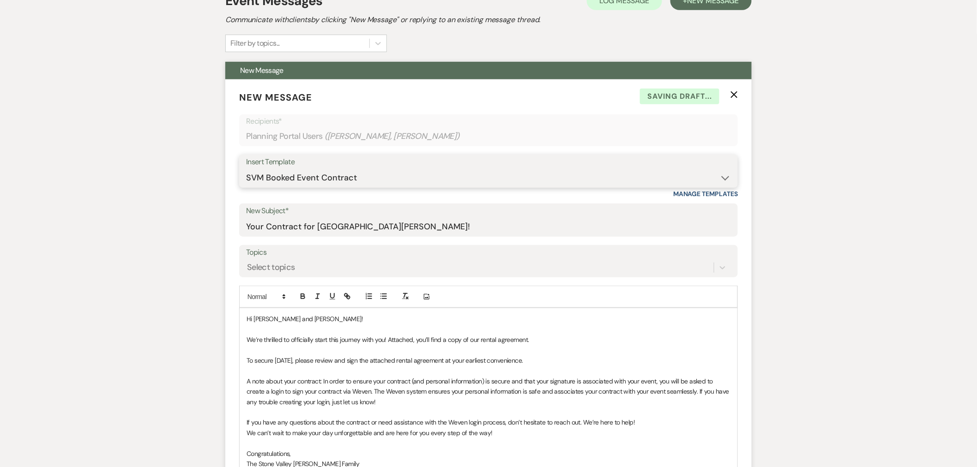
scroll to position [308, 0]
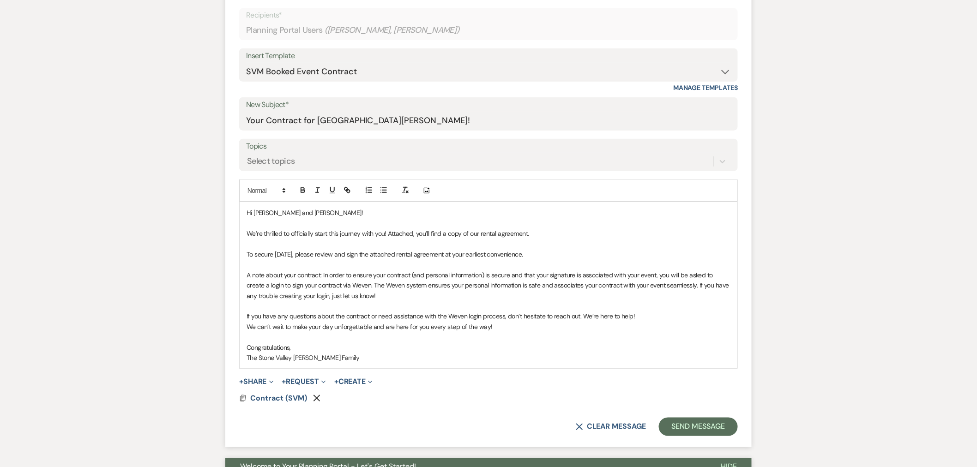
click at [546, 257] on p "To secure [DATE], please review and sign the attached rental agreement at your …" at bounding box center [489, 254] width 484 height 10
click at [606, 255] on p "To secure [DATE], please review and sign the attached rental agreement at your …" at bounding box center [489, 254] width 484 height 10
click at [256, 384] on button "+ Share Expand" at bounding box center [256, 381] width 35 height 7
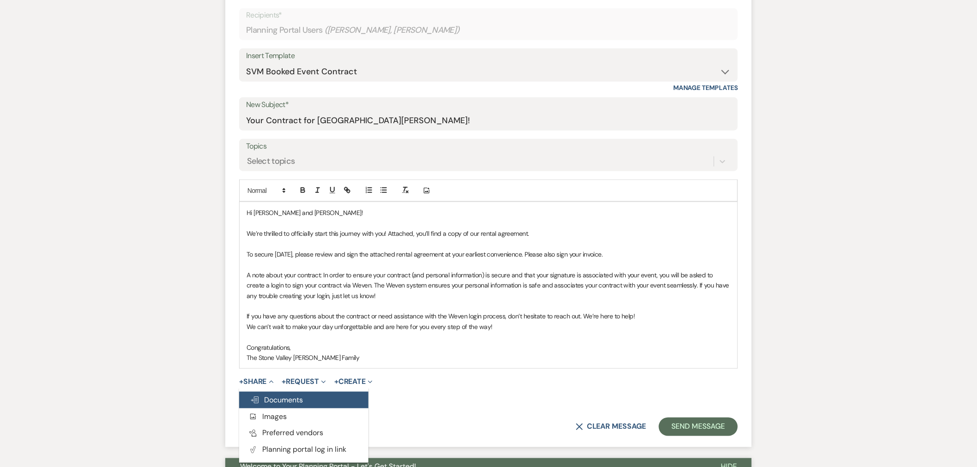
click at [300, 407] on button "Doc Upload Documents" at bounding box center [303, 400] width 129 height 17
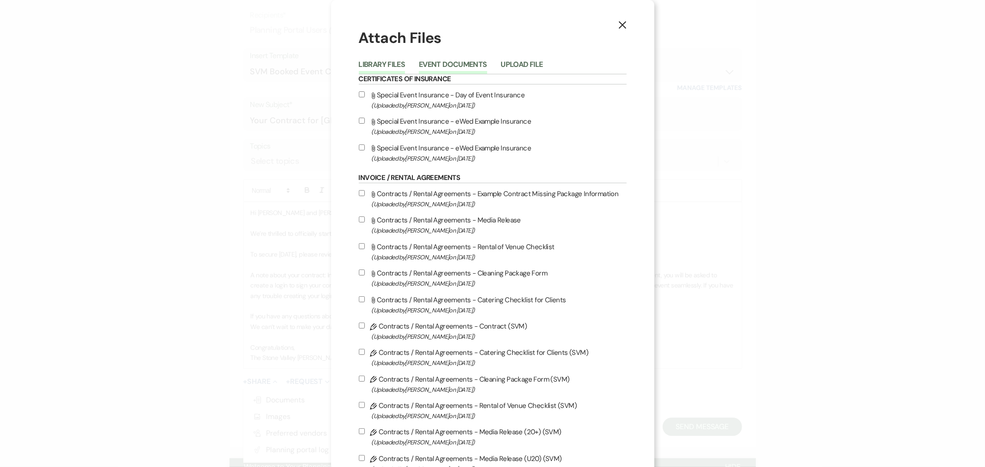
click at [465, 65] on button "Event Documents" at bounding box center [453, 67] width 68 height 13
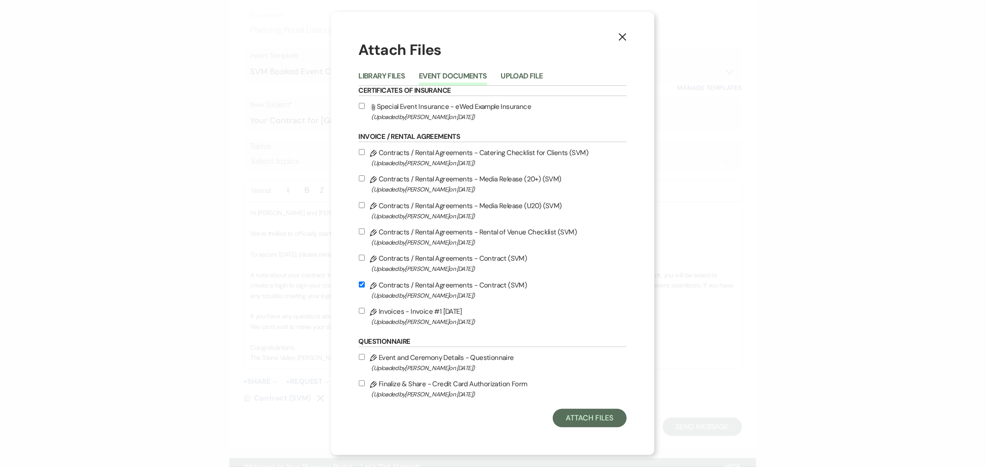
click at [363, 311] on input "Pencil Invoices - Invoice #1 [DATE] (Uploaded by [PERSON_NAME] on [DATE] )" at bounding box center [362, 311] width 6 height 6
checkbox input "true"
click at [593, 413] on button "Attach Files" at bounding box center [589, 418] width 73 height 18
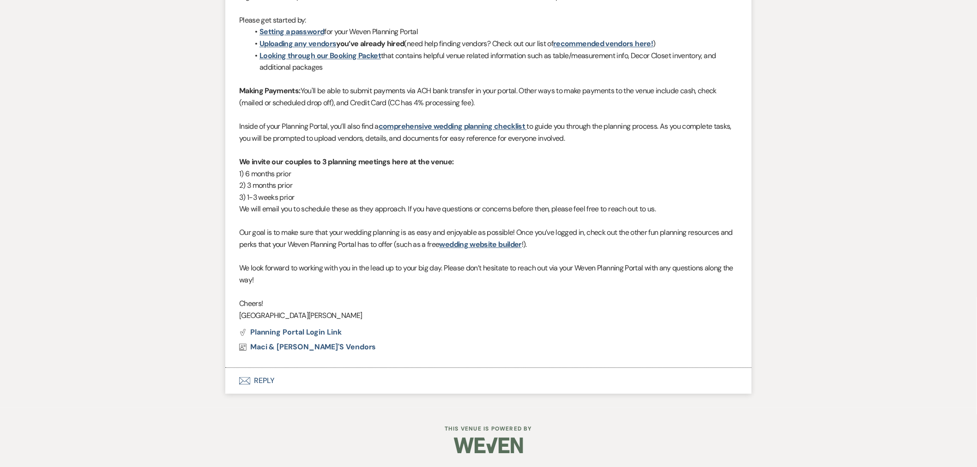
scroll to position [467, 0]
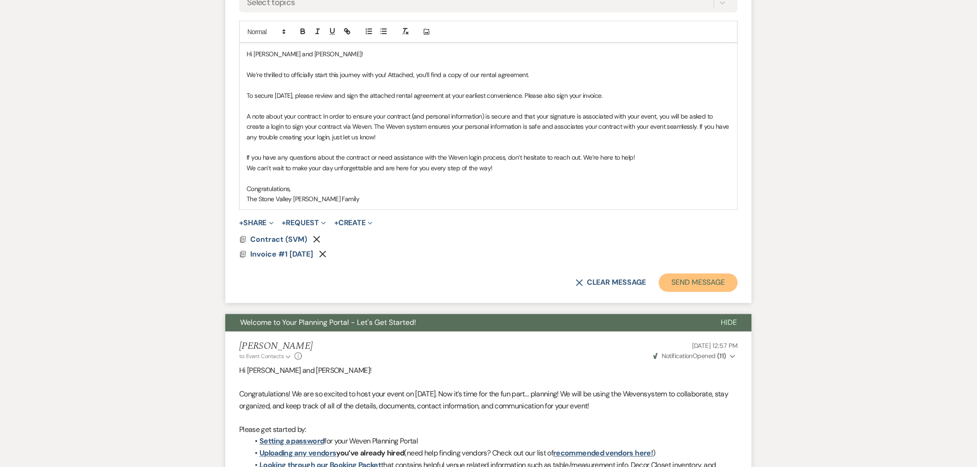
click at [696, 283] on button "Send Message" at bounding box center [698, 283] width 79 height 18
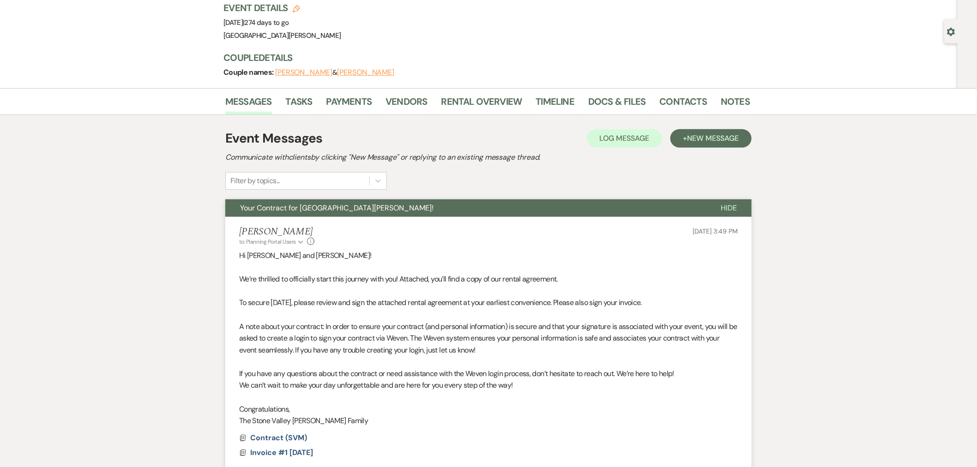
scroll to position [0, 0]
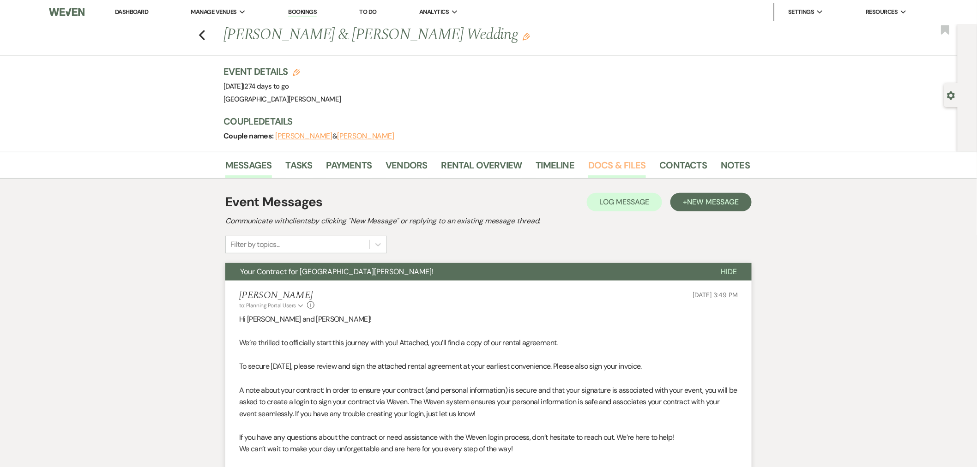
click at [624, 168] on link "Docs & Files" at bounding box center [616, 168] width 57 height 20
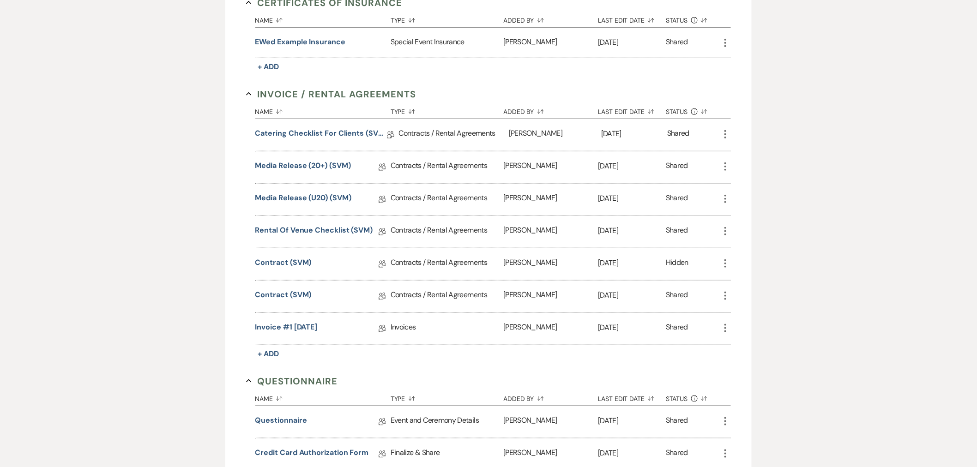
scroll to position [256, 0]
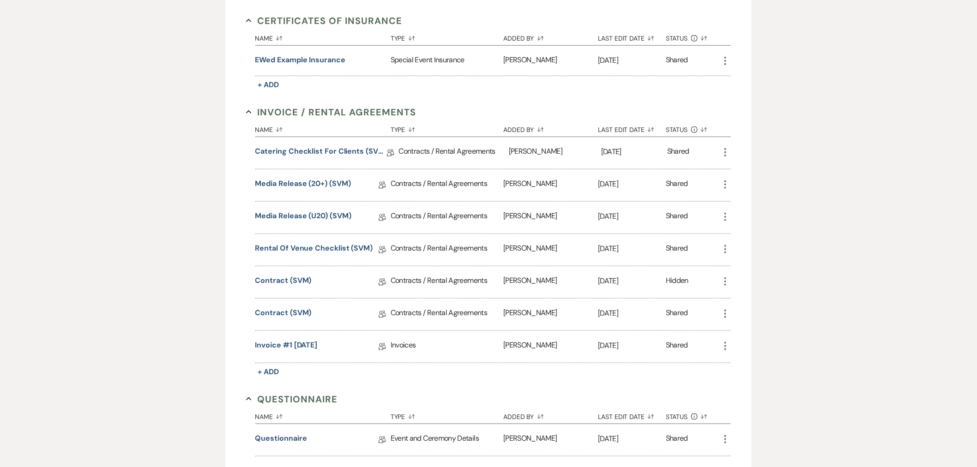
click at [728, 286] on icon "More" at bounding box center [725, 281] width 11 height 11
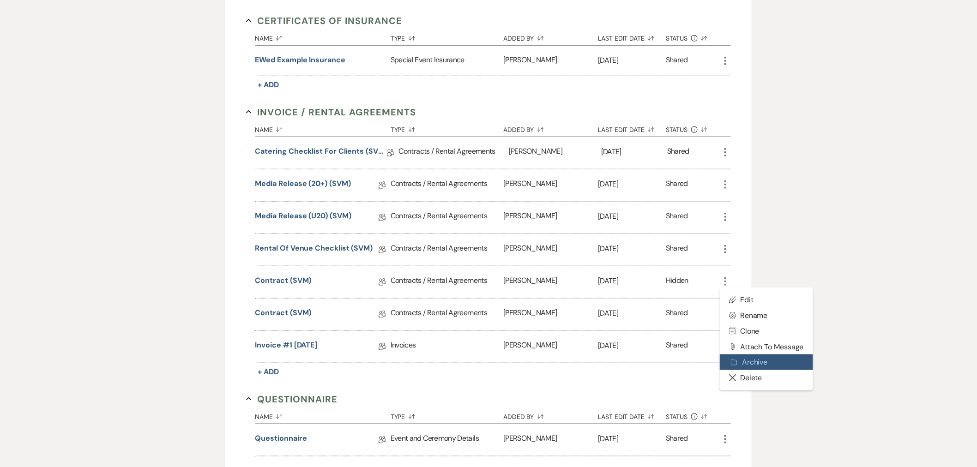
click at [759, 363] on button "Archive Archive" at bounding box center [766, 363] width 93 height 16
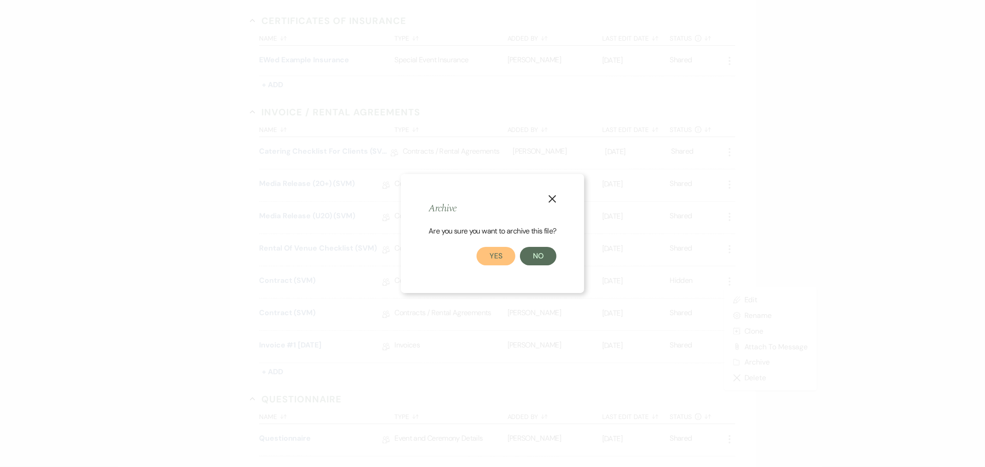
click at [504, 262] on button "Yes" at bounding box center [496, 256] width 39 height 18
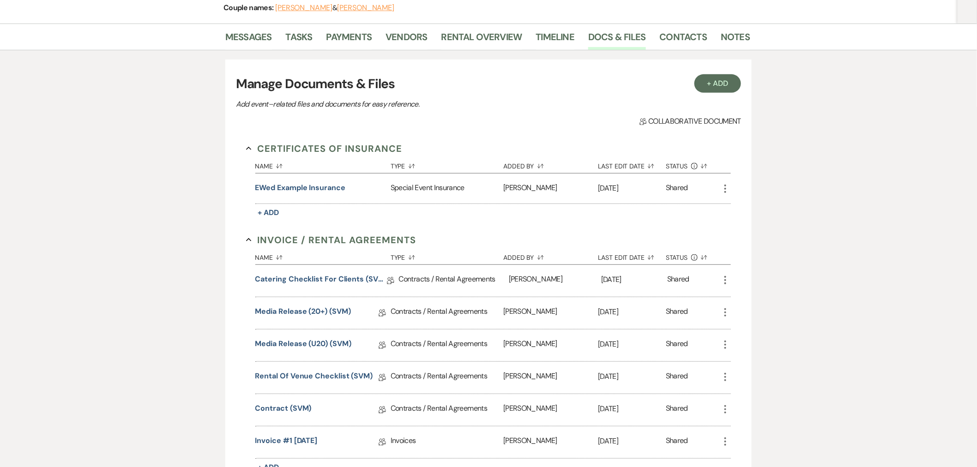
scroll to position [0, 0]
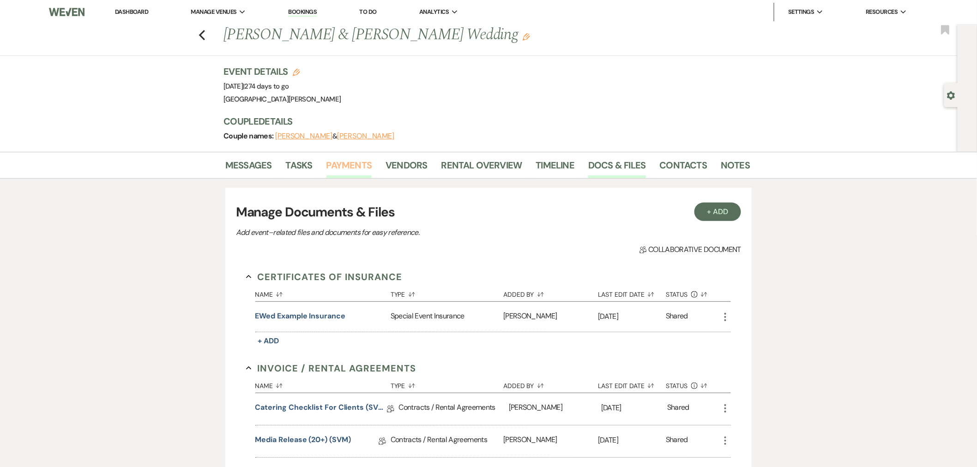
click at [363, 167] on link "Payments" at bounding box center [350, 168] width 46 height 20
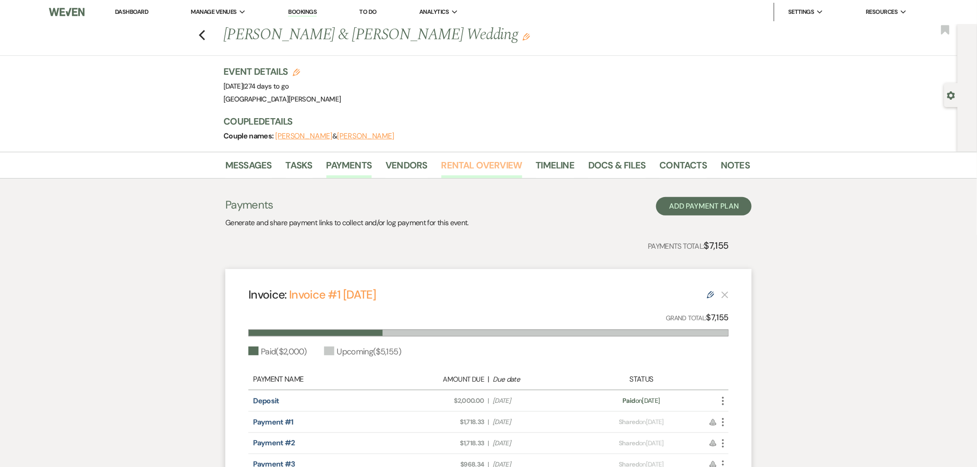
click at [461, 167] on link "Rental Overview" at bounding box center [482, 168] width 81 height 20
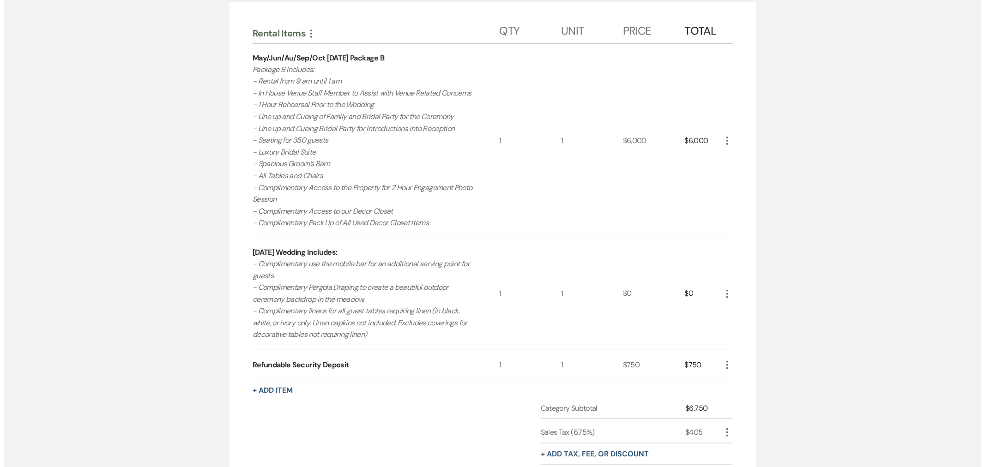
scroll to position [103, 0]
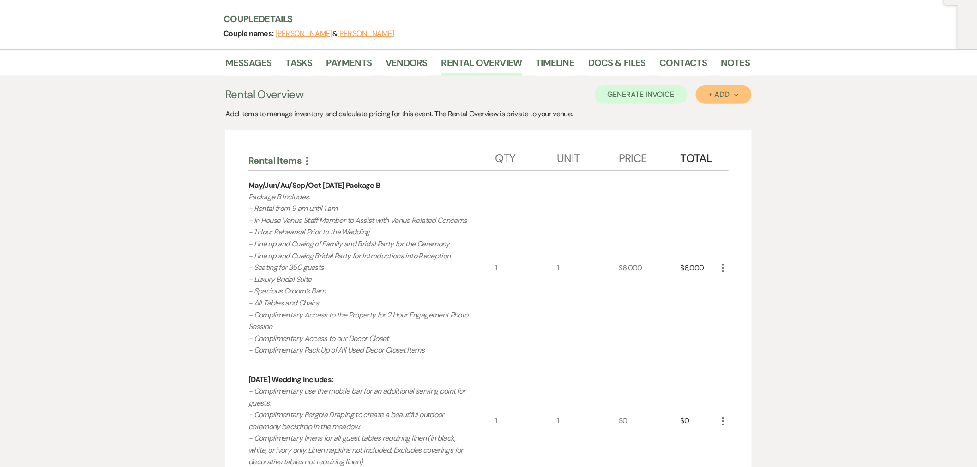
click at [721, 100] on button "+ Add Next" at bounding box center [724, 94] width 56 height 18
click at [715, 119] on button "Item" at bounding box center [719, 116] width 47 height 14
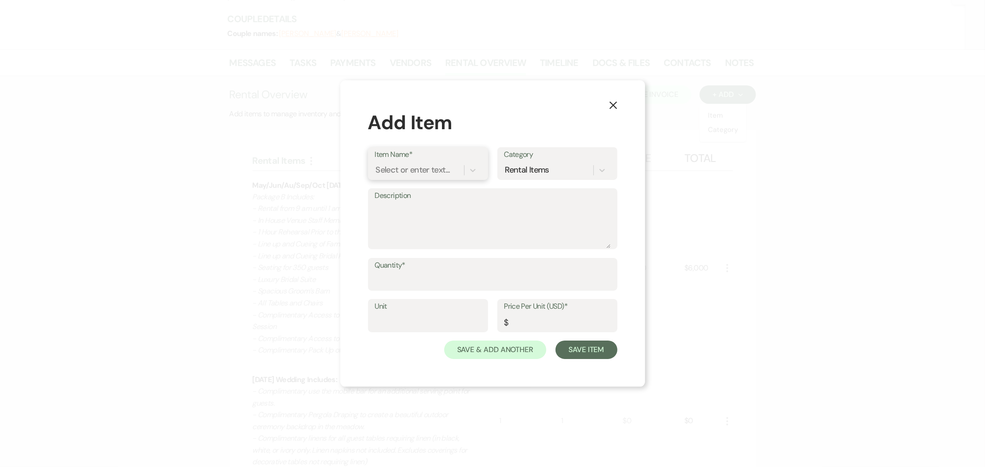
click at [418, 176] on div "Select or enter text..." at bounding box center [413, 170] width 74 height 12
type input "CC fee september payment"
click at [419, 200] on div "+ Add "CC fee september payment"" at bounding box center [430, 200] width 110 height 30
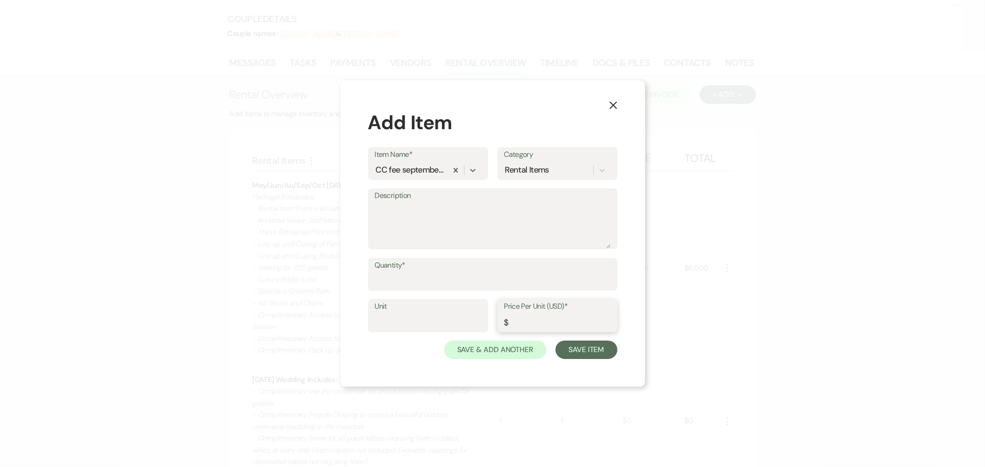
click at [549, 321] on input "Price Per Unit (USD)*" at bounding box center [557, 323] width 106 height 18
paste input "68.73"
type input "68.73"
click at [489, 278] on input "Quantity*" at bounding box center [493, 281] width 236 height 18
type input "1"
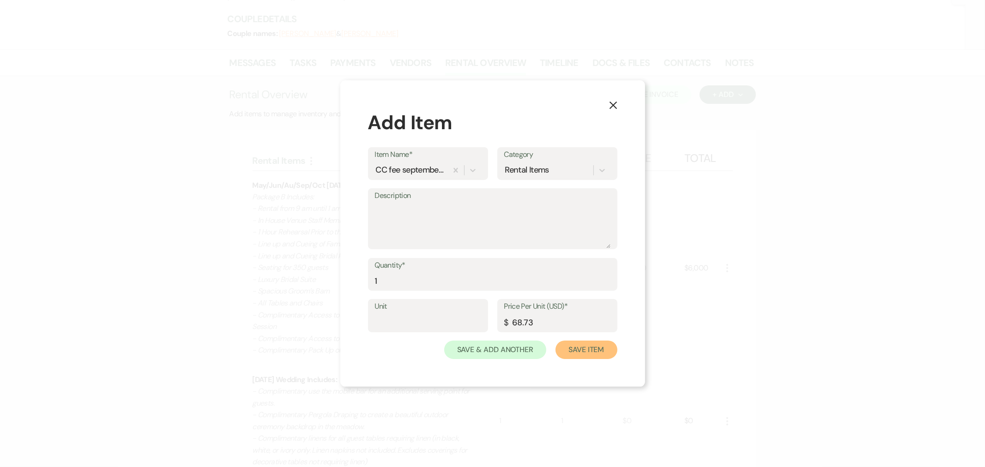
click at [564, 350] on button "Save Item" at bounding box center [586, 350] width 61 height 18
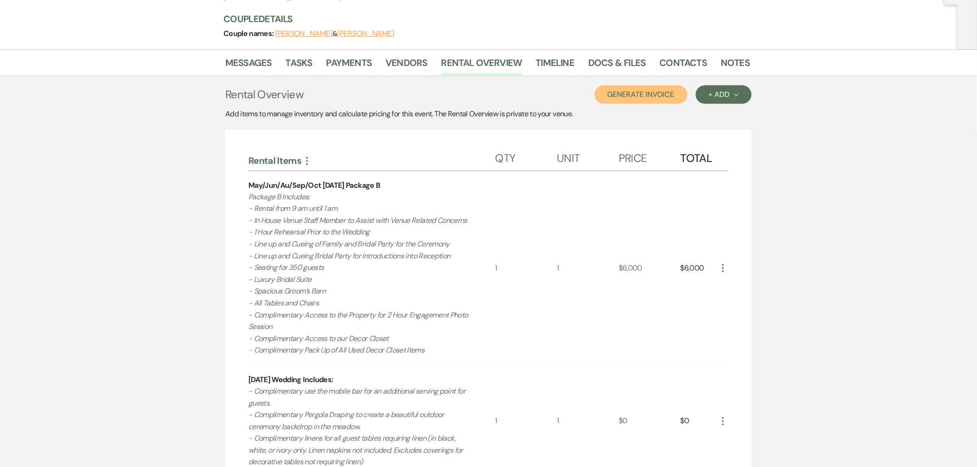
click at [648, 95] on button "Generate Invoice" at bounding box center [641, 94] width 93 height 18
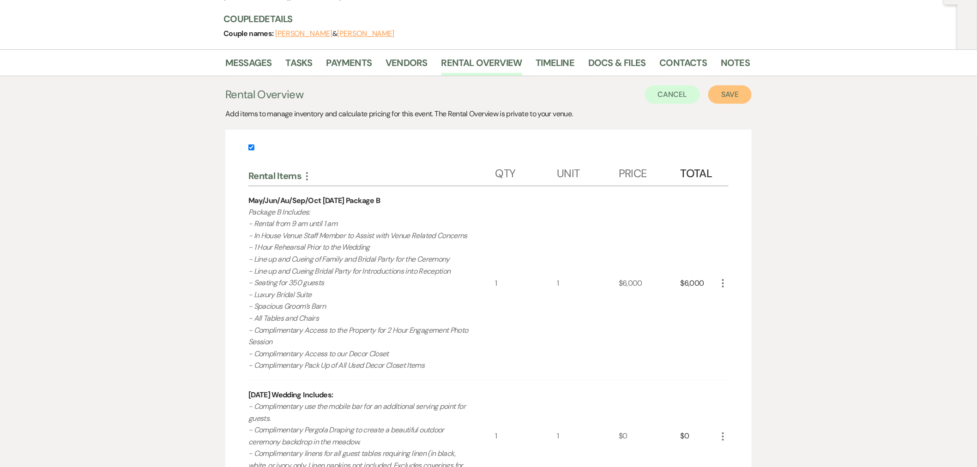
click at [730, 92] on button "Save" at bounding box center [730, 94] width 43 height 18
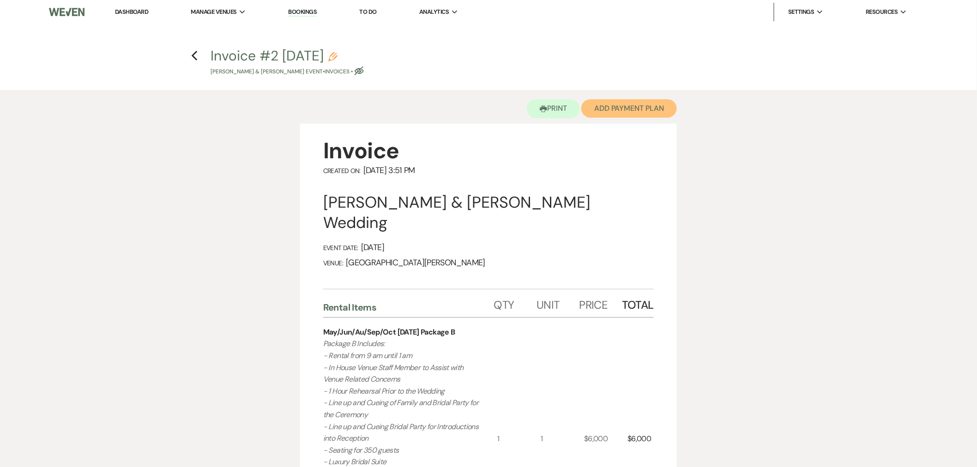
click at [609, 111] on button "Add Payment Plan" at bounding box center [630, 108] width 96 height 18
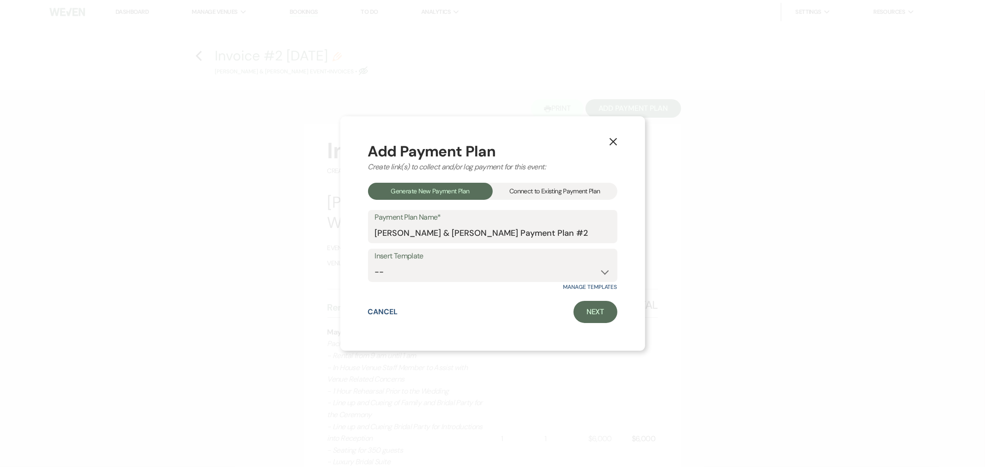
click at [528, 192] on div "Connect to Existing Payment Plan" at bounding box center [555, 191] width 125 height 17
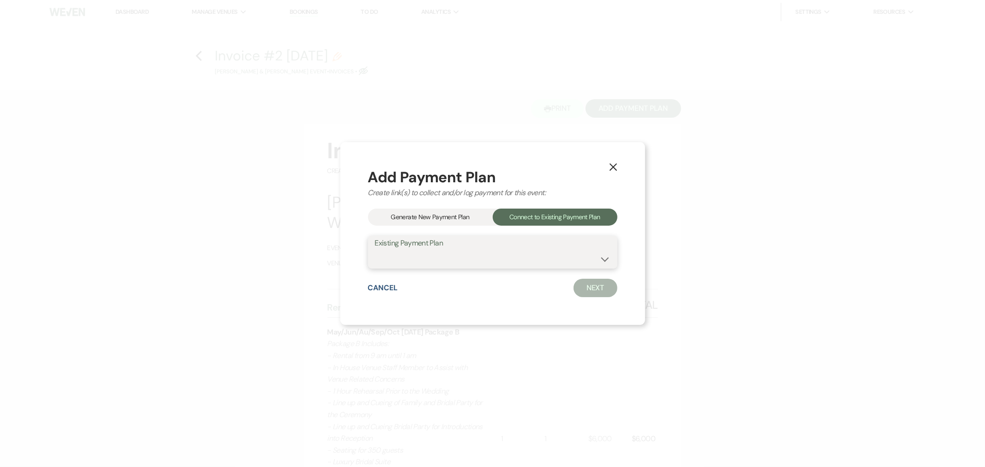
click at [491, 265] on select "[PERSON_NAME] & [PERSON_NAME] Payment Plan #1" at bounding box center [493, 259] width 236 height 18
select select "21450"
click at [375, 250] on select "[PERSON_NAME] & [PERSON_NAME] Payment Plan #1" at bounding box center [493, 259] width 236 height 18
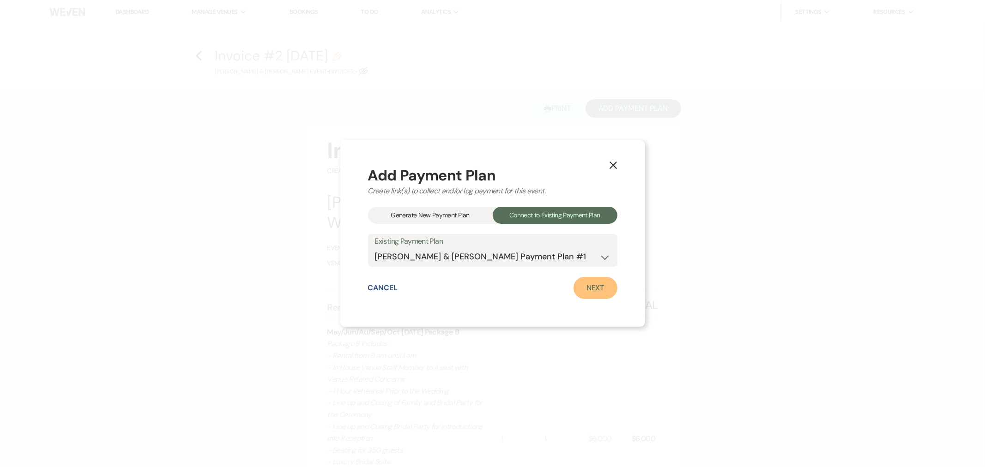
click at [590, 285] on link "Next" at bounding box center [596, 288] width 44 height 22
select select "28599"
select select "1"
select select "true"
select select "2"
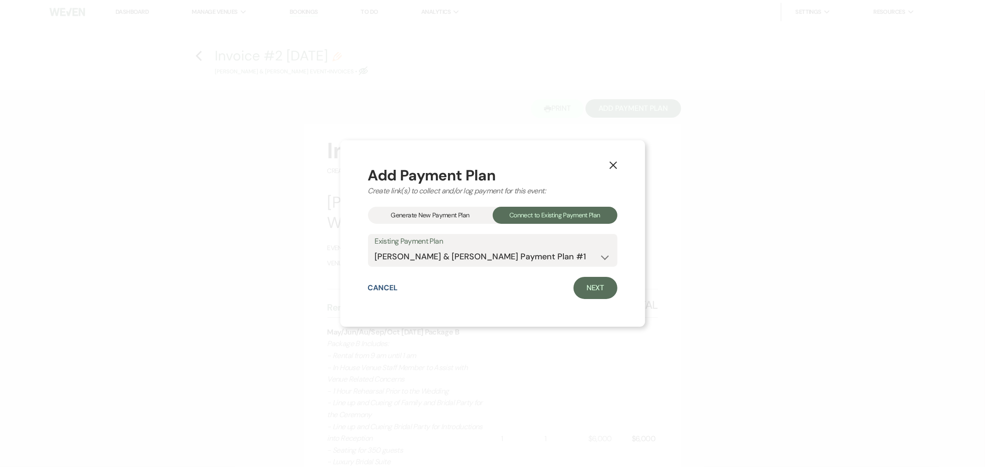
select select "flat"
select select "true"
select select "client"
select select "days"
select select "2"
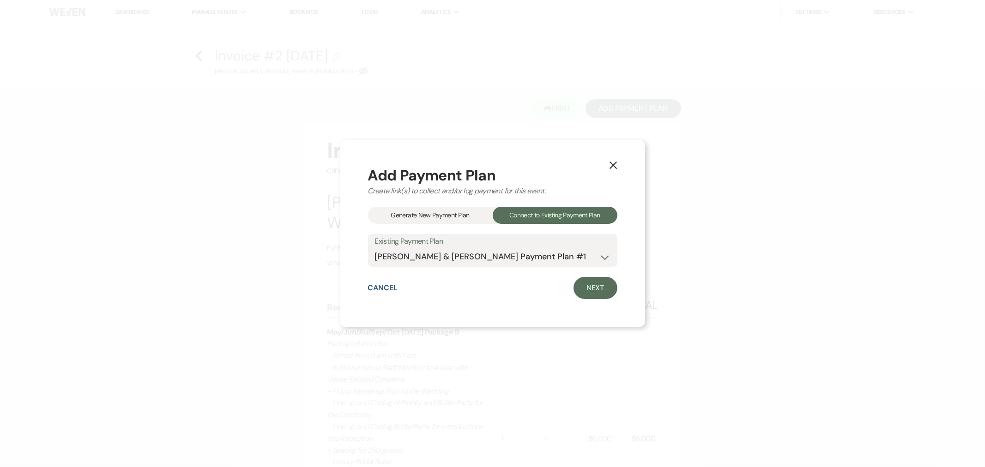
select select "flat"
select select "true"
select select "client"
select select "months"
select select "client"
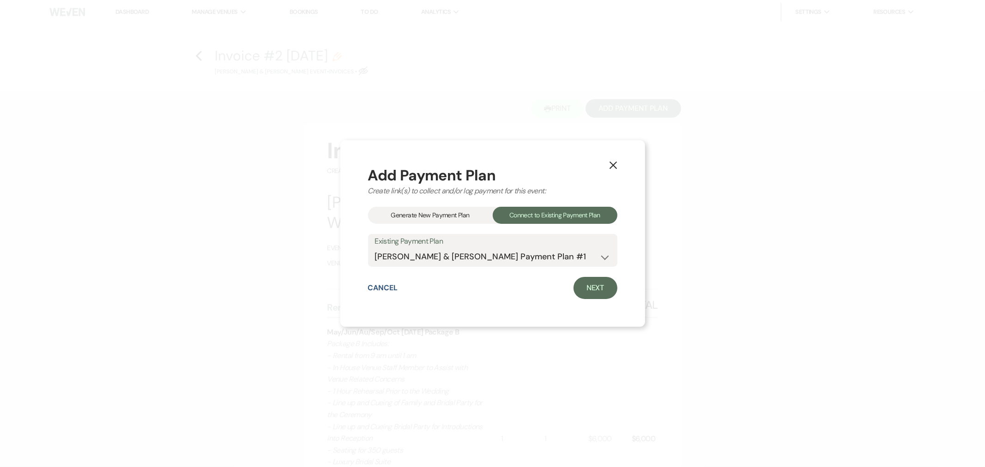
select select "weeks"
select select "client"
select select "days"
select select "2"
select select "flat"
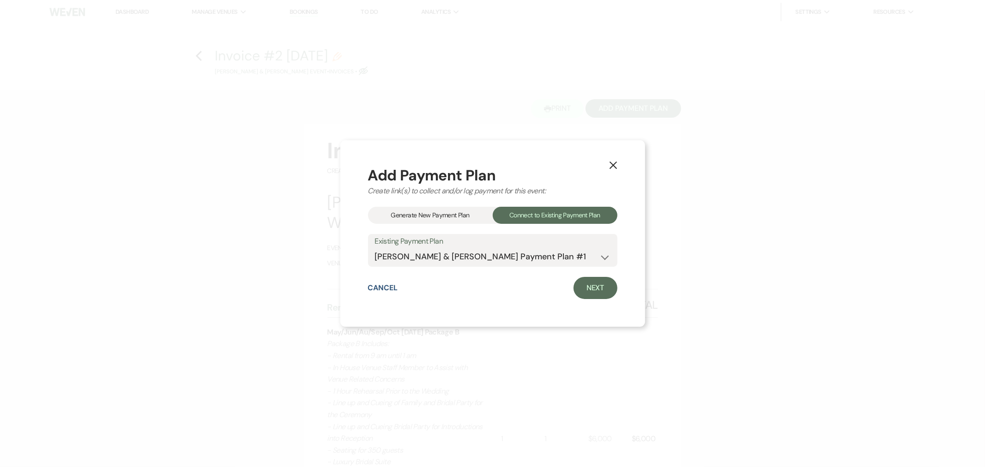
select select "true"
select select "client"
select select "weeks"
select select "client"
select select "months"
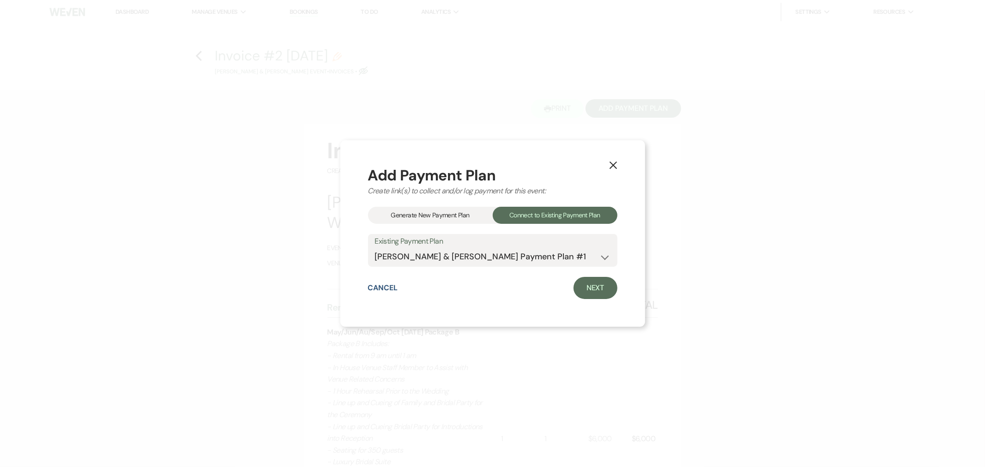
select select "client"
select select "days"
select select "2"
select select "flat"
select select "true"
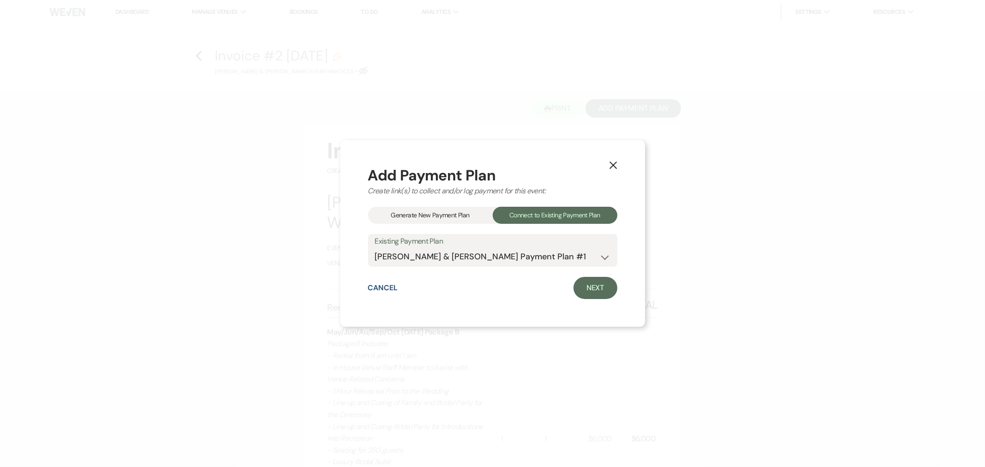
select select "client"
select select "weeks"
select select "client"
select select "days"
select select "client"
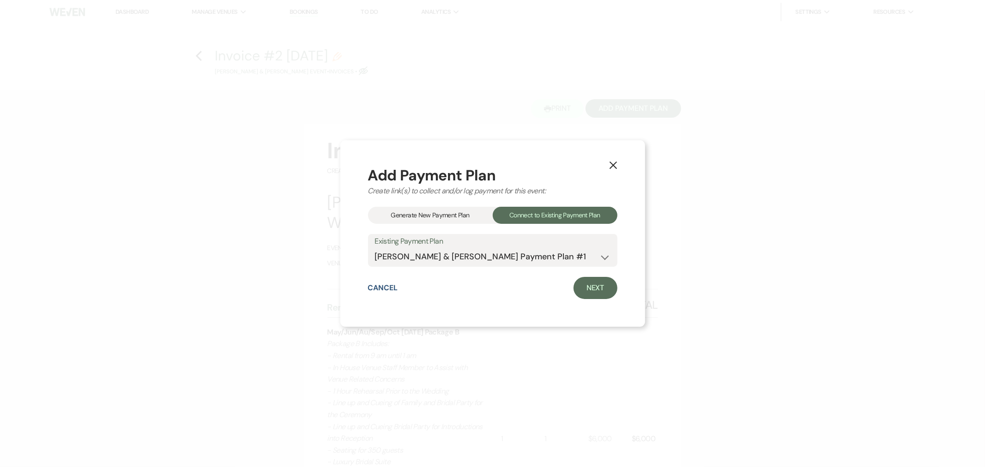
select select "months"
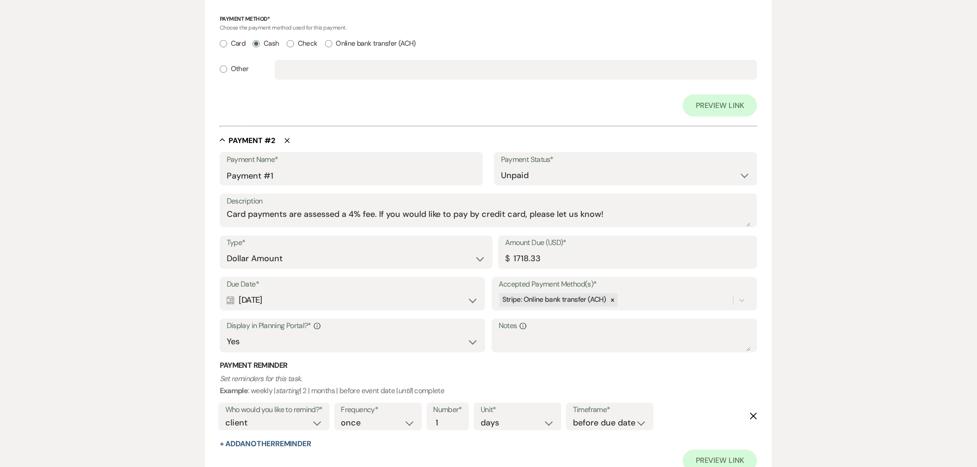
scroll to position [513, 0]
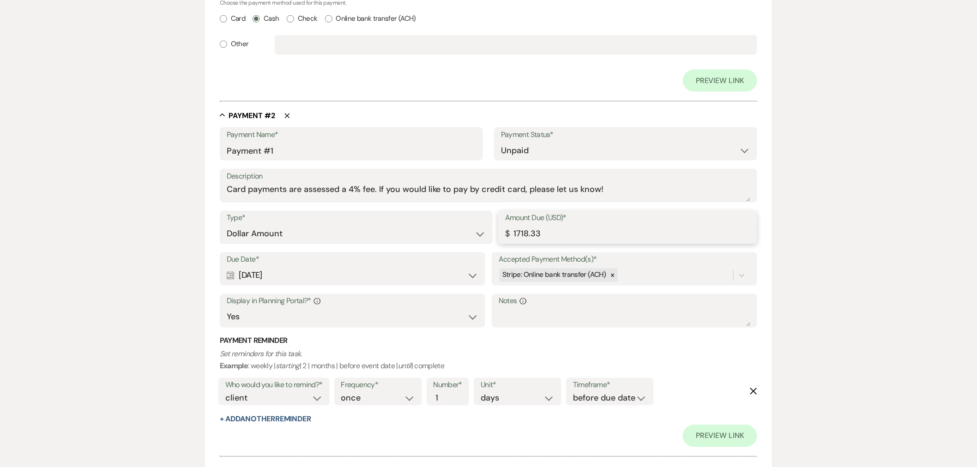
click at [573, 230] on input "1718.33" at bounding box center [627, 234] width 245 height 18
drag, startPoint x: 556, startPoint y: 236, endPoint x: 497, endPoint y: 236, distance: 58.7
click at [497, 236] on div "Type* Dollar Amount Percentage of Grand Total Amount Due (USD)* $ 1718.33" at bounding box center [489, 232] width 538 height 42
paste input "87.06"
click at [611, 278] on icon at bounding box center [613, 276] width 6 height 6
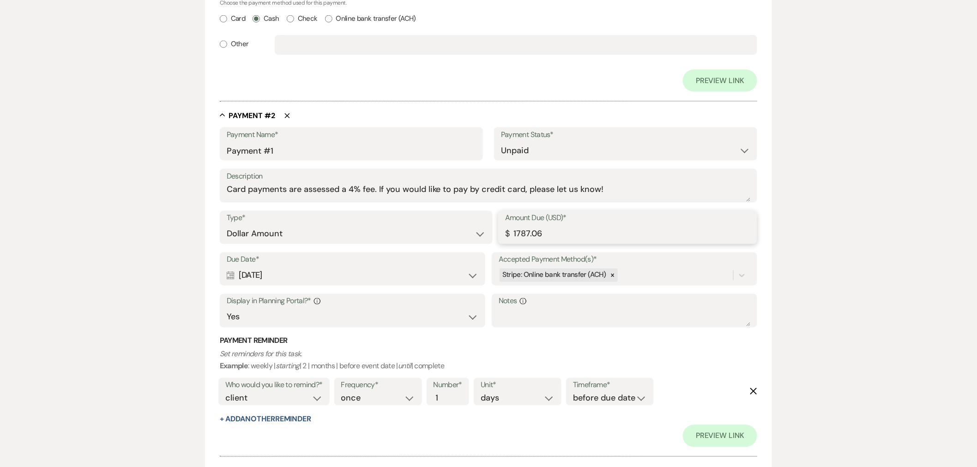
type input "1787.06"
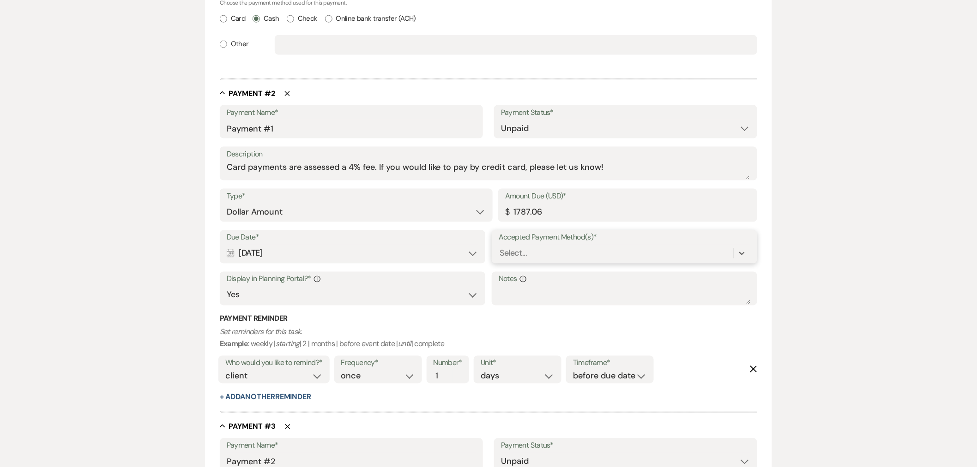
click at [553, 252] on div "Select..." at bounding box center [616, 253] width 235 height 16
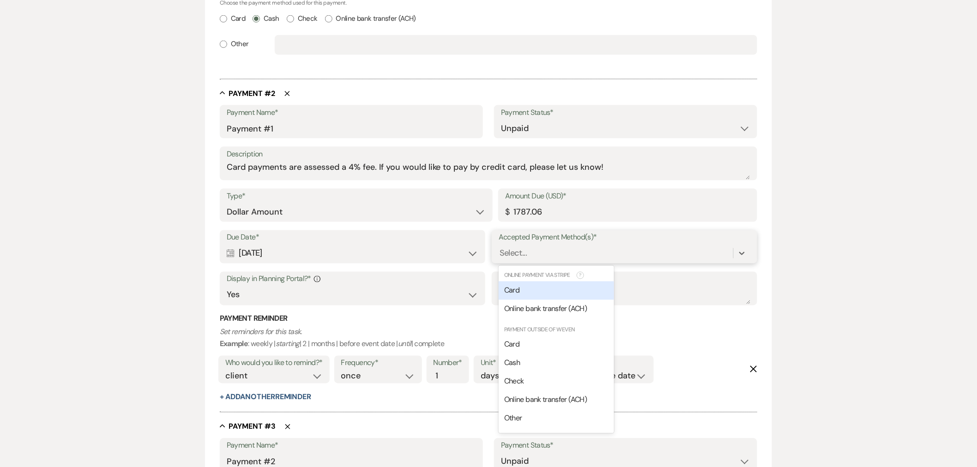
click at [548, 295] on div "Card" at bounding box center [556, 291] width 115 height 18
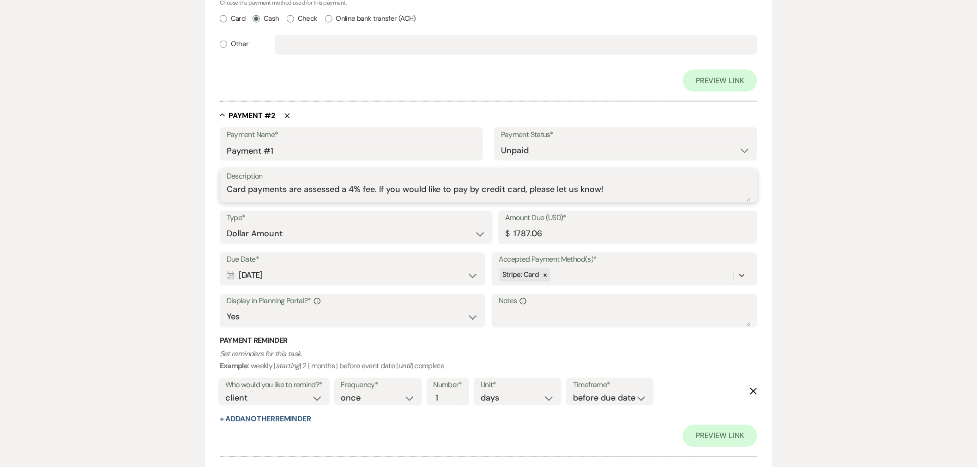
click at [295, 193] on textarea "Card payments are assessed a 4% fee. If you would like to pay by credit card, p…" at bounding box center [489, 192] width 524 height 18
click at [246, 191] on textarea "CC fe has been applied" at bounding box center [489, 192] width 524 height 18
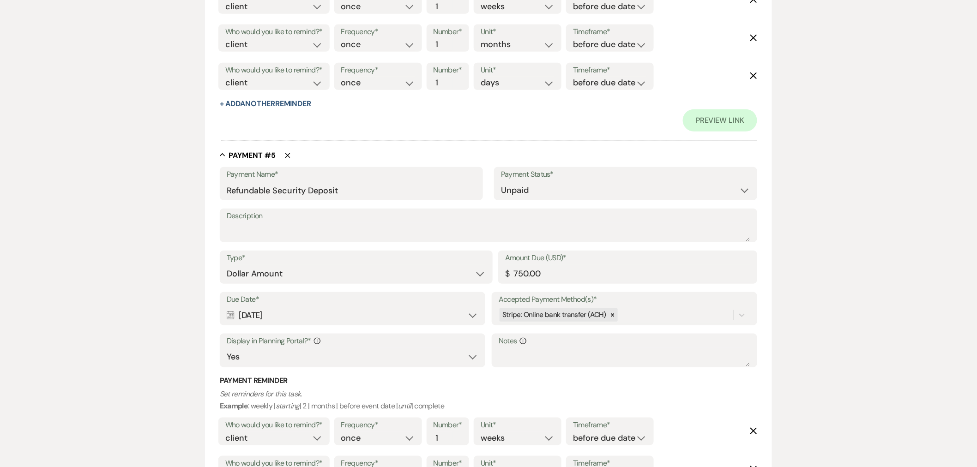
scroll to position [1911, 0]
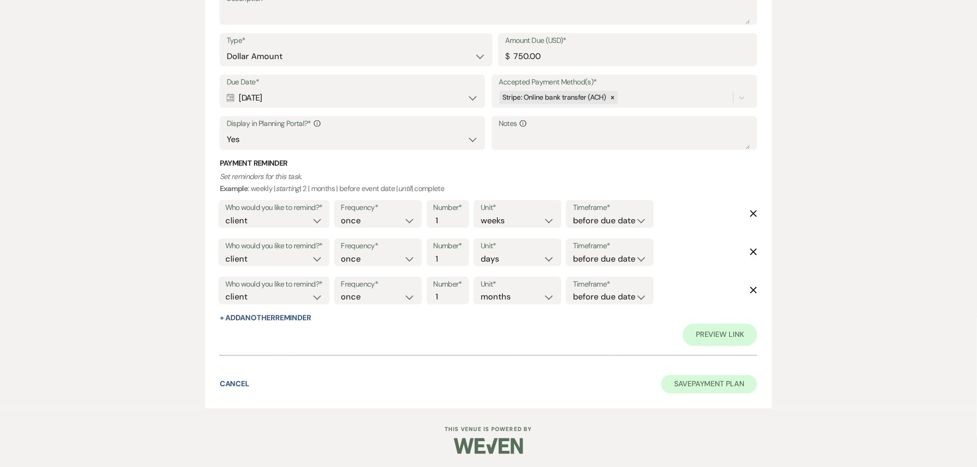
type textarea "CC fee has been applied"
click at [737, 391] on button "Save Payment Plan" at bounding box center [709, 385] width 96 height 18
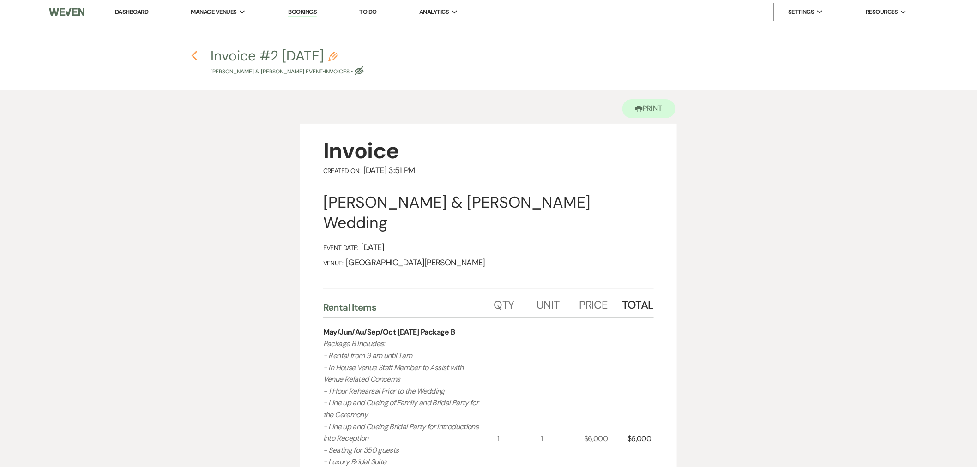
click at [196, 57] on icon "Previous" at bounding box center [194, 55] width 7 height 11
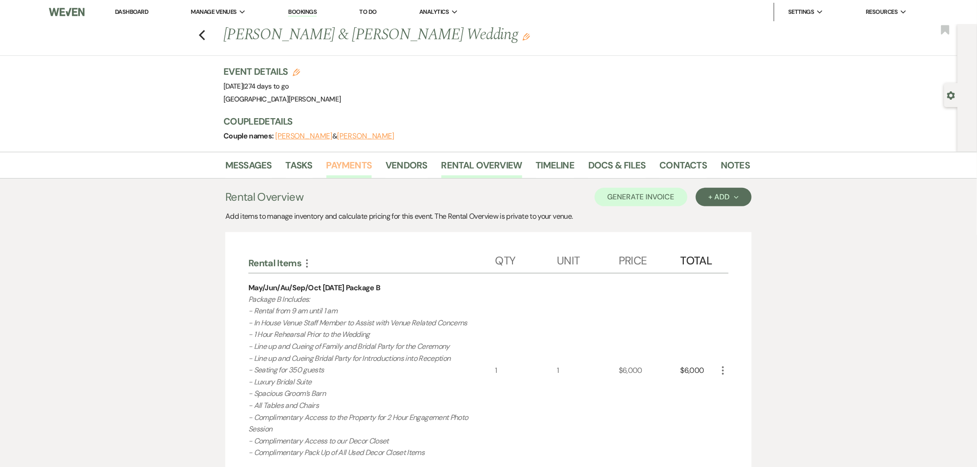
click at [341, 167] on link "Payments" at bounding box center [350, 168] width 46 height 20
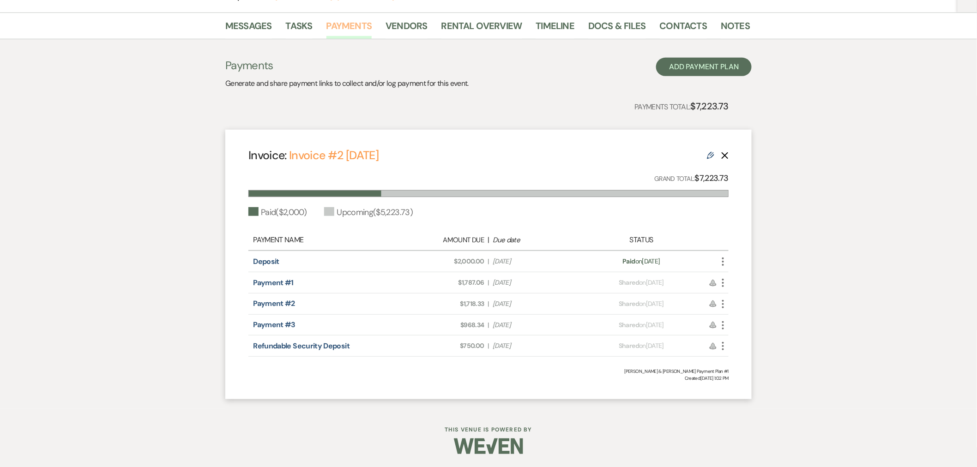
scroll to position [140, 0]
click at [481, 28] on link "Rental Overview" at bounding box center [482, 28] width 81 height 20
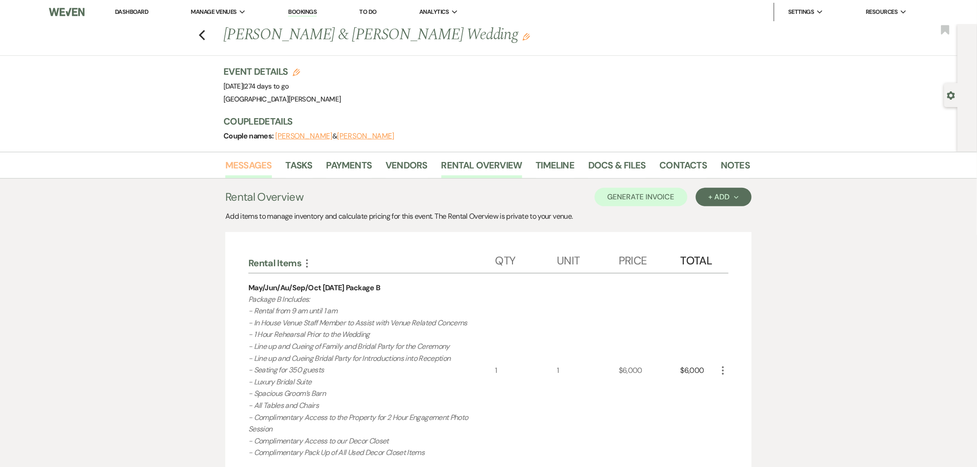
click at [238, 167] on link "Messages" at bounding box center [248, 168] width 47 height 20
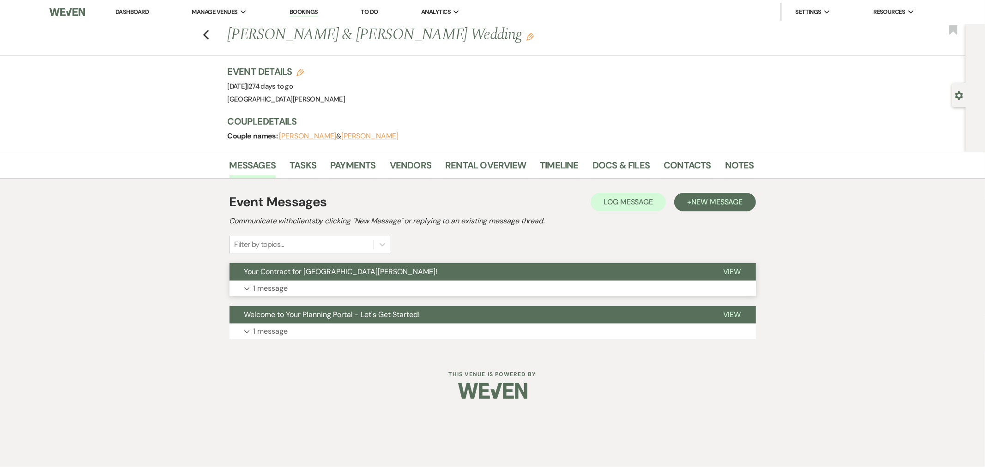
click at [449, 268] on button "Your Contract for [GEOGRAPHIC_DATA][PERSON_NAME]!" at bounding box center [469, 272] width 479 height 18
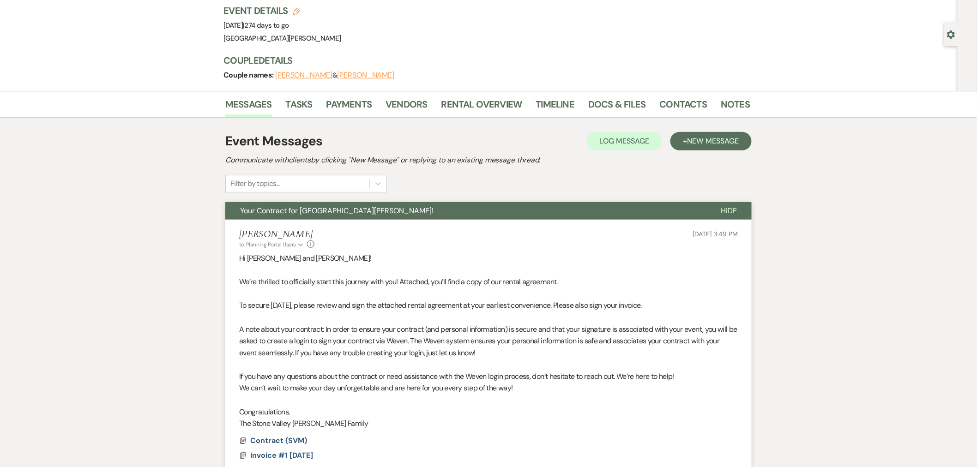
scroll to position [51, 0]
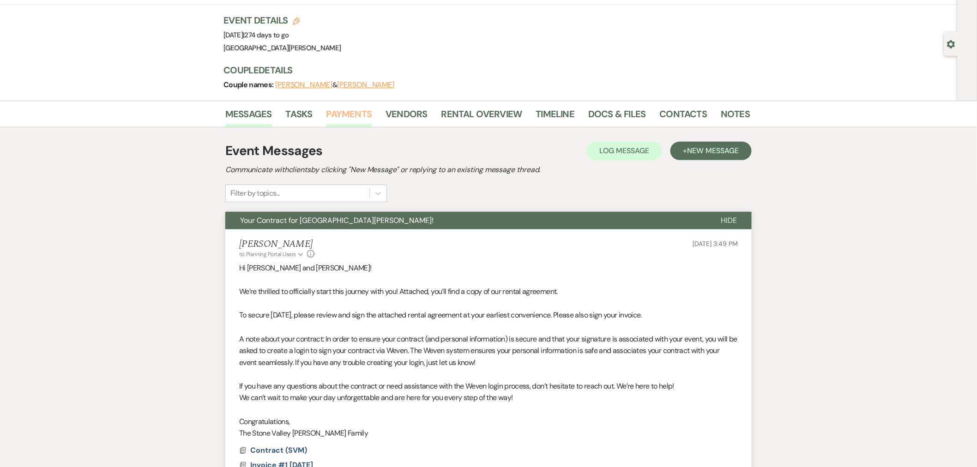
click at [352, 122] on link "Payments" at bounding box center [350, 117] width 46 height 20
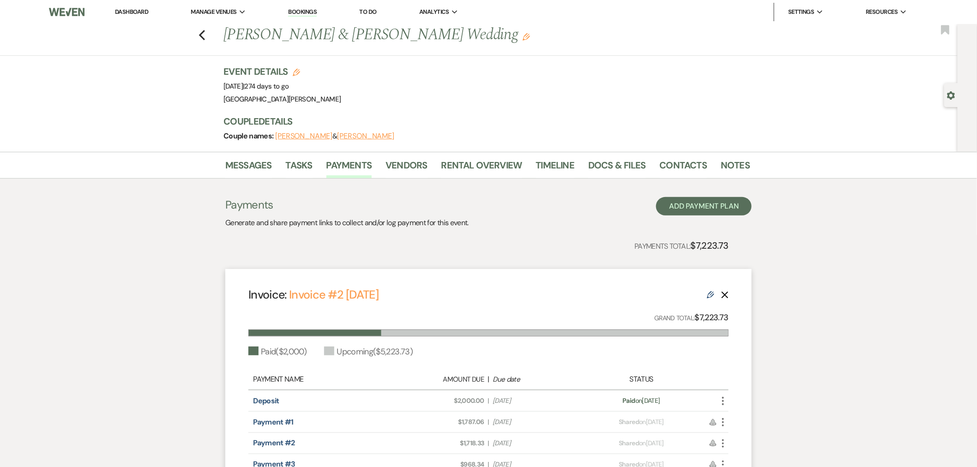
click at [724, 424] on icon "More" at bounding box center [723, 422] width 11 height 11
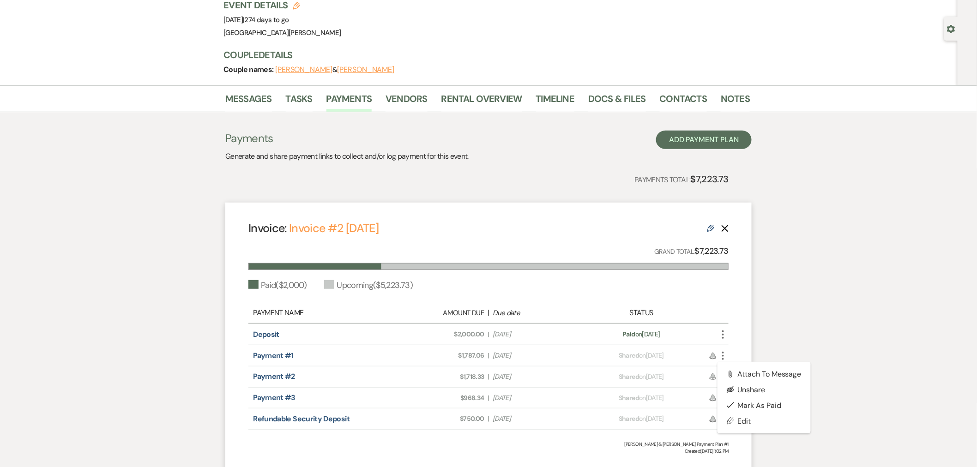
scroll to position [103, 0]
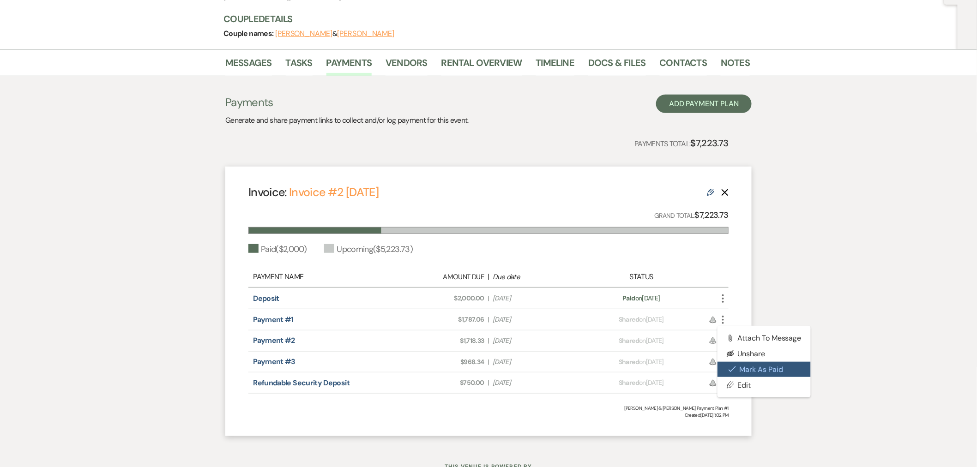
click at [754, 375] on button "Check [PERSON_NAME] [PERSON_NAME] as Paid" at bounding box center [764, 370] width 93 height 16
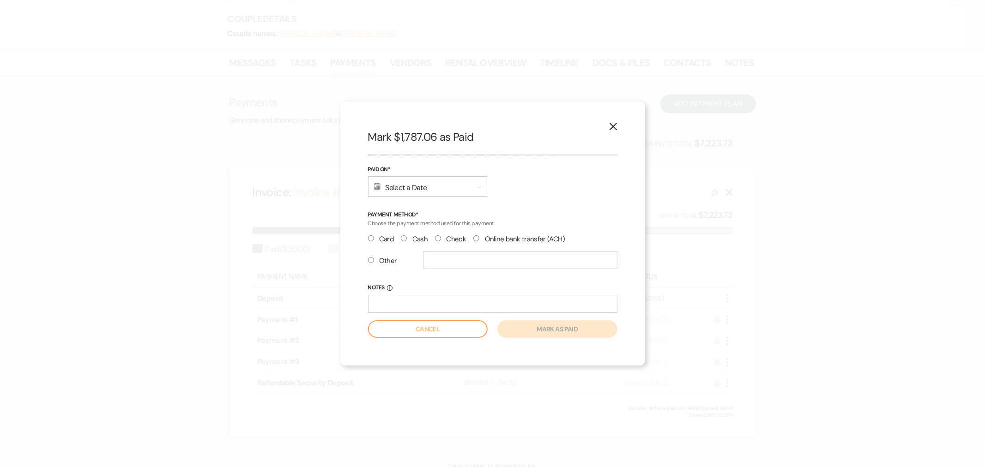
click at [615, 123] on icon "X" at bounding box center [613, 126] width 8 height 8
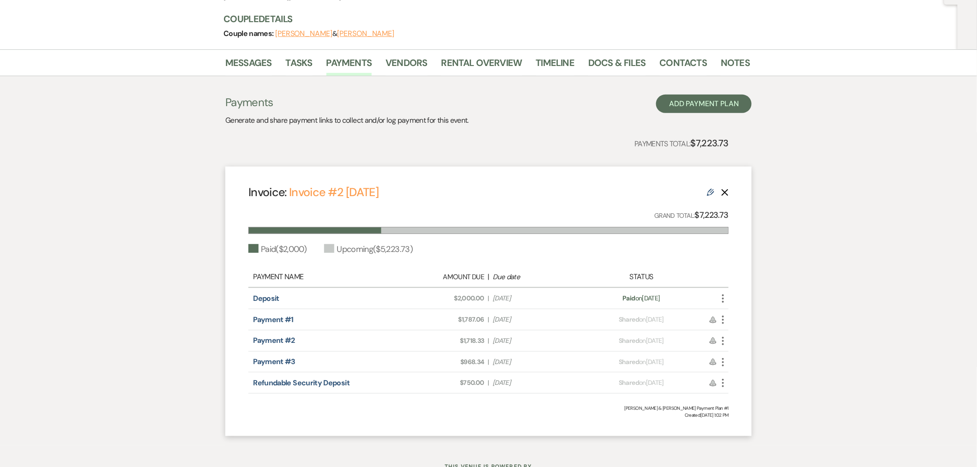
click at [722, 323] on icon "More" at bounding box center [723, 320] width 11 height 11
click at [745, 383] on link "Pencil Edit" at bounding box center [764, 385] width 93 height 16
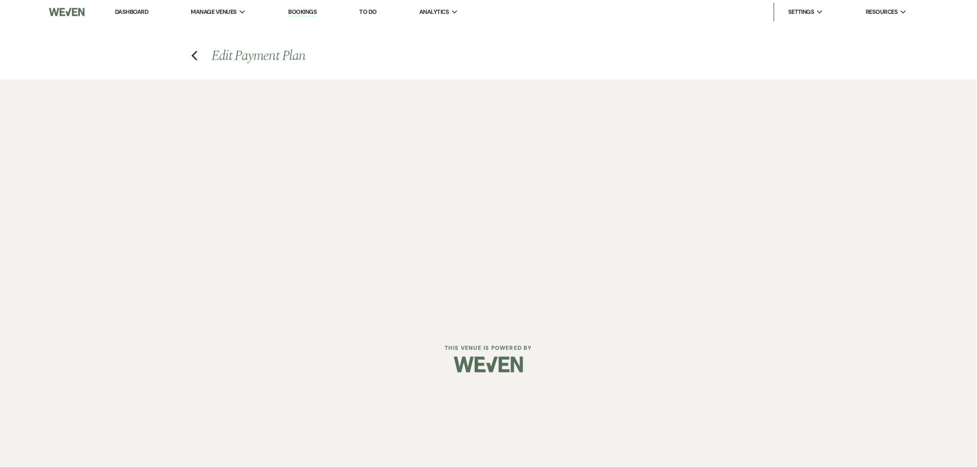
select select "28599"
select select "1"
select select "true"
select select "2"
select select "flat"
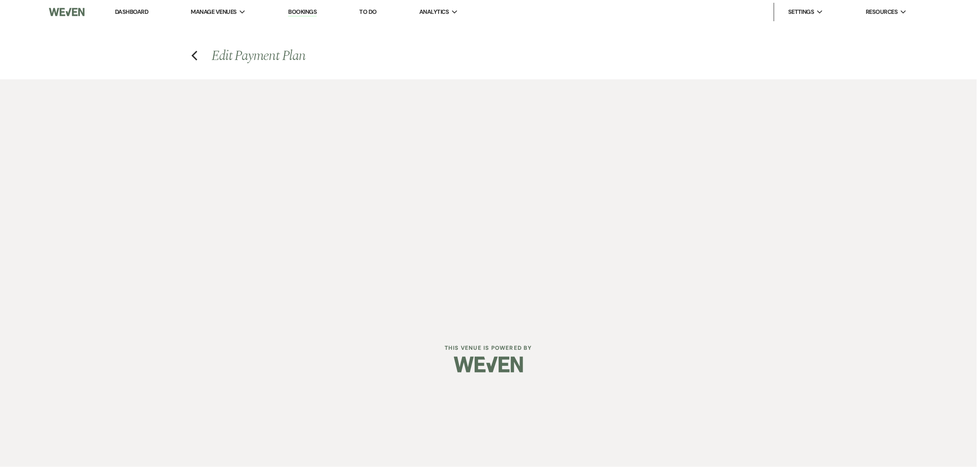
select select "true"
select select "client"
select select "days"
select select "2"
select select "flat"
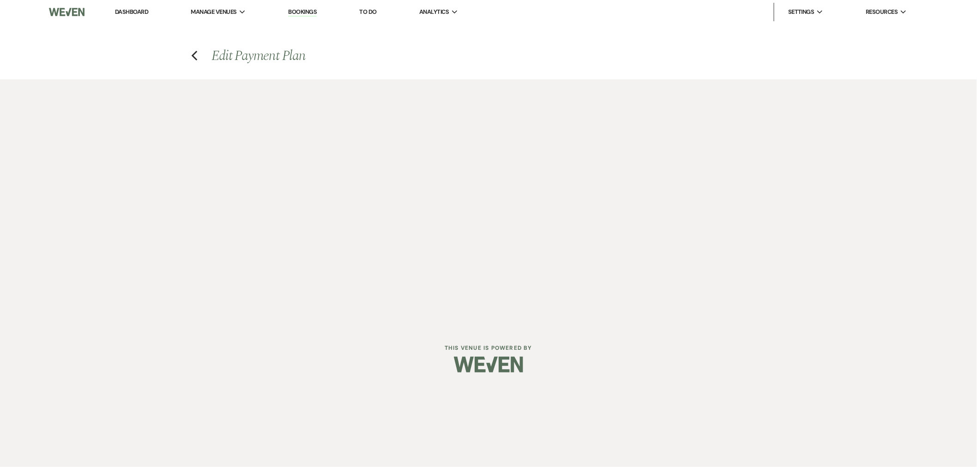
select select "true"
select select "client"
select select "months"
select select "client"
select select "weeks"
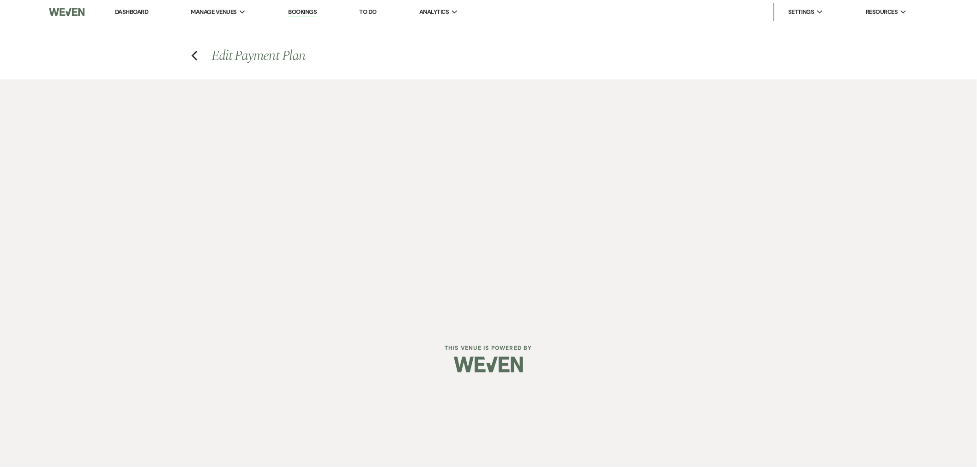
select select "client"
select select "days"
select select "2"
select select "flat"
select select "true"
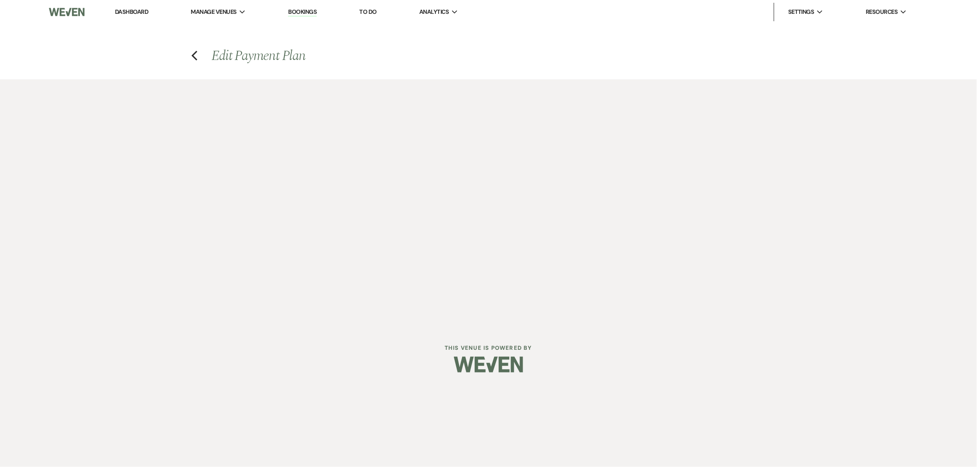
select select "client"
select select "weeks"
select select "client"
select select "months"
select select "client"
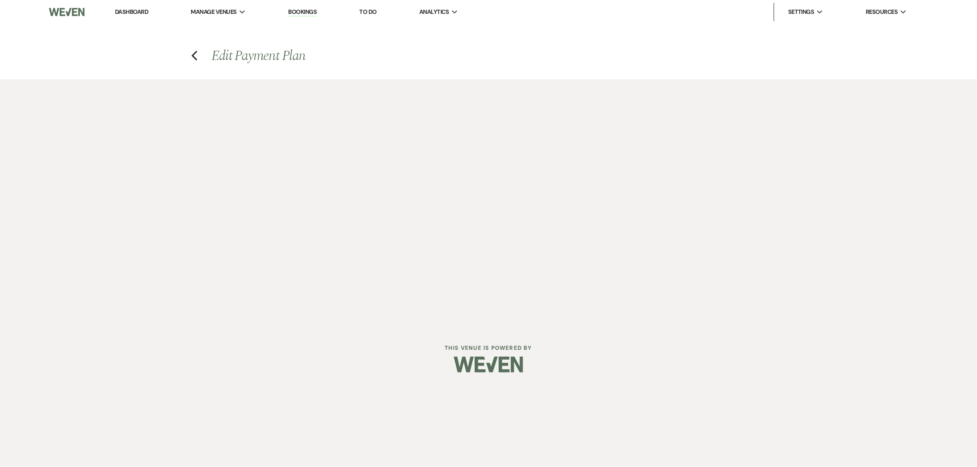
select select "days"
select select "2"
select select "flat"
select select "true"
select select "client"
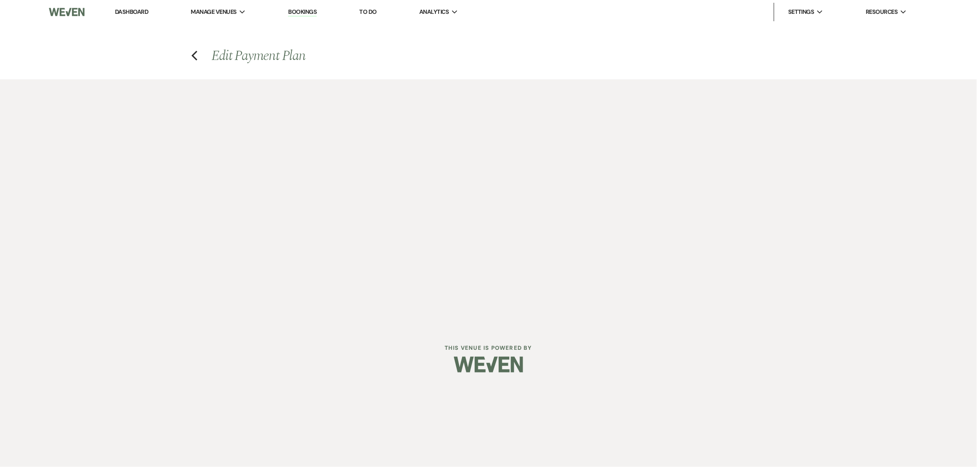
select select "weeks"
select select "client"
select select "days"
select select "client"
select select "months"
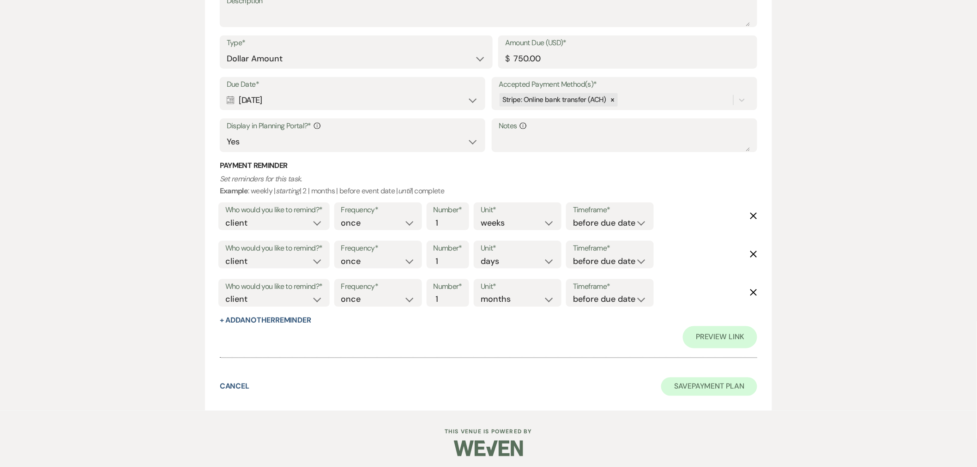
scroll to position [1911, 0]
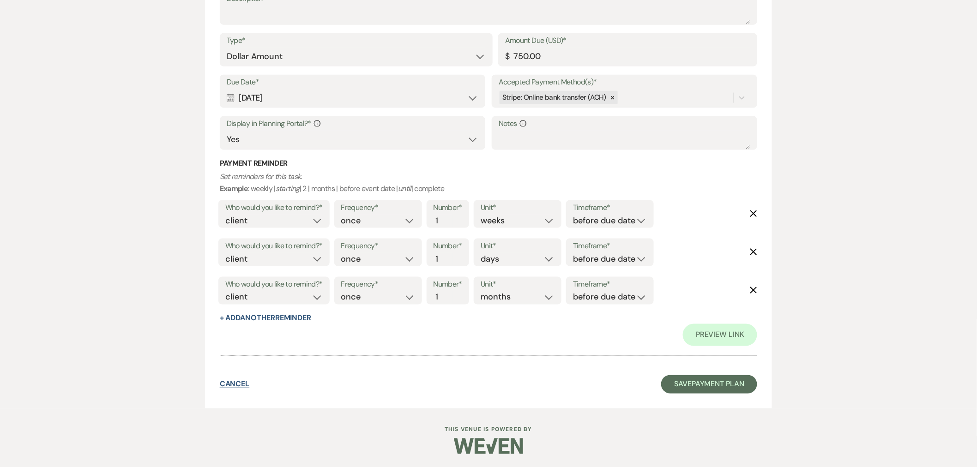
click at [233, 383] on button "Cancel" at bounding box center [235, 384] width 30 height 7
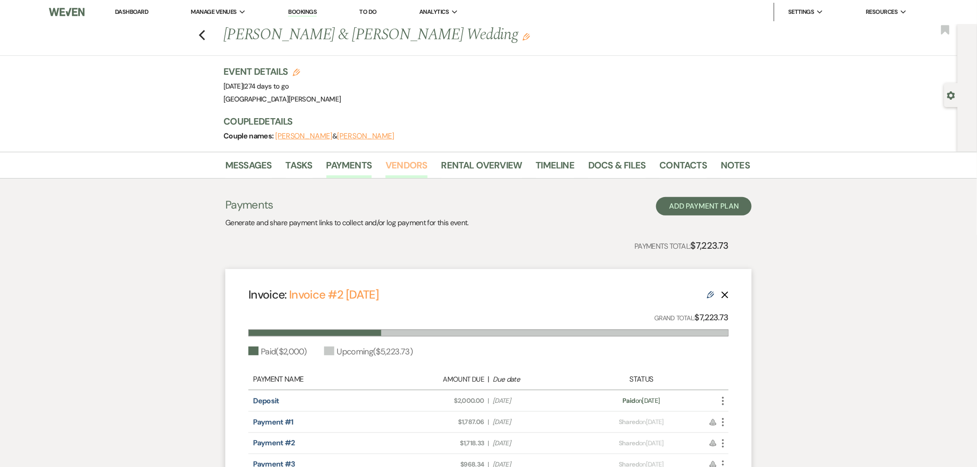
click at [397, 171] on link "Vendors" at bounding box center [407, 168] width 42 height 20
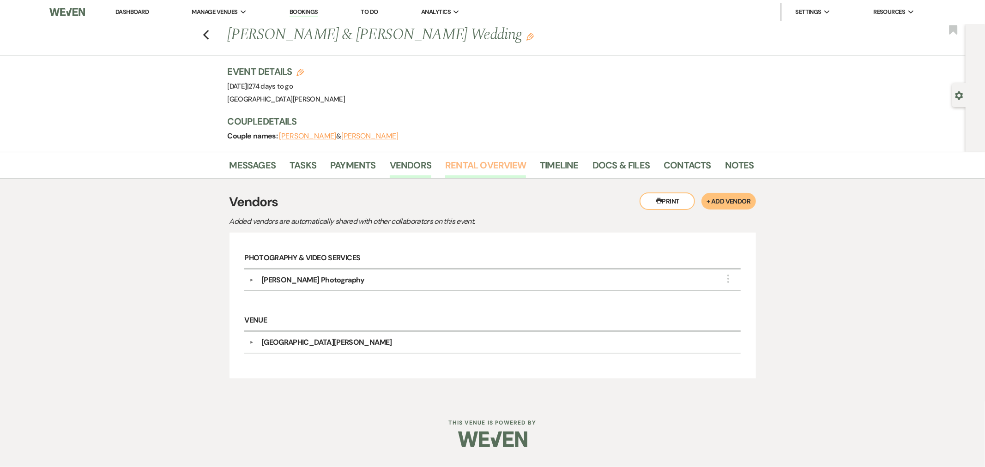
click at [480, 174] on link "Rental Overview" at bounding box center [485, 168] width 81 height 20
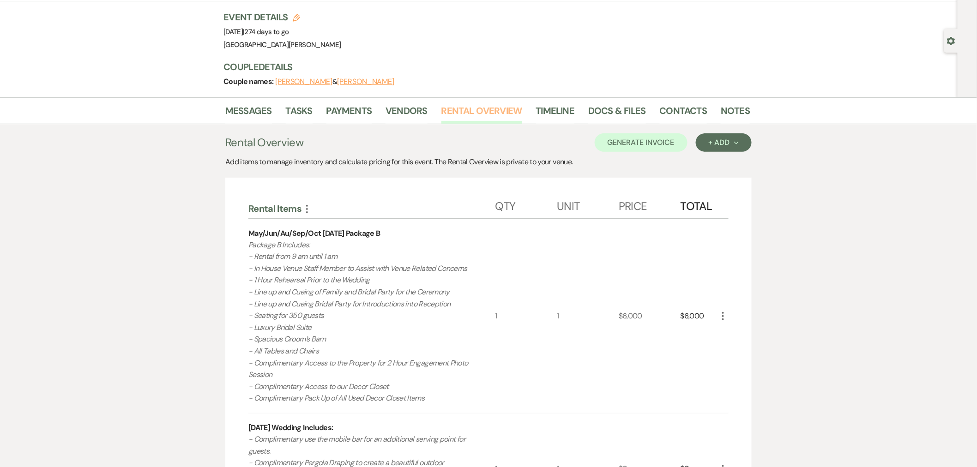
scroll to position [44, 0]
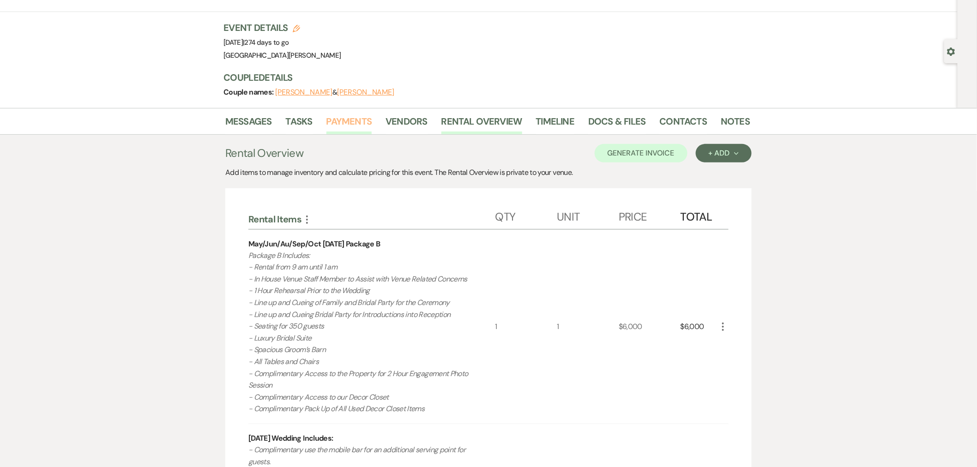
click at [359, 122] on link "Payments" at bounding box center [350, 124] width 46 height 20
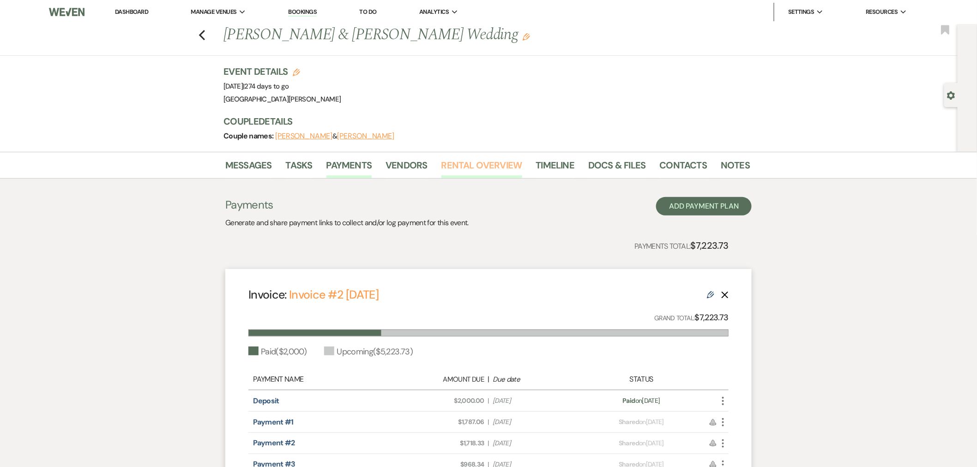
click at [468, 169] on link "Rental Overview" at bounding box center [482, 168] width 81 height 20
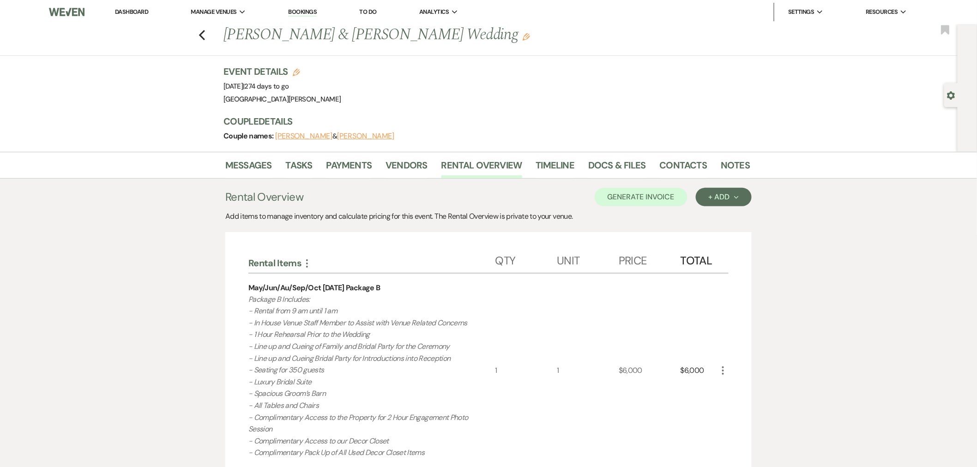
click at [132, 10] on link "Dashboard" at bounding box center [131, 12] width 33 height 8
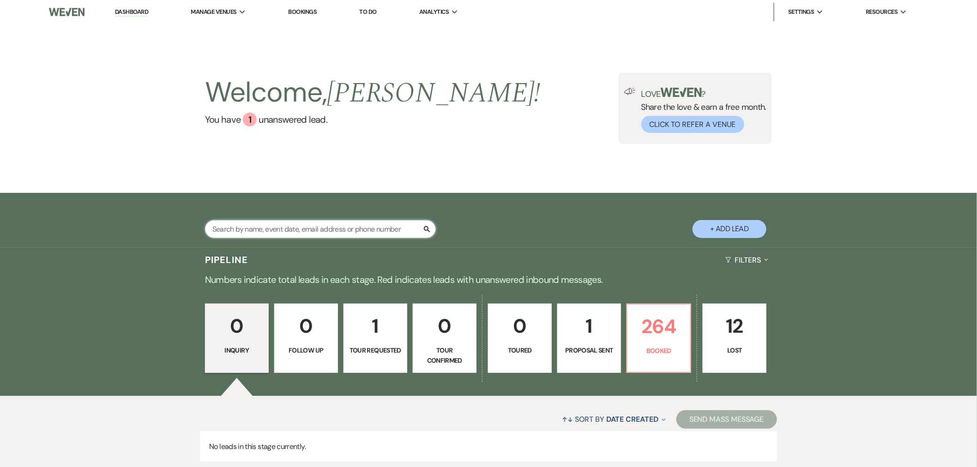
click at [389, 225] on input "text" at bounding box center [320, 229] width 231 height 18
type input "levi smith"
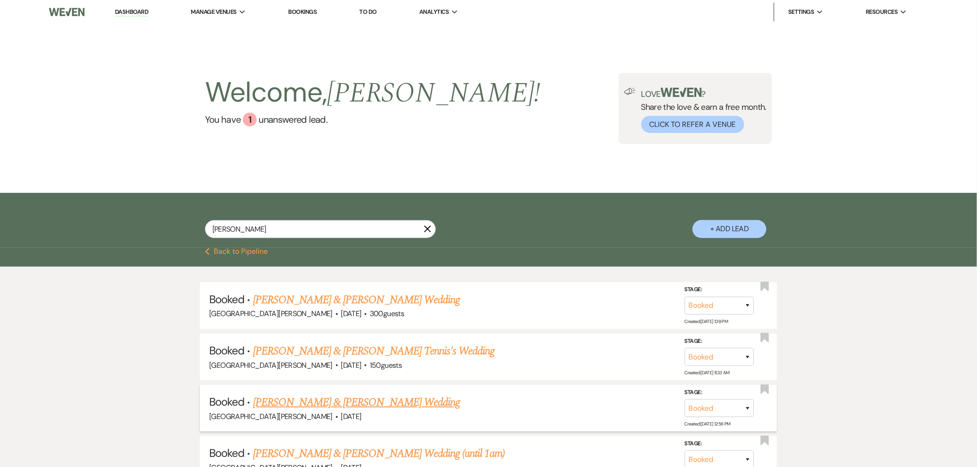
click at [383, 405] on link "Maci Hudson & Levi Smith's Wedding" at bounding box center [356, 402] width 207 height 17
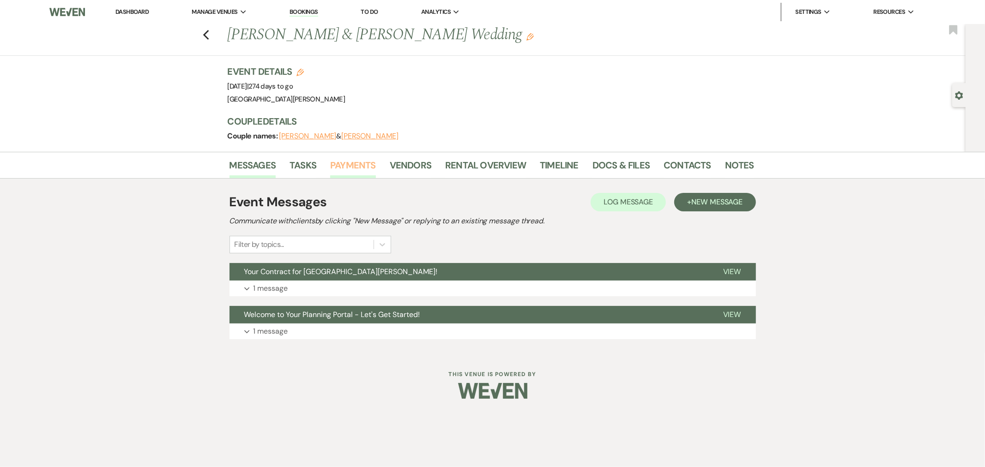
click at [349, 170] on link "Payments" at bounding box center [353, 168] width 46 height 20
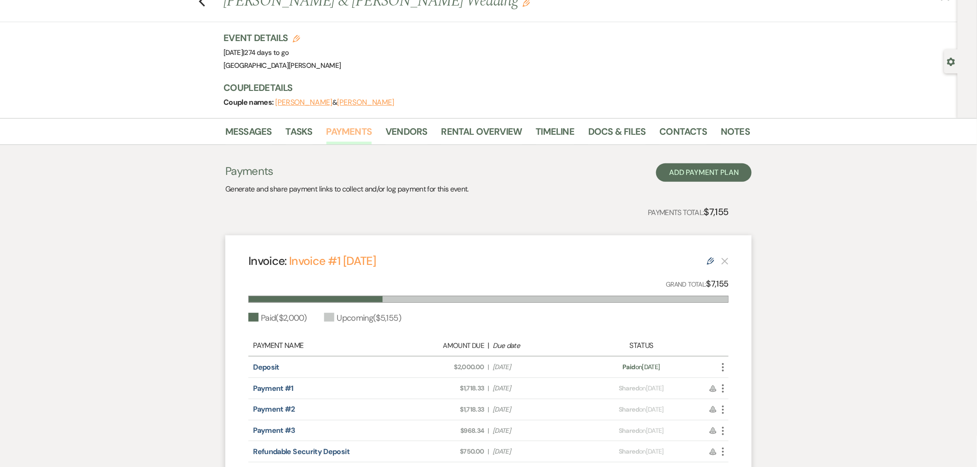
scroll to position [51, 0]
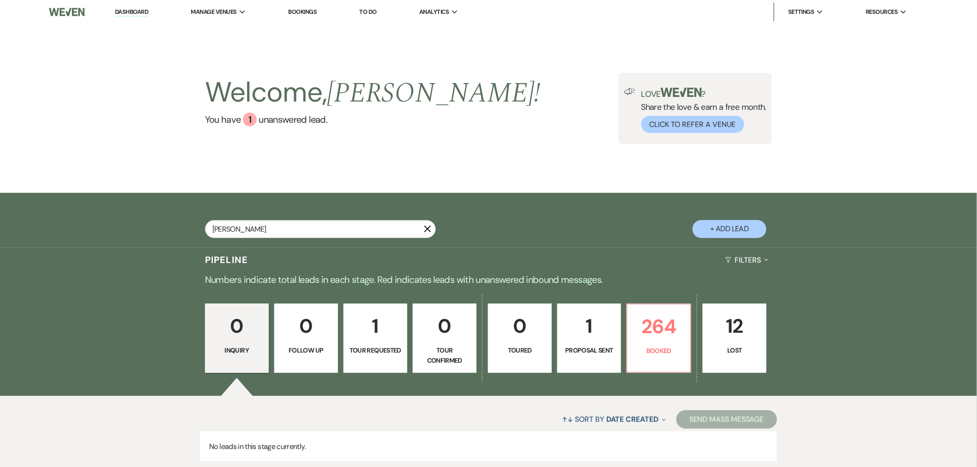
type input "[PERSON_NAME]"
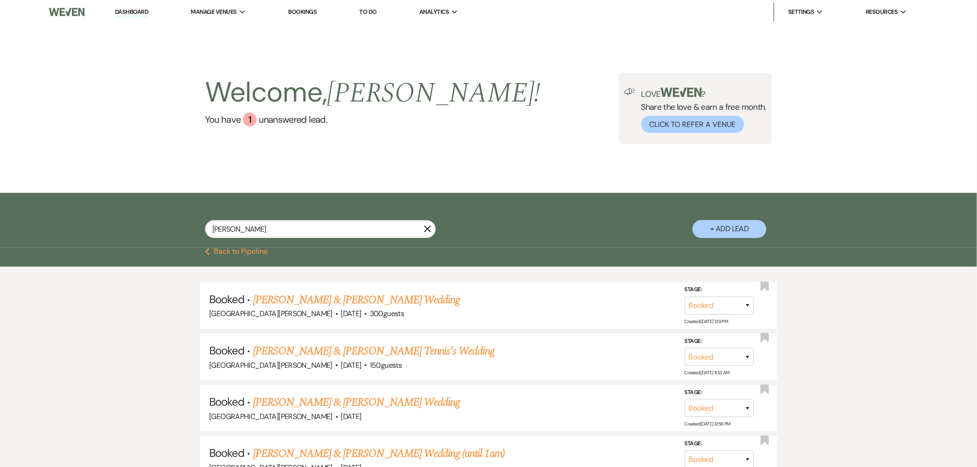
click at [385, 399] on link "Maci Hudson & Levi Smith's Wedding" at bounding box center [356, 402] width 207 height 17
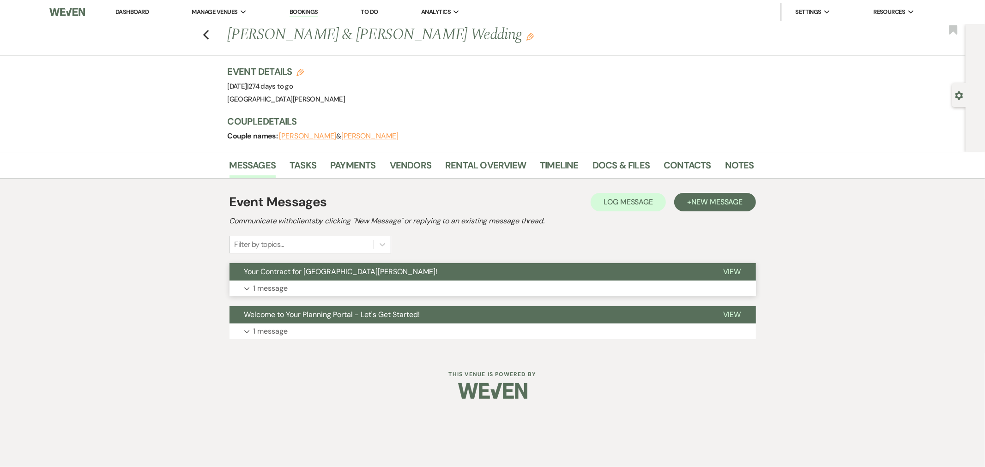
click at [399, 274] on button "Your Contract for [GEOGRAPHIC_DATA][PERSON_NAME]!" at bounding box center [469, 272] width 479 height 18
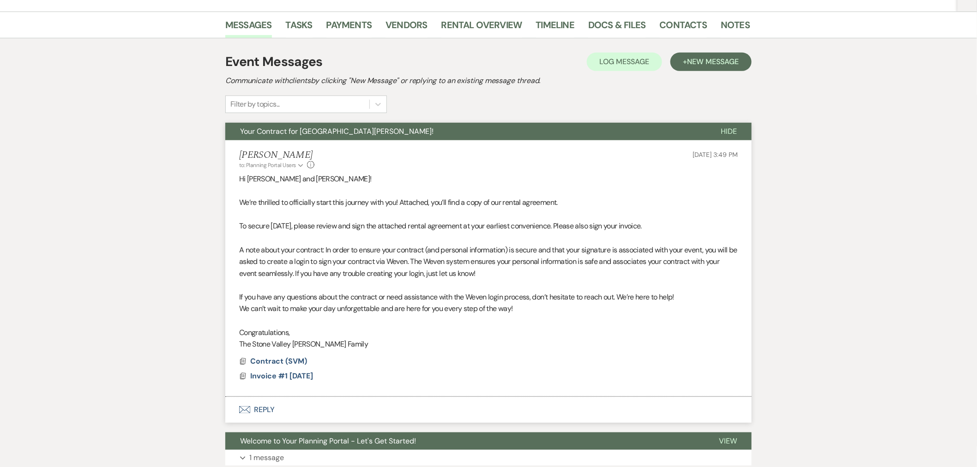
scroll to position [154, 0]
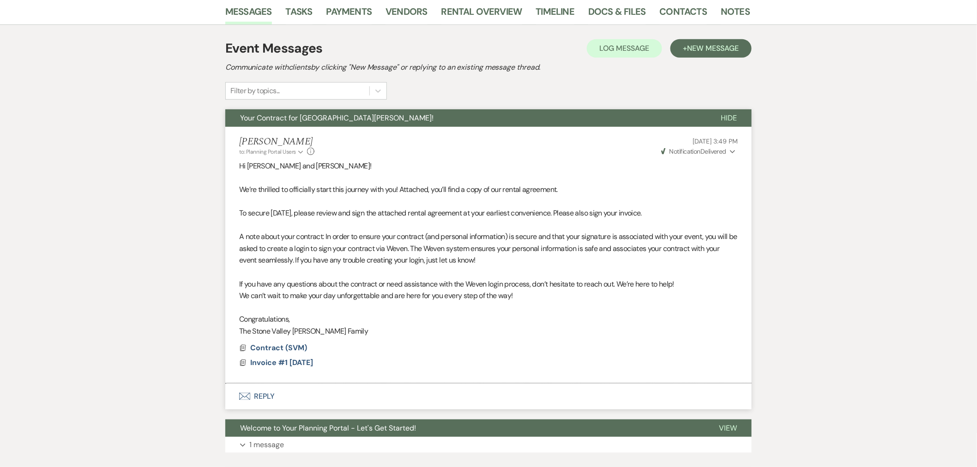
click at [732, 152] on icon "Expand" at bounding box center [733, 152] width 6 height 6
click at [728, 152] on button "Weven Check Notification Delivered Collapse" at bounding box center [699, 152] width 78 height 10
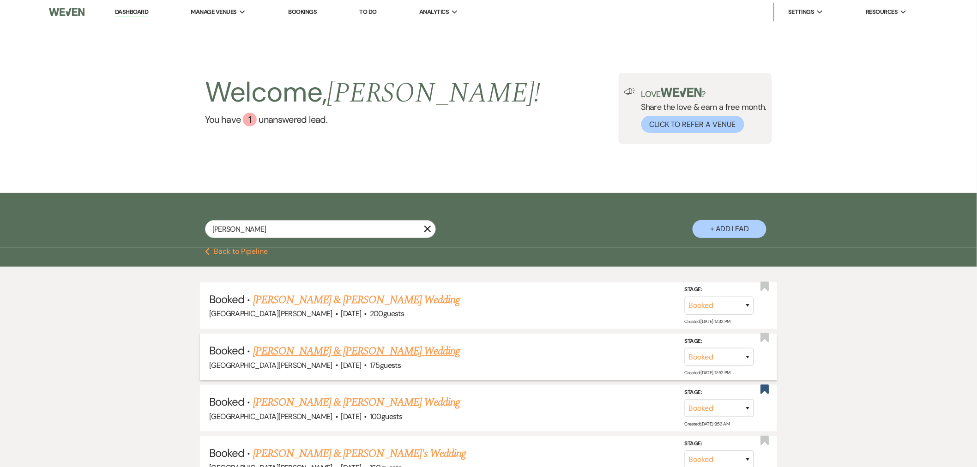
type input "[PERSON_NAME]"
click at [372, 353] on link "[PERSON_NAME] & [PERSON_NAME] Wedding" at bounding box center [356, 351] width 207 height 17
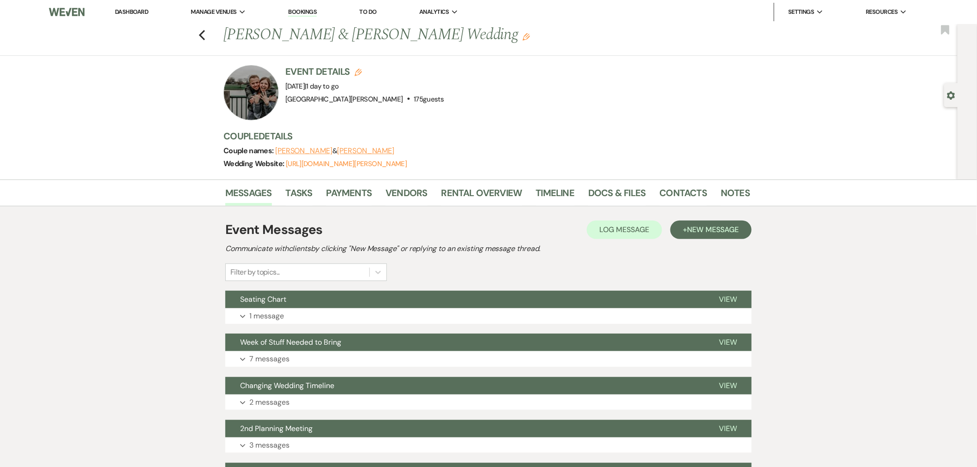
click at [608, 261] on div "Event Messages Log Log Message + New Message Communicate with clients by clicki…" at bounding box center [488, 250] width 527 height 61
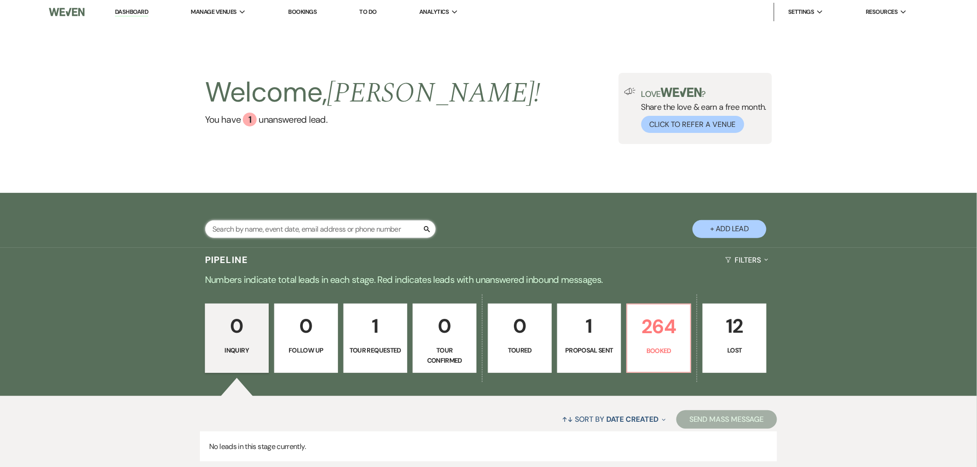
click at [333, 224] on input "text" at bounding box center [320, 229] width 231 height 18
type input "deck"
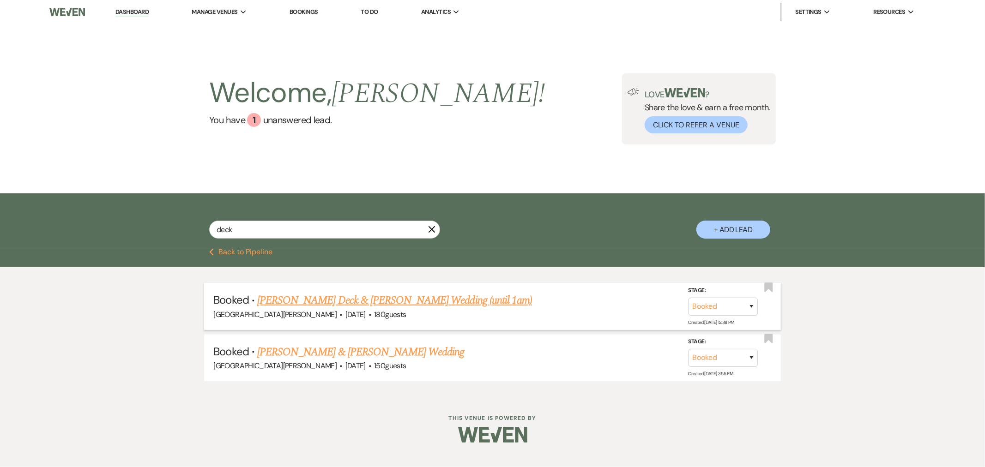
click at [386, 298] on link "[PERSON_NAME] Deck & [PERSON_NAME] Wedding (until 1am)" at bounding box center [394, 300] width 275 height 17
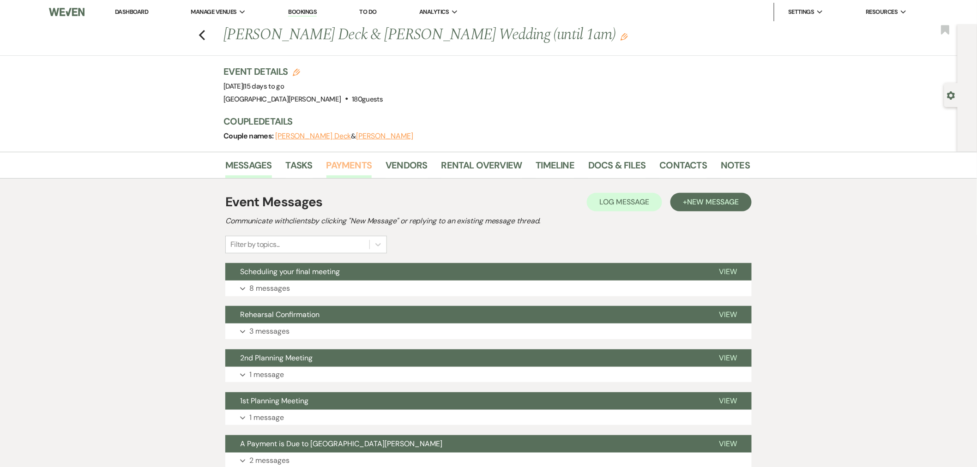
click at [359, 173] on link "Payments" at bounding box center [350, 168] width 46 height 20
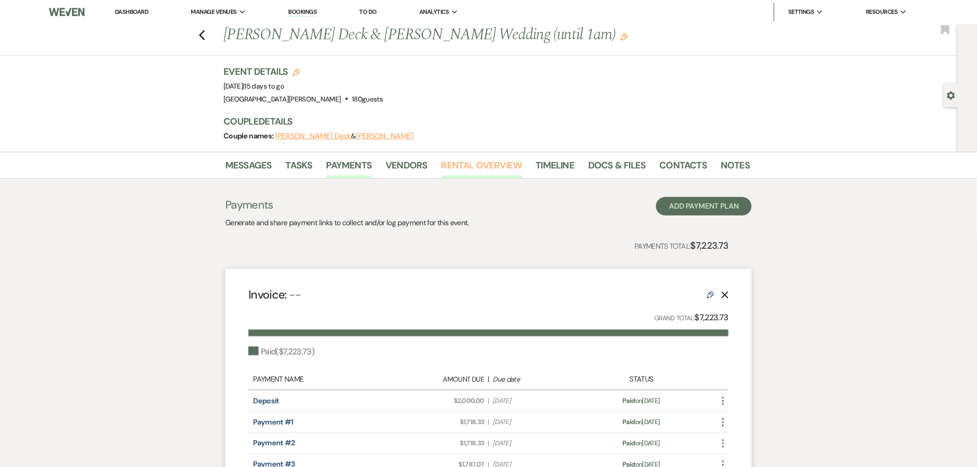
click at [496, 168] on link "Rental Overview" at bounding box center [482, 168] width 81 height 20
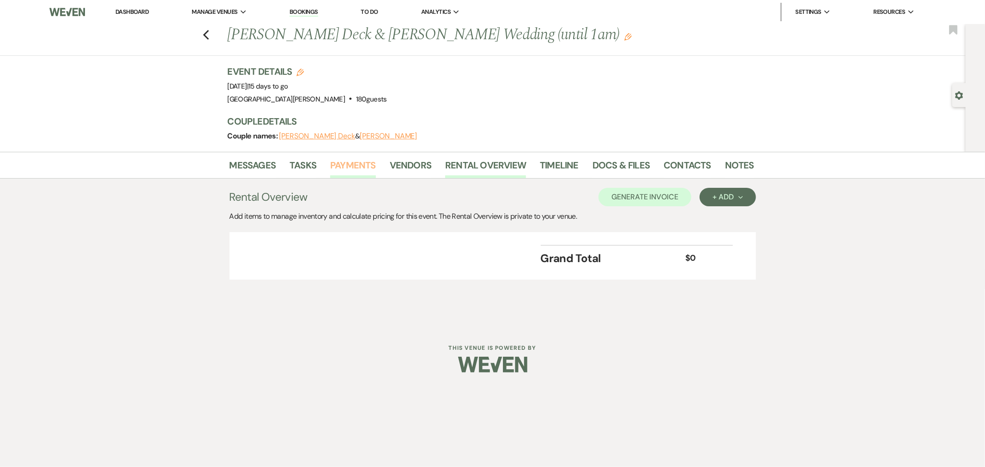
click at [357, 167] on link "Payments" at bounding box center [353, 168] width 46 height 20
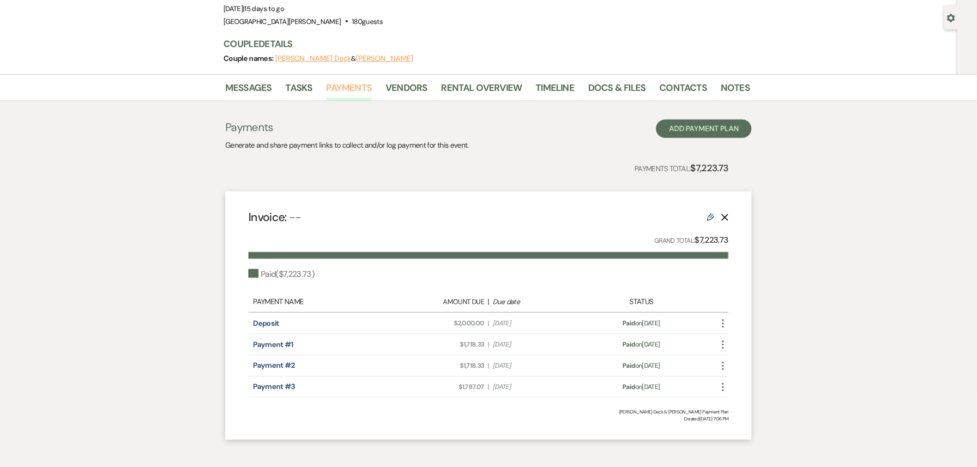
scroll to position [119, 0]
